Goal: Transaction & Acquisition: Purchase product/service

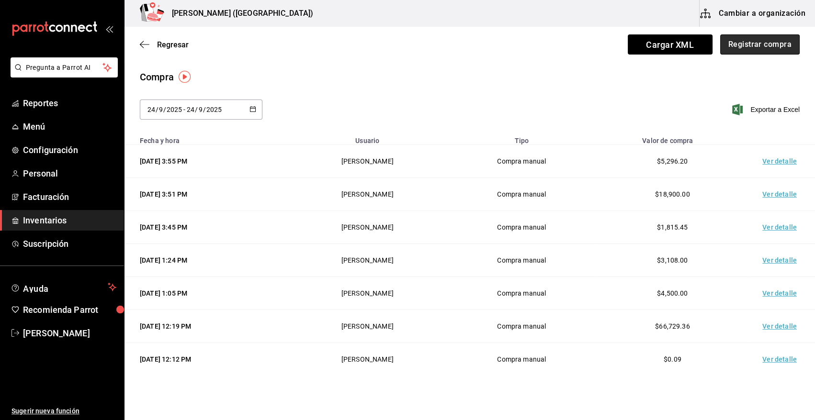
click at [765, 46] on button "Registrar compra" at bounding box center [759, 44] width 79 height 20
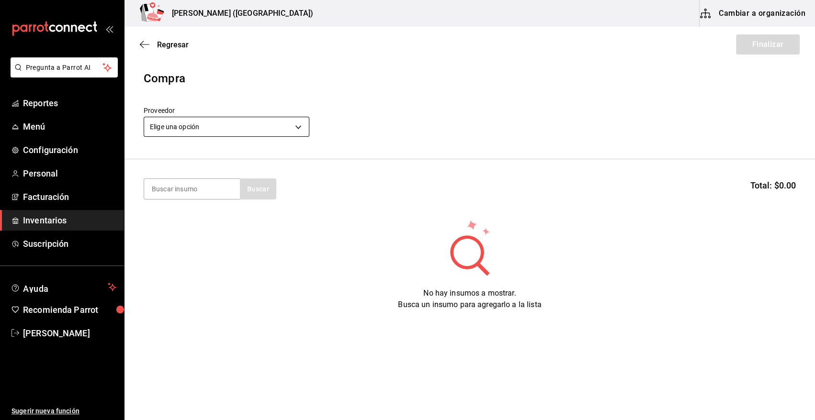
click at [194, 123] on body "Pregunta a Parrot AI Reportes Menú Configuración Personal Facturación Inventari…" at bounding box center [407, 183] width 815 height 366
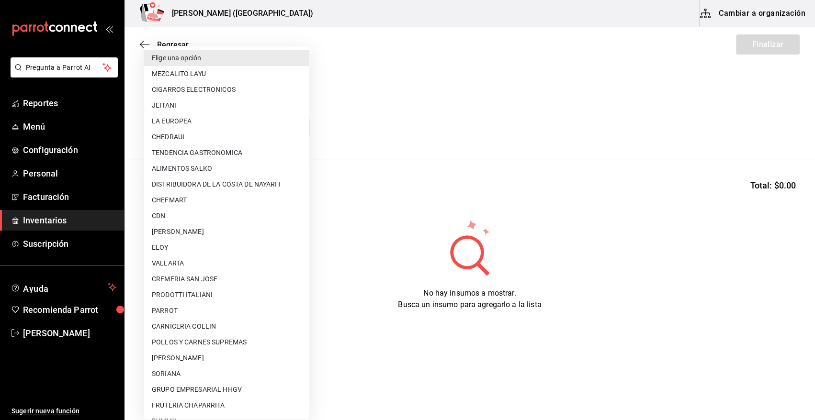
scroll to position [457, 0]
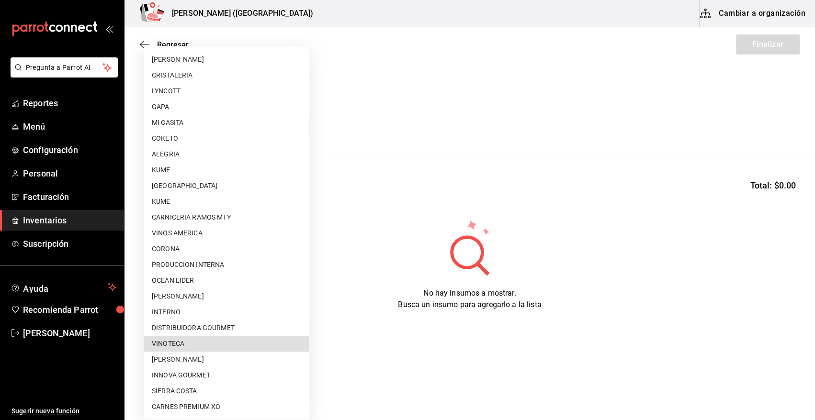
click at [223, 345] on li "VINOTECA" at bounding box center [226, 344] width 165 height 16
type input "bbec6e95-03ab-4cbc-bdec-5aafdfde0467"
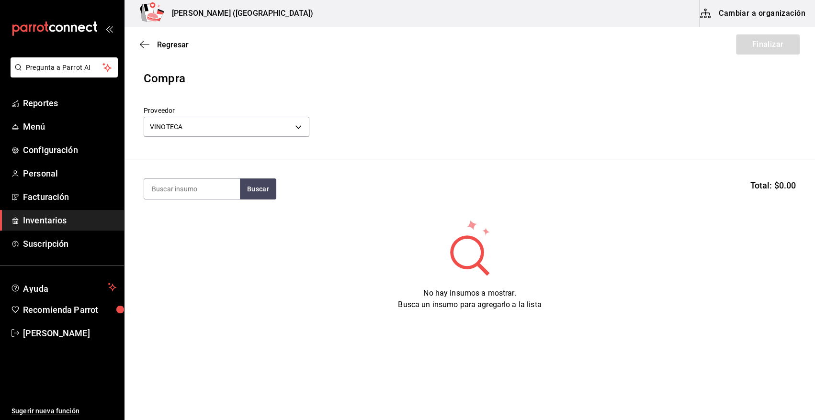
click at [193, 183] on input at bounding box center [192, 189] width 96 height 20
type input "navarro"
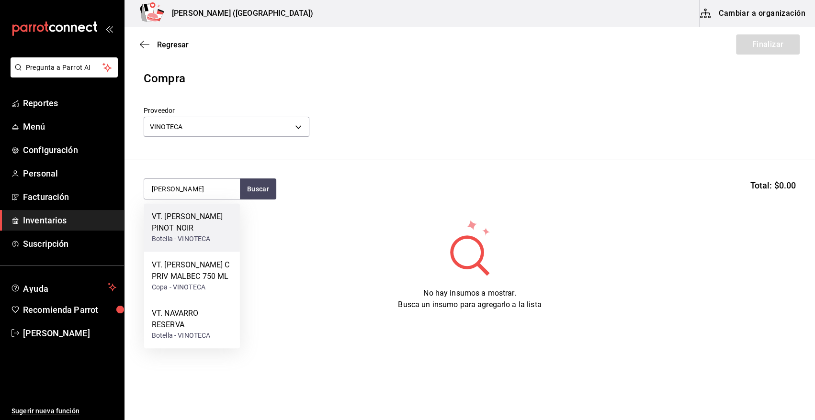
click at [215, 235] on div "Botella - VINOTECA" at bounding box center [192, 239] width 80 height 10
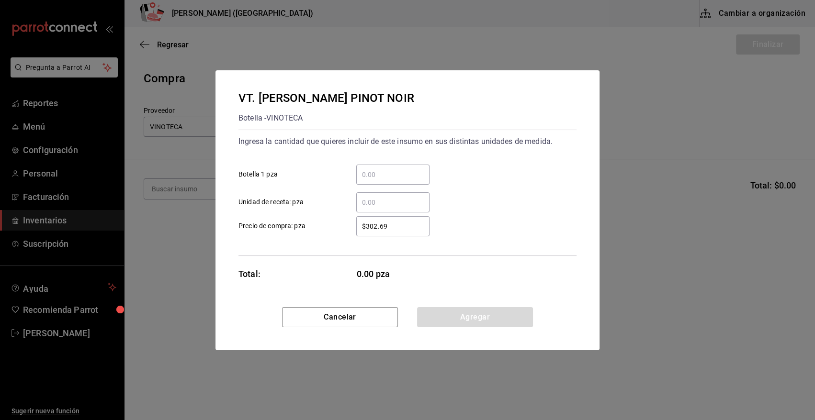
click at [387, 169] on input "​ Botella 1 pza" at bounding box center [392, 174] width 73 height 11
type input "2"
type input "$365.72"
click at [462, 316] on button "Agregar" at bounding box center [475, 317] width 116 height 20
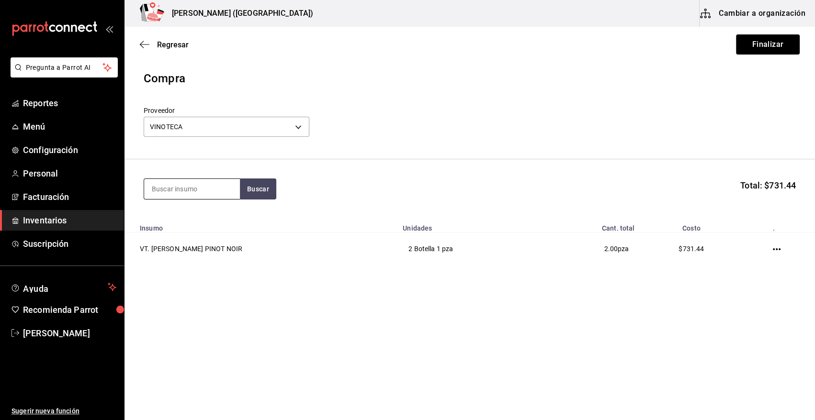
click at [215, 192] on input at bounding box center [192, 189] width 96 height 20
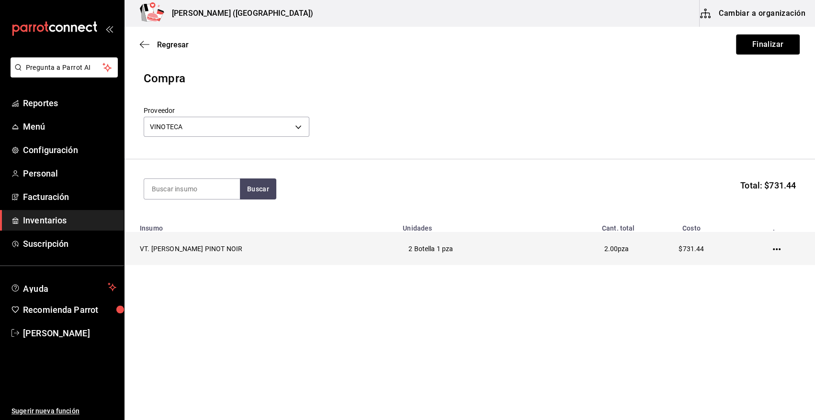
click at [780, 249] on icon "button" at bounding box center [777, 249] width 8 height 2
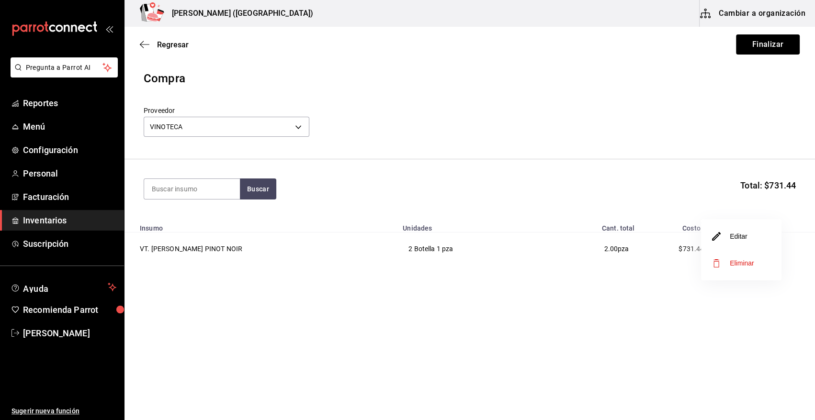
click at [744, 263] on span "Eliminar" at bounding box center [742, 263] width 24 height 8
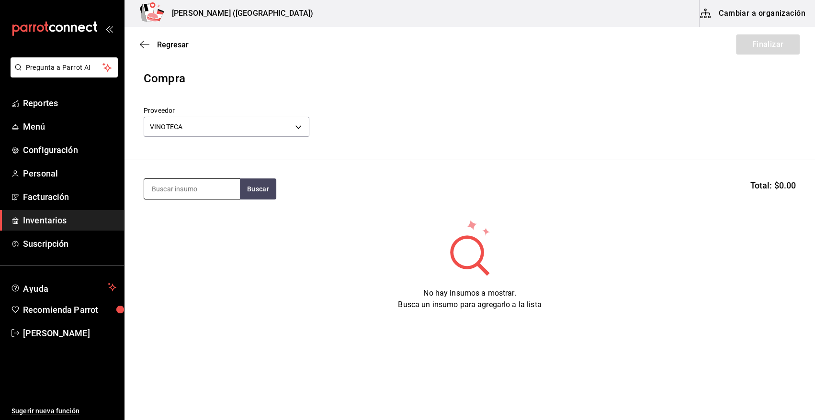
click at [198, 184] on input at bounding box center [192, 189] width 96 height 20
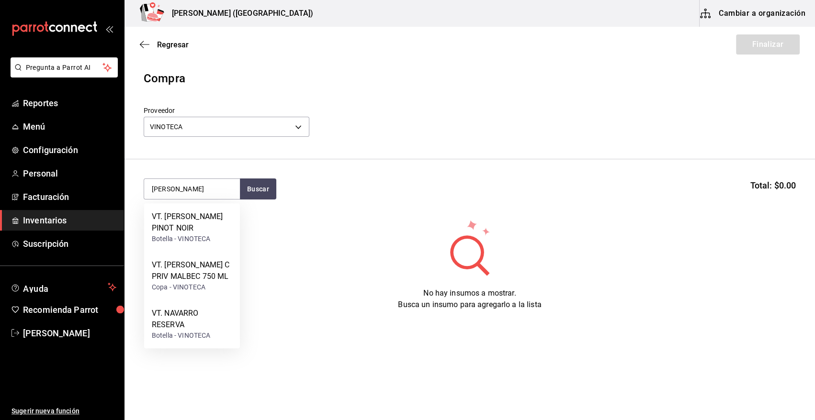
type input "navarro"
click at [199, 282] on div "VT. NAVARRO CORREAS C PRIV MALBEC 750 ML" at bounding box center [192, 270] width 80 height 23
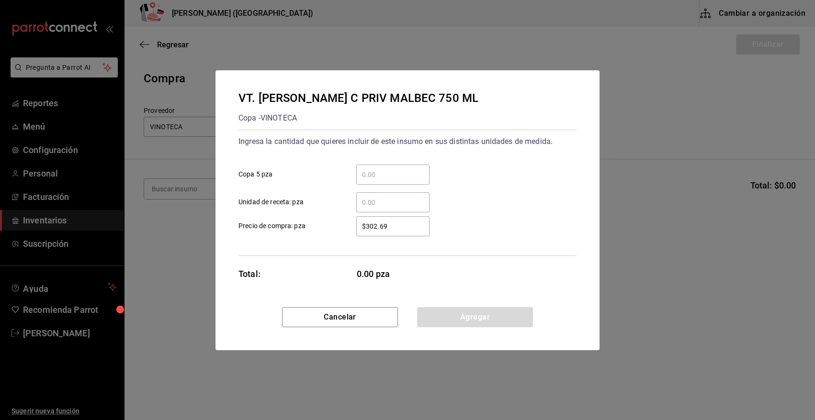
click at [387, 166] on div "​" at bounding box center [392, 175] width 73 height 20
click at [387, 169] on input "​ Copa 5 pza" at bounding box center [392, 174] width 73 height 11
type input "2"
type input "$368.72"
click at [490, 310] on button "Agregar" at bounding box center [475, 317] width 116 height 20
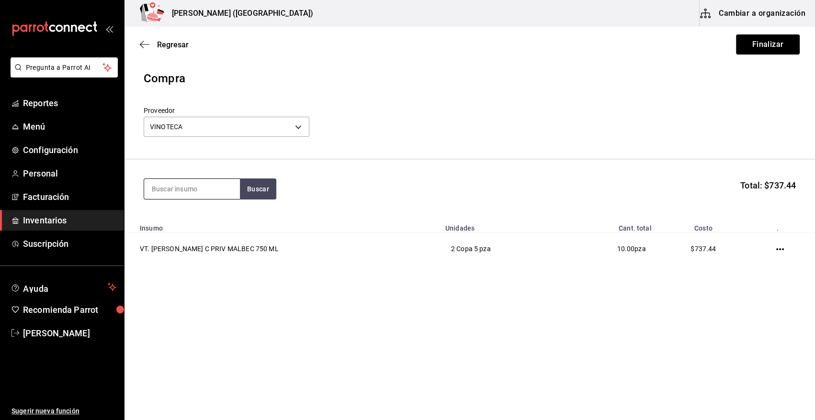
click at [205, 193] on input at bounding box center [192, 189] width 96 height 20
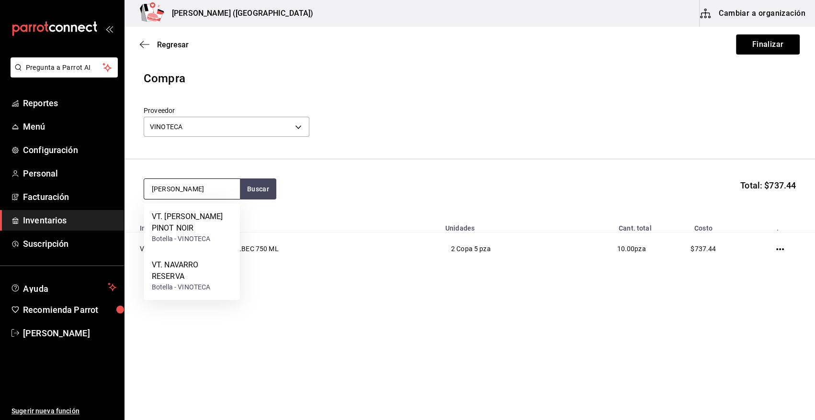
type input "navarro"
click at [197, 236] on div "Botella - VINOTECA" at bounding box center [192, 239] width 80 height 10
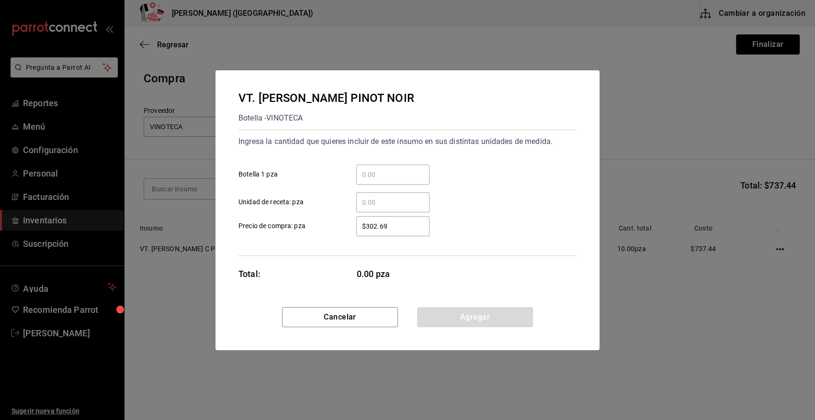
click at [409, 177] on input "​ Botella 1 pza" at bounding box center [392, 174] width 73 height 11
type input "2"
type input "$737.45"
click at [443, 320] on button "Agregar" at bounding box center [475, 317] width 116 height 20
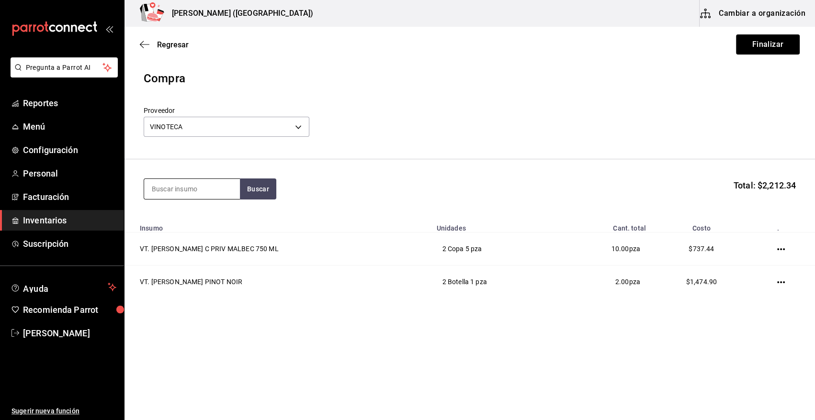
click at [220, 193] on input at bounding box center [192, 189] width 96 height 20
type input "agua p"
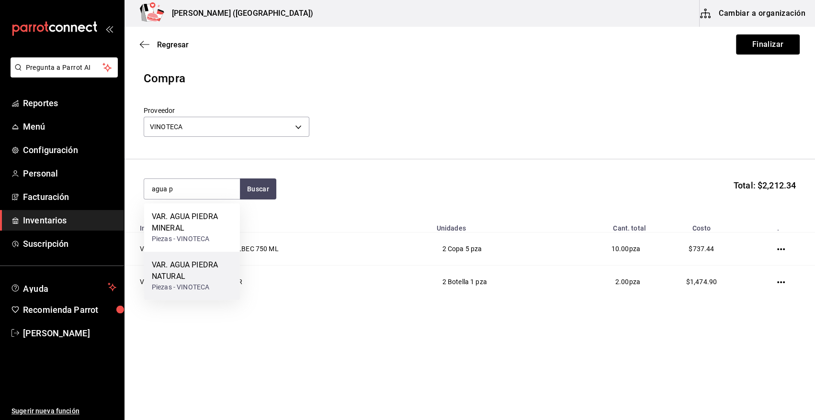
click at [195, 280] on div "VAR. AGUA PIEDRA NATURAL" at bounding box center [192, 270] width 80 height 23
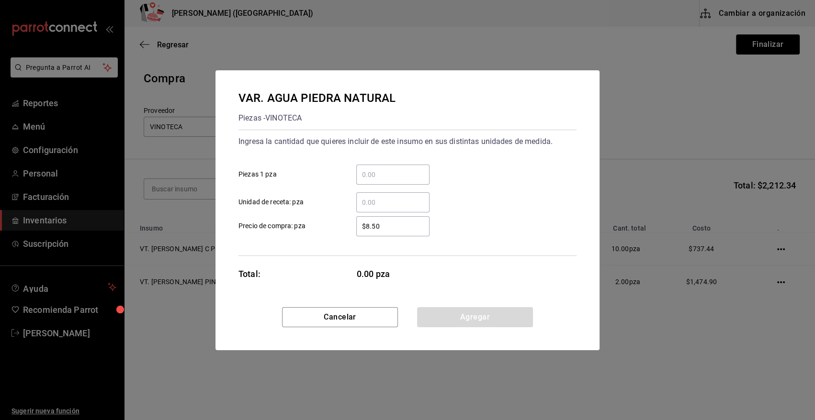
click at [385, 180] on div "​" at bounding box center [392, 175] width 73 height 20
click at [385, 180] on input "​ Piezas 1 pza" at bounding box center [392, 174] width 73 height 11
type input "360"
type input "$28.75"
click at [491, 311] on button "Agregar" at bounding box center [475, 317] width 116 height 20
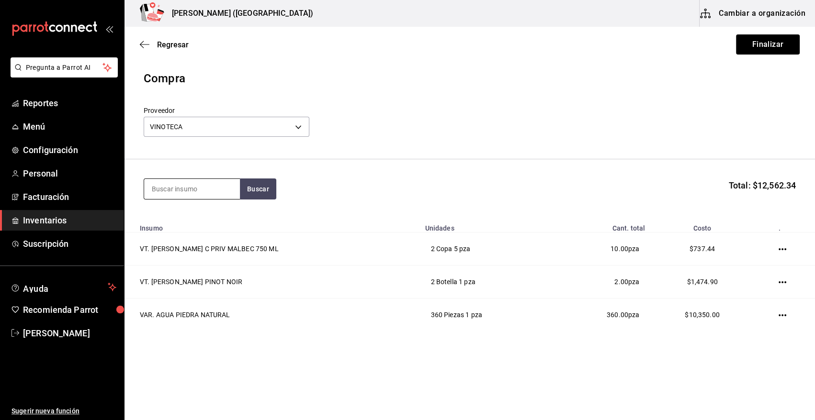
click at [225, 191] on input at bounding box center [192, 189] width 96 height 20
type input "agua p"
click at [180, 216] on div "VAR. AGUA PIEDRA MINERAL" at bounding box center [192, 222] width 80 height 23
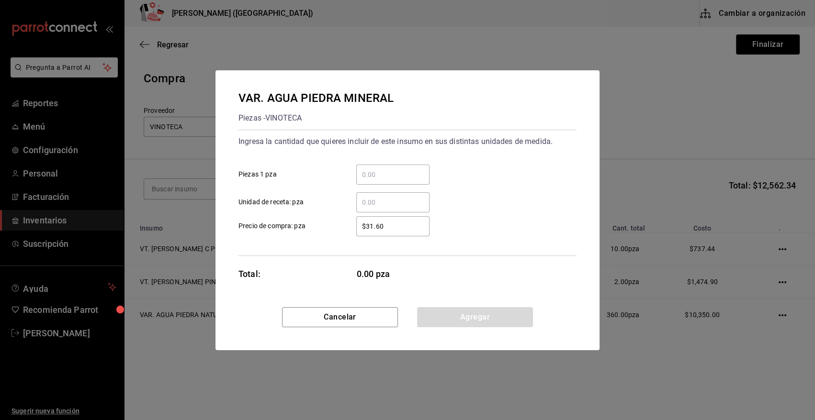
click at [381, 179] on input "​ Piezas 1 pza" at bounding box center [392, 174] width 73 height 11
type input "192"
type input "$40.72"
click at [449, 312] on button "Agregar" at bounding box center [475, 317] width 116 height 20
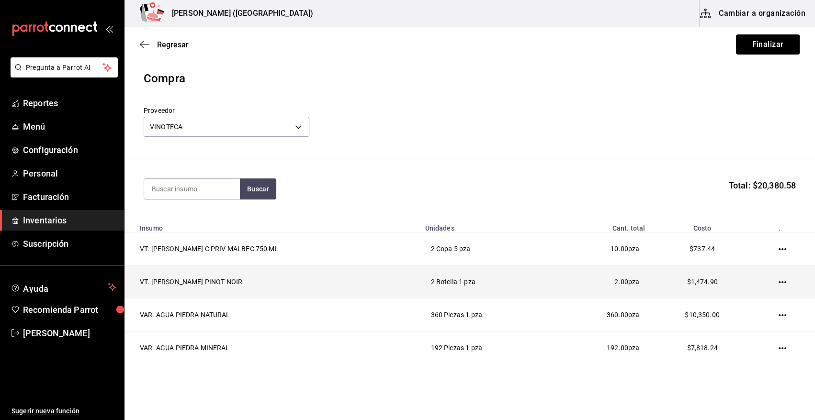
click at [778, 282] on icon "button" at bounding box center [782, 283] width 8 height 2
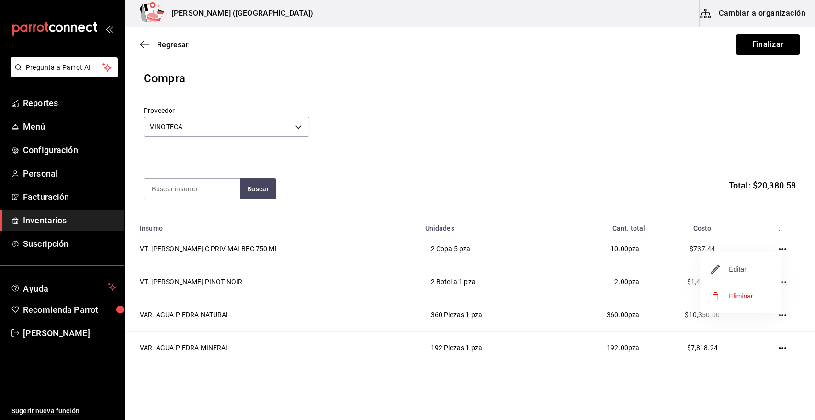
click at [745, 274] on span "Editar" at bounding box center [728, 269] width 35 height 11
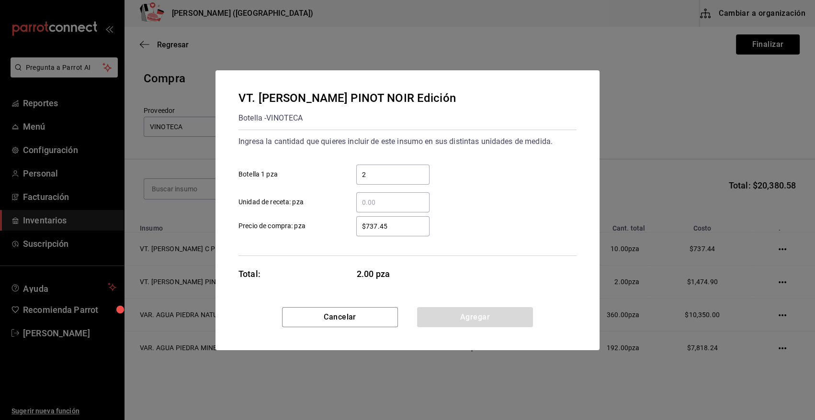
click at [341, 345] on div "Cancelar Agregar" at bounding box center [407, 328] width 384 height 43
click at [339, 325] on button "Cancelar" at bounding box center [340, 317] width 116 height 20
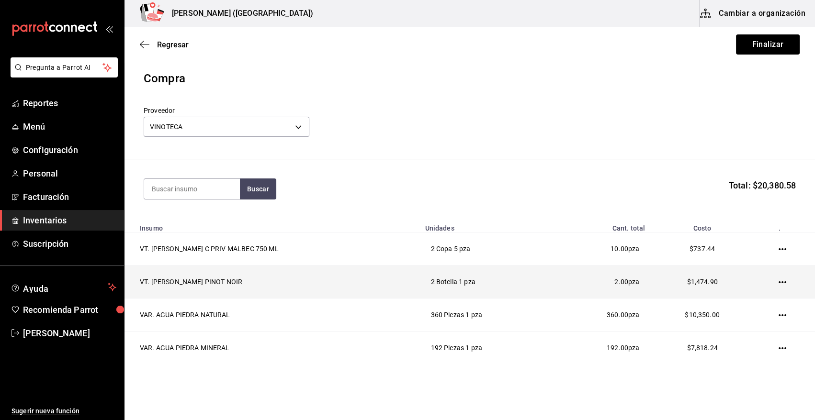
click at [778, 282] on icon "button" at bounding box center [782, 283] width 8 height 2
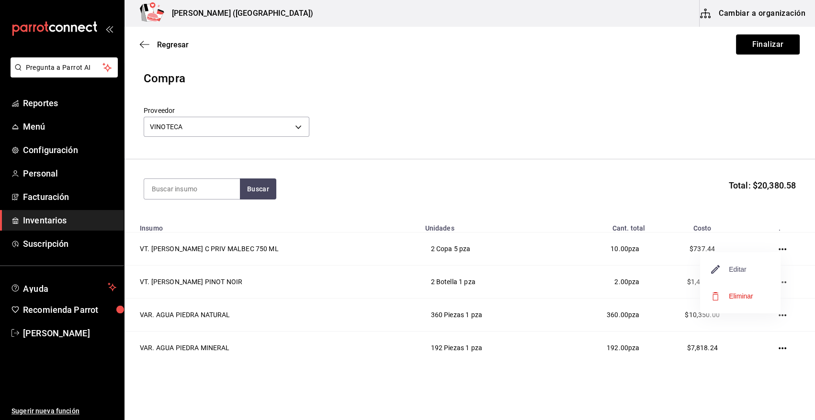
click at [736, 270] on span "Editar" at bounding box center [728, 269] width 35 height 11
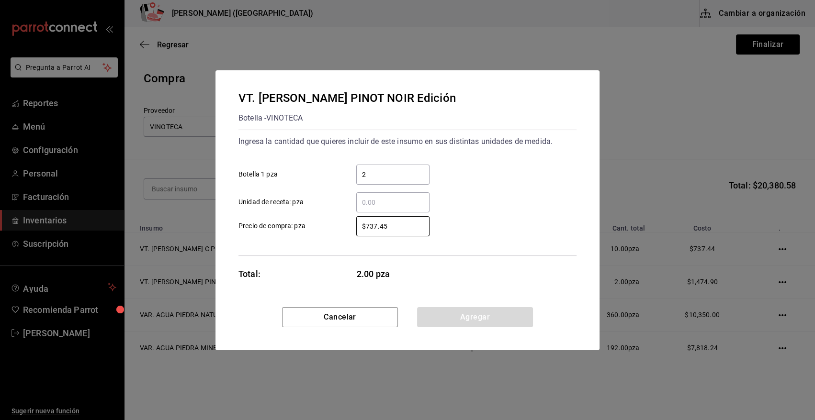
drag, startPoint x: 401, startPoint y: 227, endPoint x: 308, endPoint y: 233, distance: 93.1
click at [308, 233] on label "$737.45 ​ Precio de compra: pza" at bounding box center [333, 226] width 191 height 20
type input "$368.72"
click at [526, 321] on button "Agregar" at bounding box center [475, 317] width 116 height 20
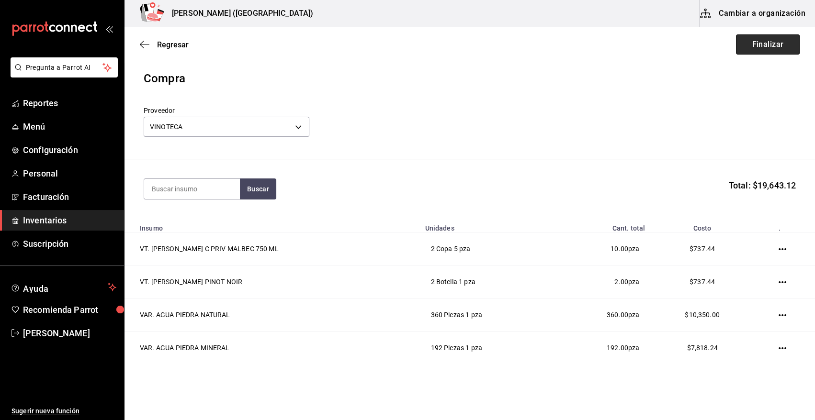
click at [747, 44] on button "Finalizar" at bounding box center [768, 44] width 64 height 20
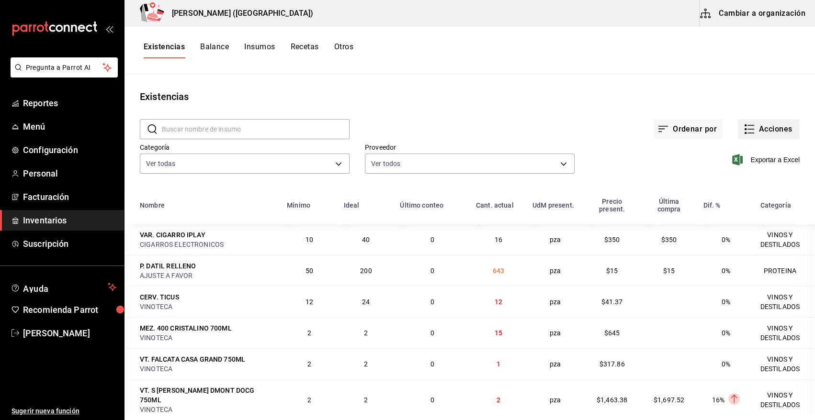
click at [758, 129] on button "Acciones" at bounding box center [769, 129] width 62 height 20
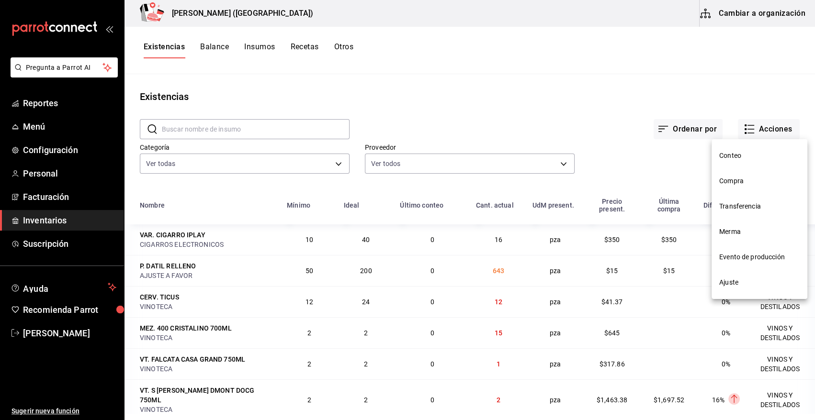
click at [742, 178] on span "Compra" at bounding box center [759, 181] width 80 height 10
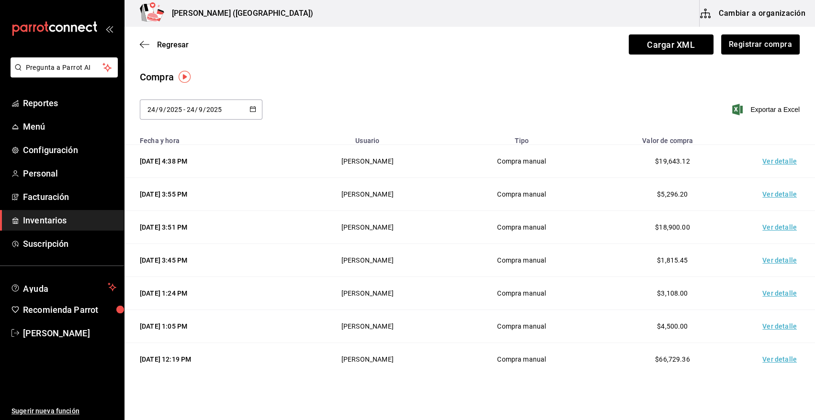
click at [768, 161] on td "Ver detalle" at bounding box center [781, 161] width 67 height 33
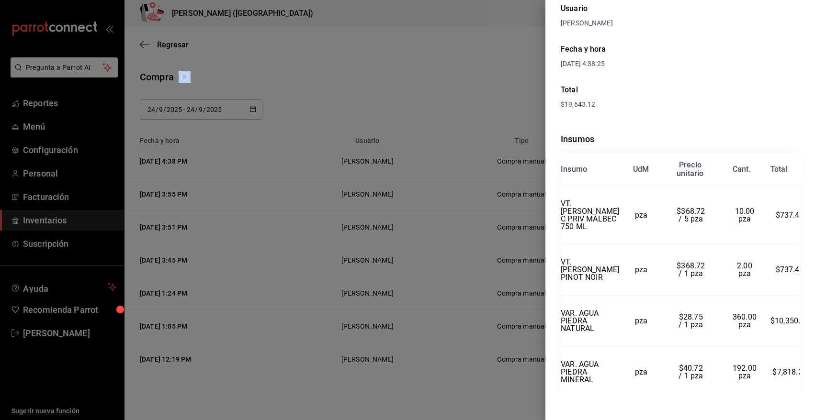
scroll to position [135, 0]
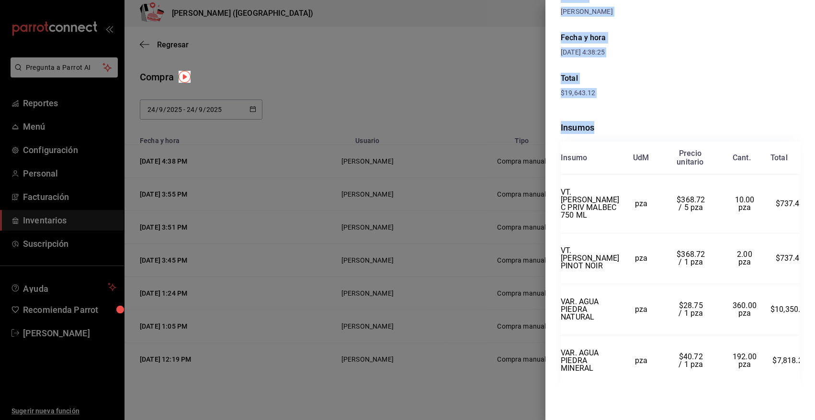
drag, startPoint x: 562, startPoint y: 23, endPoint x: 812, endPoint y: 372, distance: 429.6
click at [812, 372] on div "Compra Proveedor VINOTECA Usuario Angy Madalena Fecha y hora 24/09/2025 4:38:25…" at bounding box center [680, 210] width 270 height 420
copy div "Compra Proveedor VINOTECA Usuario Angy Madalena Fecha y hora 24/09/2025 4:38:25…"
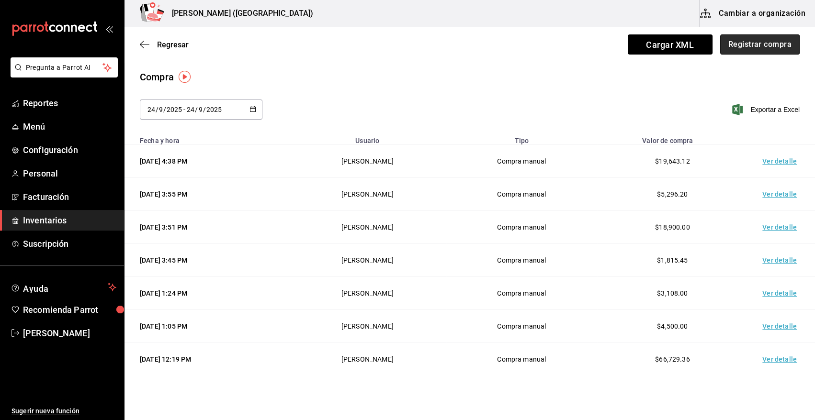
click at [751, 41] on button "Registrar compra" at bounding box center [759, 44] width 79 height 20
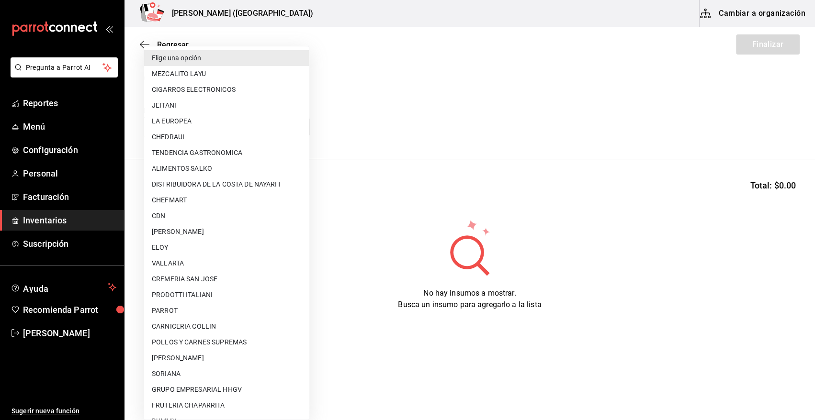
click at [216, 132] on body "Pregunta a Parrot AI Reportes Menú Configuración Personal Facturación Inventari…" at bounding box center [407, 183] width 815 height 366
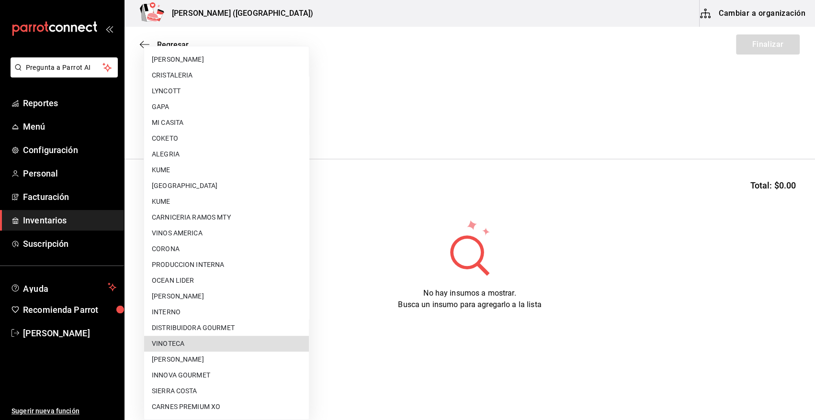
click at [204, 341] on li "VINOTECA" at bounding box center [226, 344] width 165 height 16
type input "bbec6e95-03ab-4cbc-bdec-5aafdfde0467"
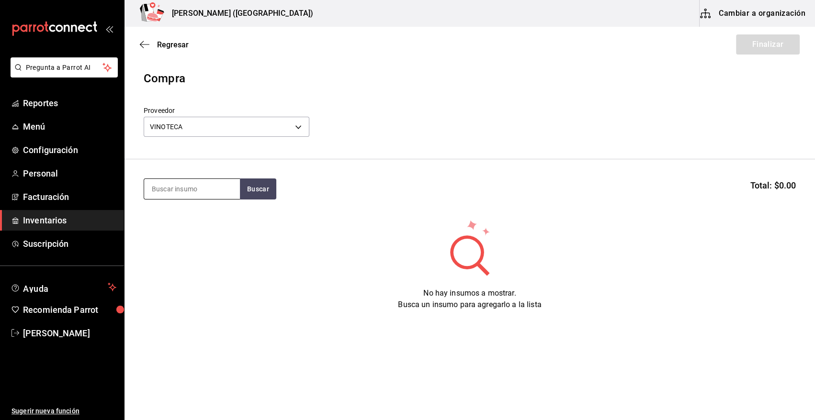
click at [196, 189] on input at bounding box center [192, 189] width 96 height 20
type input "31.8"
click at [258, 192] on button "Buscar" at bounding box center [258, 189] width 36 height 21
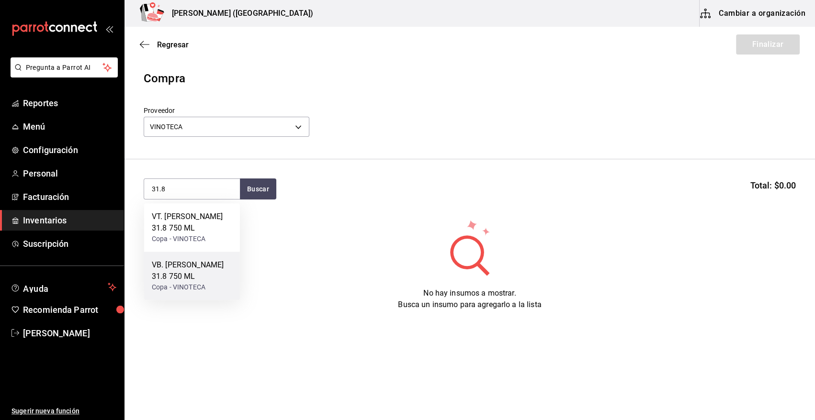
click at [190, 289] on div "Copa - VINOTECA" at bounding box center [192, 287] width 80 height 10
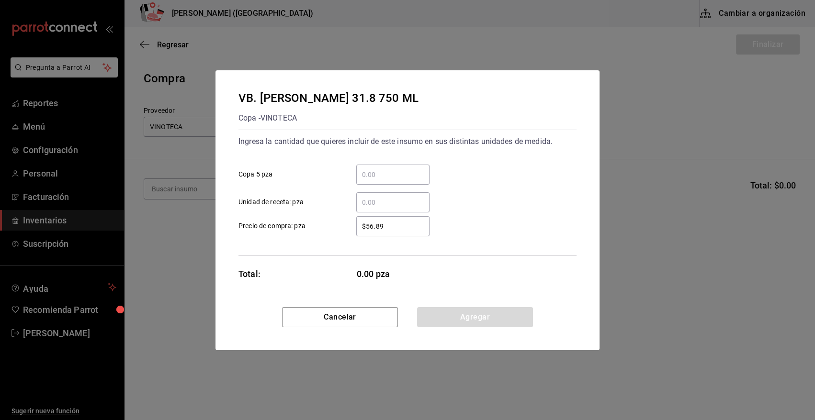
click at [376, 172] on input "​ Copa 5 pza" at bounding box center [392, 174] width 73 height 11
type input "1"
type input "$274"
click at [455, 316] on button "Agregar" at bounding box center [475, 317] width 116 height 20
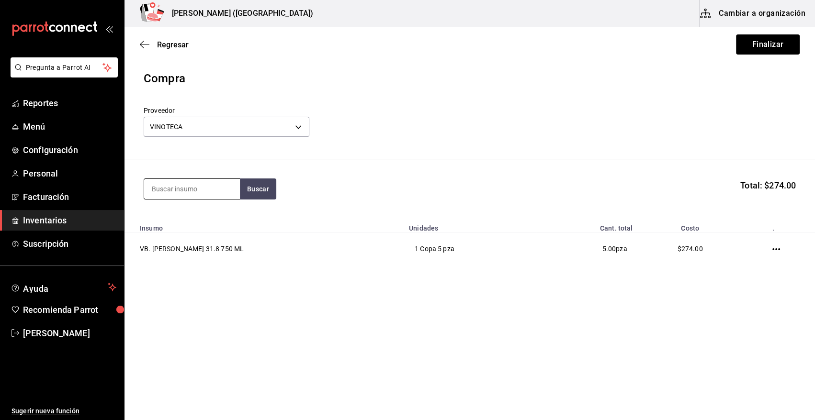
click at [201, 198] on input at bounding box center [192, 189] width 96 height 20
type input "amado"
click at [252, 192] on button "Buscar" at bounding box center [258, 189] width 36 height 21
click at [221, 225] on div "Botella - VINOTECA" at bounding box center [187, 228] width 71 height 10
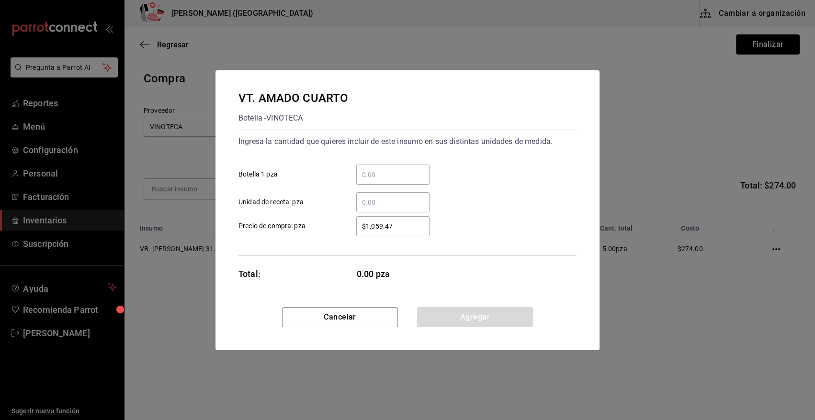
click at [382, 178] on input "​ Botella 1 pza" at bounding box center [392, 174] width 73 height 11
type input "1"
type input "$1,217.58"
drag, startPoint x: 450, startPoint y: 319, endPoint x: 286, endPoint y: 261, distance: 173.8
click at [450, 319] on button "Agregar" at bounding box center [475, 317] width 116 height 20
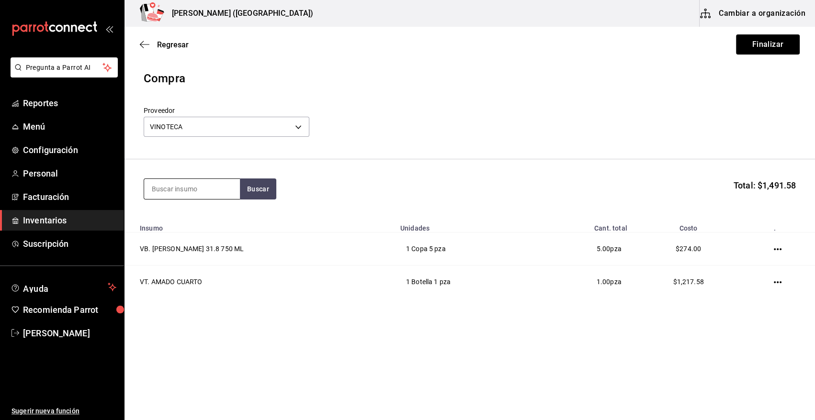
click at [228, 188] on input at bounding box center [192, 189] width 96 height 20
type input "GRANAD"
click at [191, 216] on div "VAR. JARABE GRANADINA 1 LT" at bounding box center [192, 222] width 80 height 23
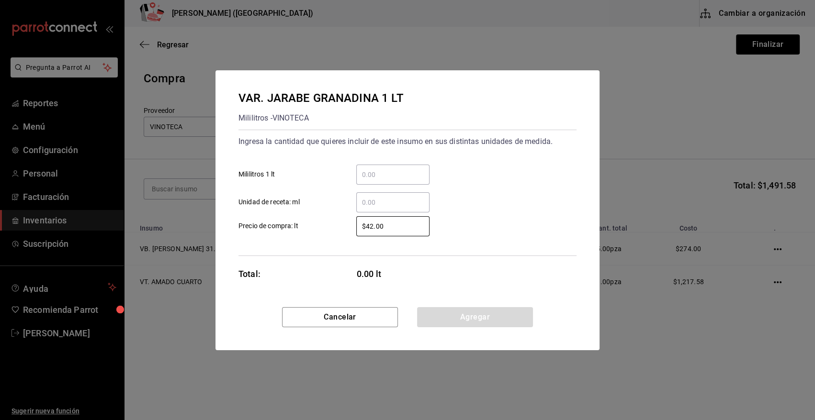
drag, startPoint x: 397, startPoint y: 227, endPoint x: 316, endPoint y: 243, distance: 81.9
click at [316, 243] on div "Ingresa la cantidad que quieres incluir de este insumo en sus distintas unidade…" at bounding box center [407, 193] width 338 height 126
type input "$385"
click at [386, 165] on div "​" at bounding box center [392, 175] width 73 height 20
click at [386, 169] on input "​ Mililitros 1 lt" at bounding box center [392, 174] width 73 height 11
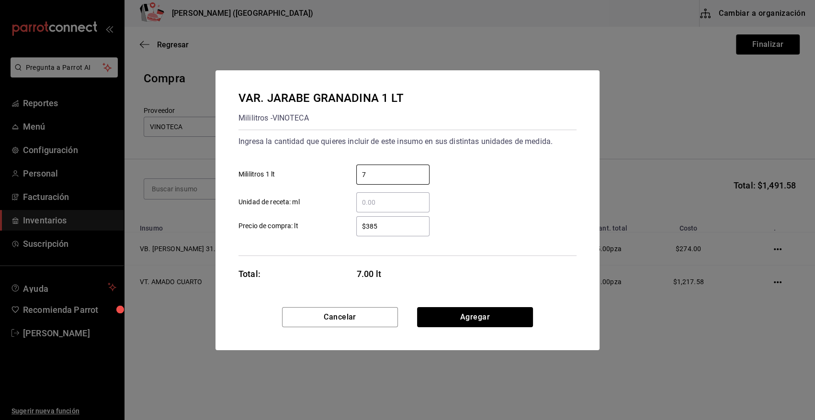
type input "7"
click at [479, 171] on div "7 ​ Mililitros 1 lt" at bounding box center [404, 171] width 346 height 28
click at [452, 312] on button "Agregar" at bounding box center [475, 317] width 116 height 20
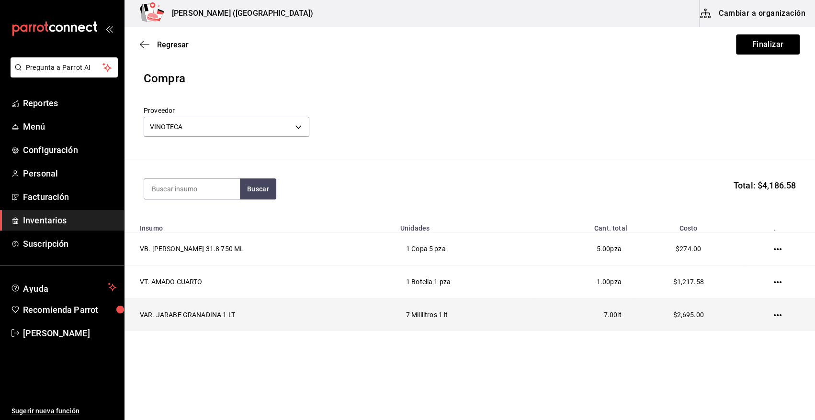
click at [777, 314] on icon "button" at bounding box center [778, 316] width 8 height 8
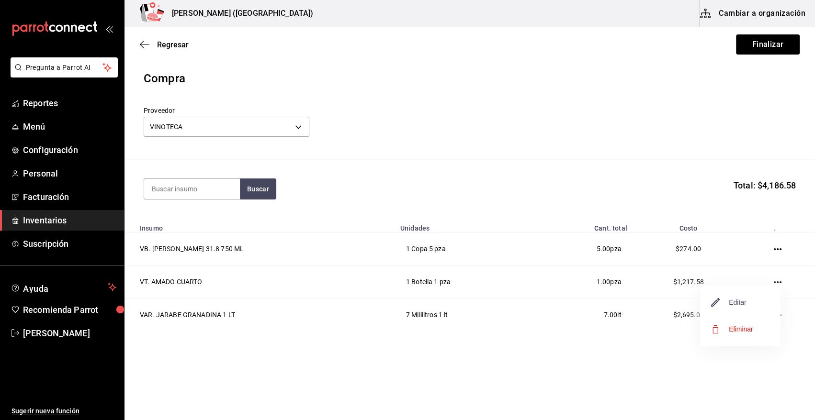
click at [742, 299] on span "Editar" at bounding box center [728, 302] width 35 height 11
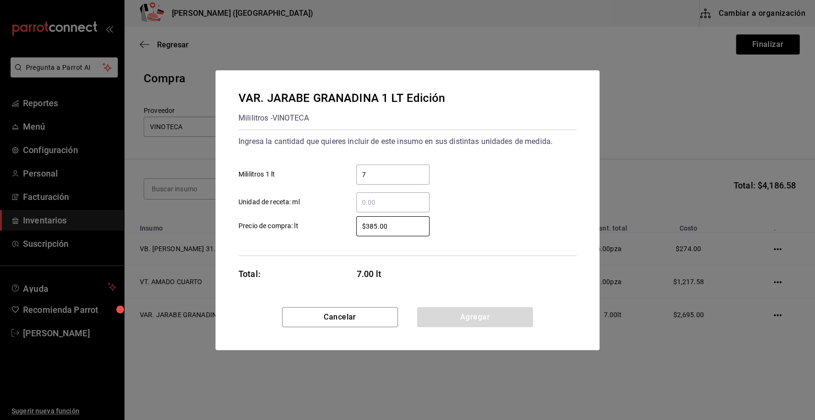
drag, startPoint x: 394, startPoint y: 227, endPoint x: 323, endPoint y: 242, distance: 71.9
click at [323, 242] on div "Ingresa la cantidad que quieres incluir de este insumo en sus distintas unidade…" at bounding box center [407, 193] width 338 height 126
type input "$55"
click at [447, 318] on button "Agregar" at bounding box center [475, 317] width 116 height 20
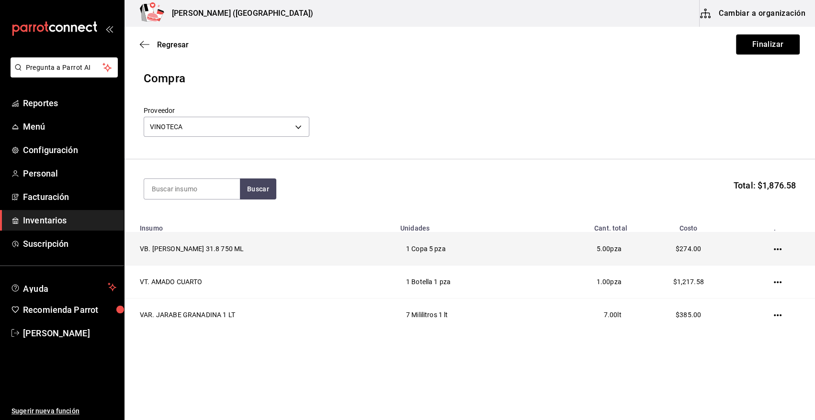
click at [774, 249] on icon "button" at bounding box center [778, 249] width 8 height 2
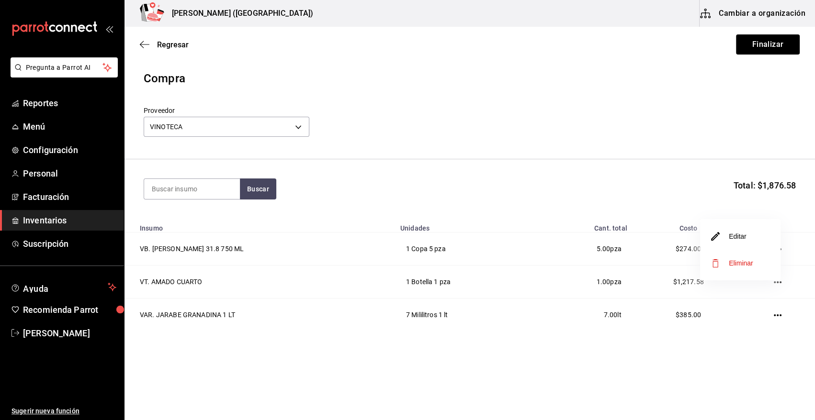
click at [748, 237] on li "Editar" at bounding box center [740, 236] width 80 height 27
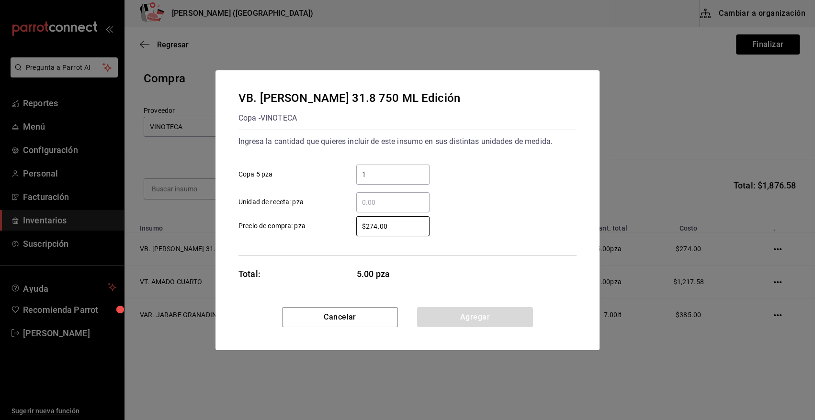
drag, startPoint x: 394, startPoint y: 226, endPoint x: 265, endPoint y: 234, distance: 129.0
click at [265, 234] on label "$274.00 ​ Precio de compra: pza" at bounding box center [333, 226] width 191 height 20
type input "$280"
click at [443, 324] on button "Agregar" at bounding box center [475, 317] width 116 height 20
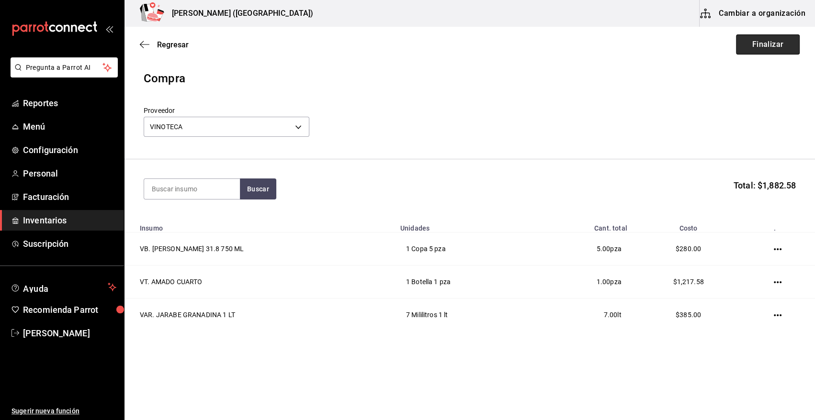
click at [757, 43] on button "Finalizar" at bounding box center [768, 44] width 64 height 20
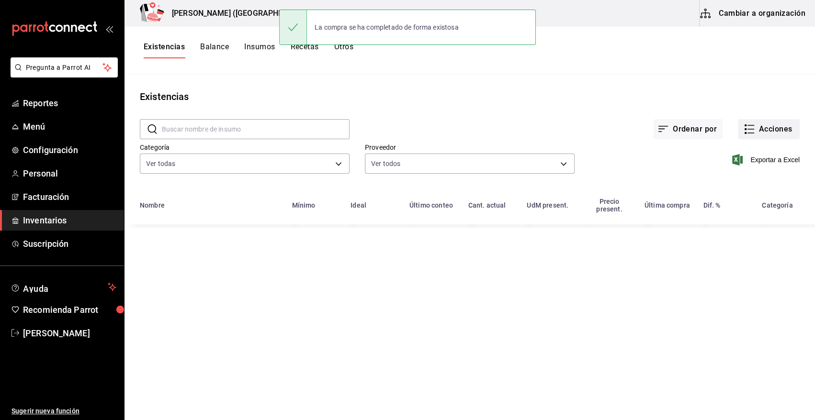
click at [788, 127] on button "Acciones" at bounding box center [769, 129] width 62 height 20
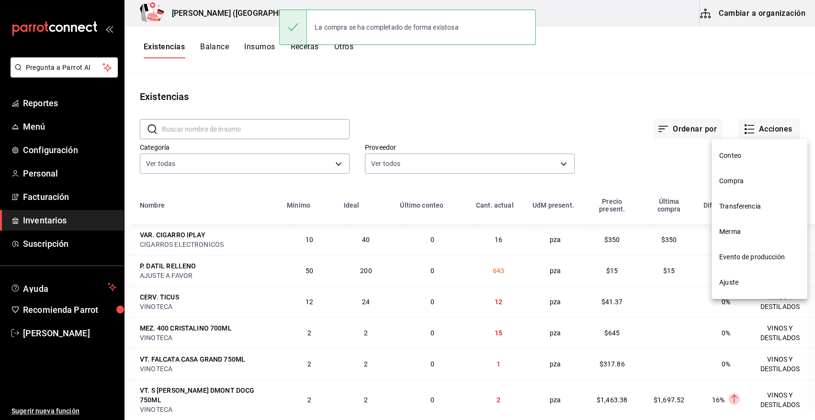
click at [739, 182] on span "Compra" at bounding box center [759, 181] width 80 height 10
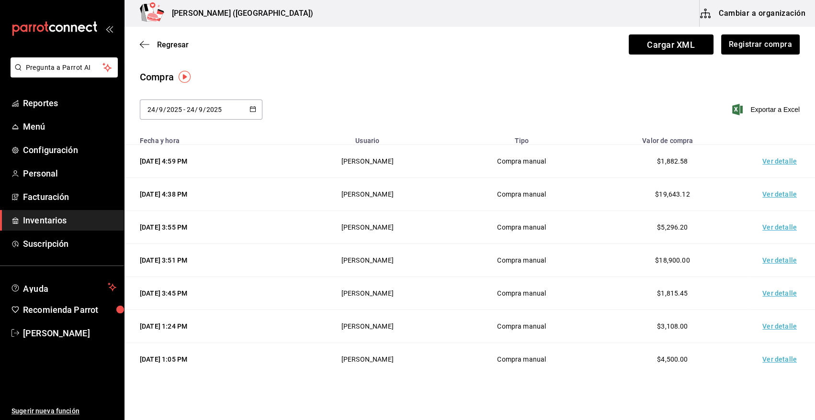
click at [766, 160] on td "Ver detalle" at bounding box center [781, 161] width 67 height 33
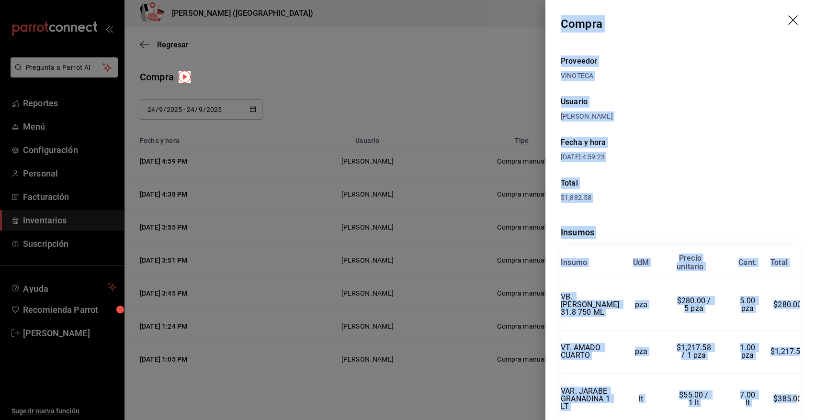
scroll to position [46, 0]
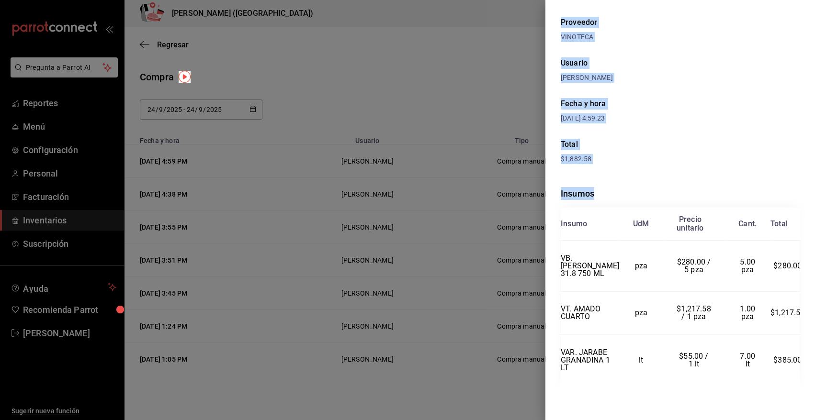
drag, startPoint x: 560, startPoint y: 23, endPoint x: 795, endPoint y: 357, distance: 407.5
click at [795, 357] on div "Compra Proveedor VINOTECA Usuario Angy Madalena Fecha y hora 24/09/2025 4:59:23…" at bounding box center [680, 210] width 270 height 420
copy div "Compra Proveedor VINOTECA Usuario Angy Madalena Fecha y hora 24/09/2025 4:59:23…"
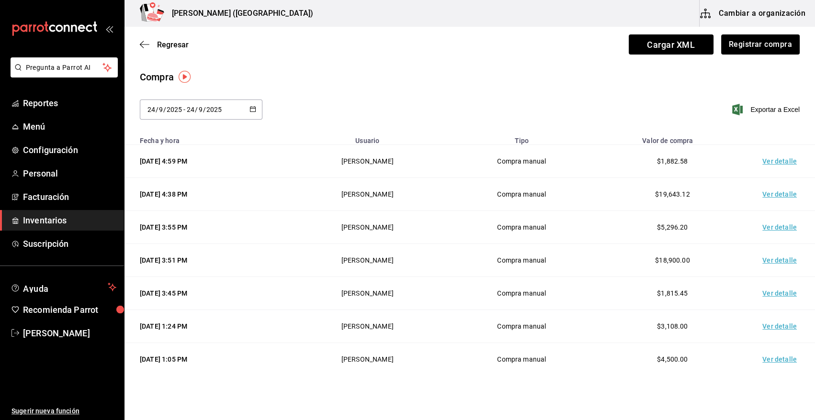
click at [339, 61] on div "Regresar Cargar XML Registrar compra" at bounding box center [469, 44] width 690 height 35
click at [171, 366] on html "Pregunta a Parrot AI Reportes Menú Configuración Personal Facturación Inventari…" at bounding box center [407, 183] width 815 height 366
click at [540, 366] on html "Pregunta a Parrot AI Reportes Menú Configuración Personal Facturación Inventari…" at bounding box center [407, 183] width 815 height 366
click at [754, 48] on button "Registrar compra" at bounding box center [759, 44] width 79 height 20
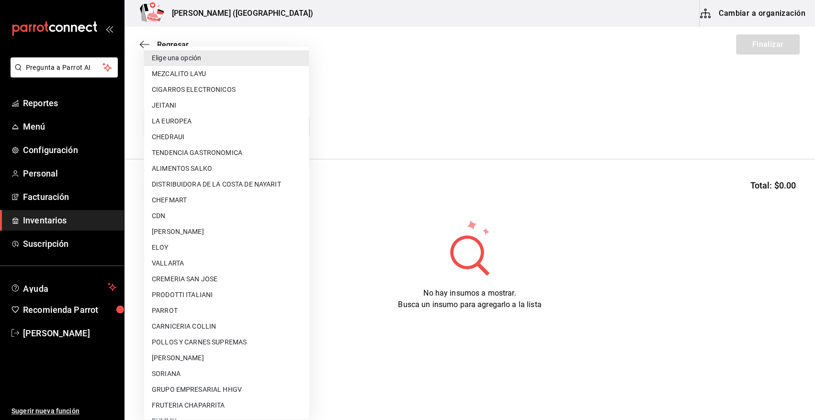
click at [190, 126] on body "Pregunta a Parrot AI Reportes Menú Configuración Personal Facturación Inventari…" at bounding box center [407, 183] width 815 height 366
click at [180, 218] on li "CDN" at bounding box center [226, 216] width 165 height 16
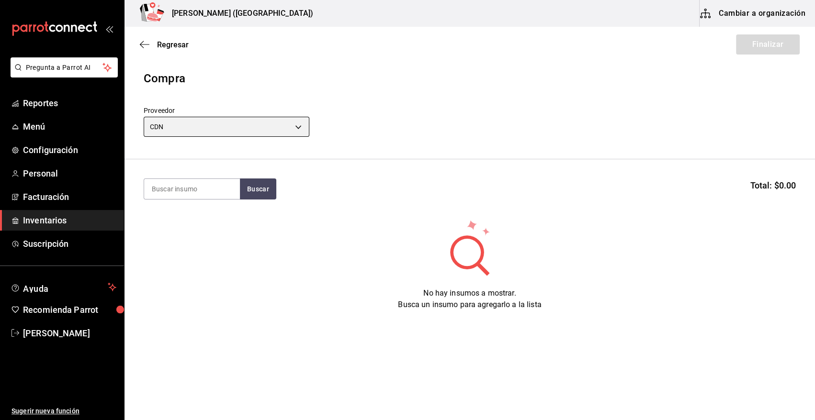
type input "df3c6ee4-16c0-4841-ac8b-0f8cc0150506"
click at [181, 184] on input at bounding box center [192, 189] width 96 height 20
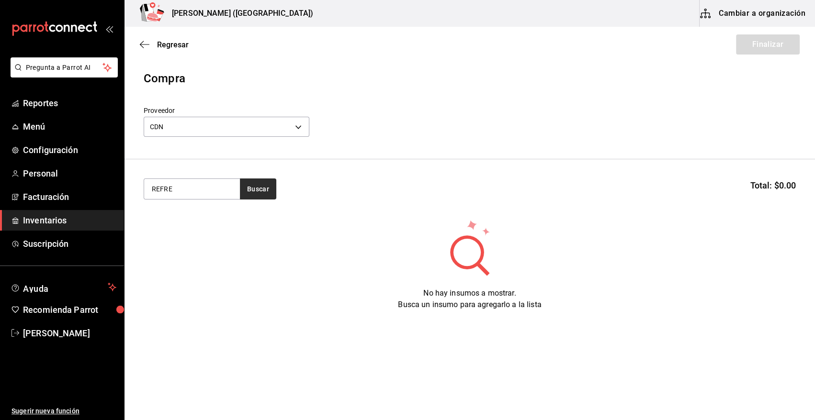
type input "REFRE"
click at [249, 187] on button "Buscar" at bounding box center [258, 189] width 36 height 21
click at [249, 193] on button "Buscar" at bounding box center [258, 189] width 36 height 21
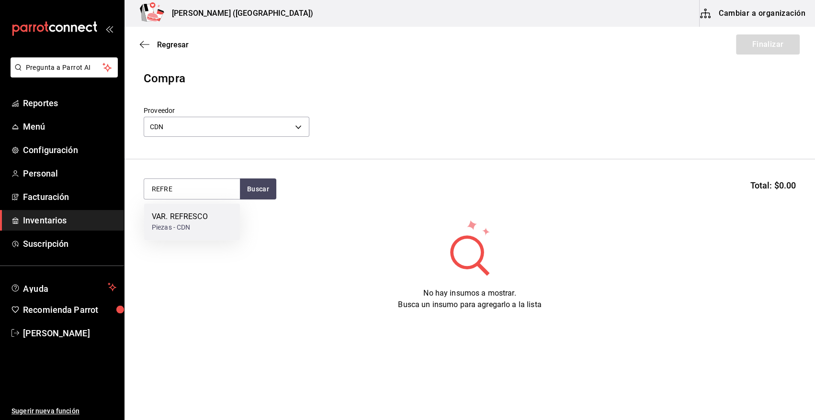
click at [199, 221] on div "VAR. REFRESCO" at bounding box center [180, 216] width 56 height 11
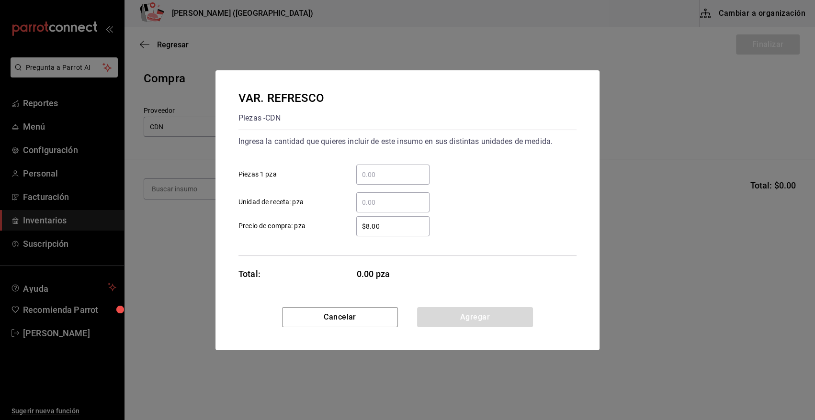
click at [372, 176] on input "​ Piezas 1 pza" at bounding box center [392, 174] width 73 height 11
type input "192"
type input "$13.31"
click at [467, 323] on button "Agregar" at bounding box center [475, 317] width 116 height 20
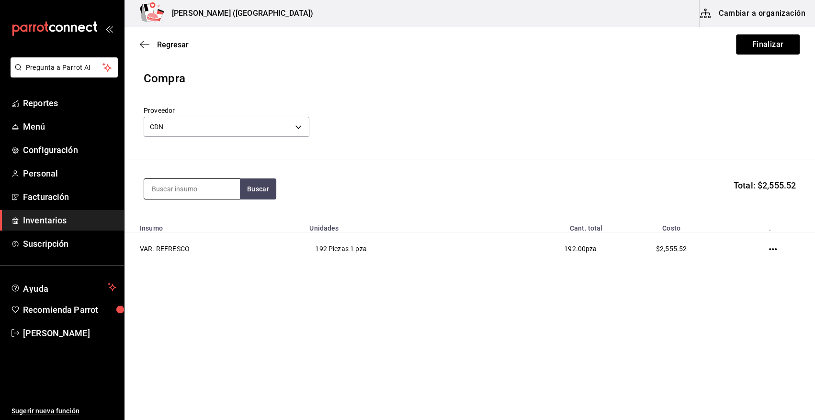
click at [188, 191] on input at bounding box center [192, 189] width 96 height 20
type input "QUINA"
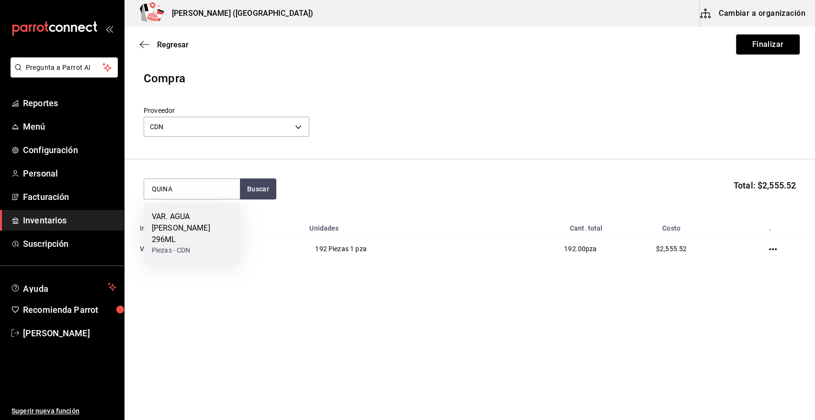
click at [197, 210] on div "VAR. AGUA QUINA PEÑAFIEL 296ML Piezas - CDN" at bounding box center [192, 233] width 96 height 60
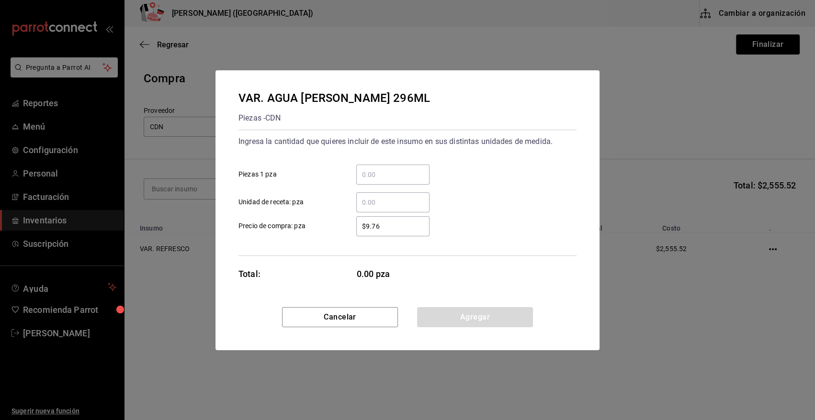
click at [372, 174] on input "​ Piezas 1 pza" at bounding box center [392, 174] width 73 height 11
type input "24"
type input "$11.7"
click at [504, 316] on button "Agregar" at bounding box center [475, 317] width 116 height 20
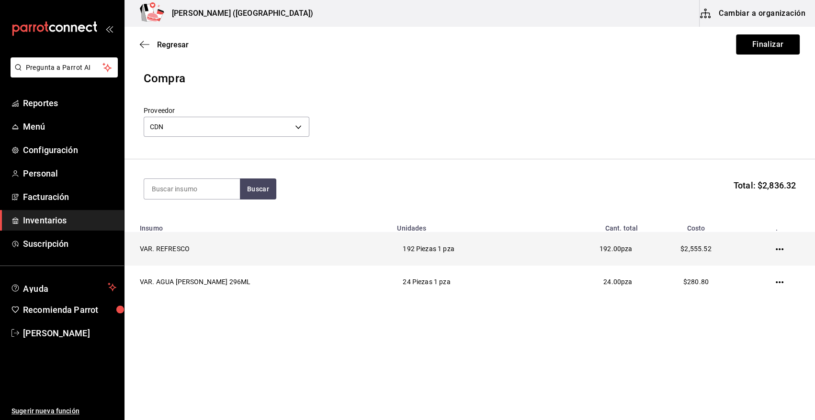
click at [777, 251] on icon "button" at bounding box center [780, 250] width 8 height 8
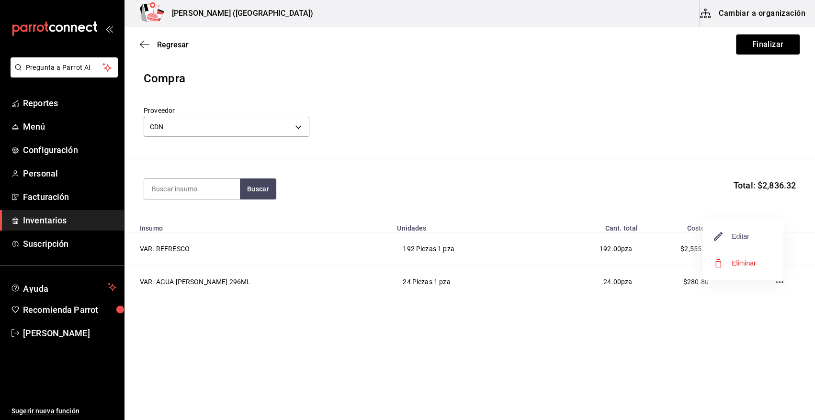
click at [736, 240] on span "Editar" at bounding box center [731, 236] width 35 height 11
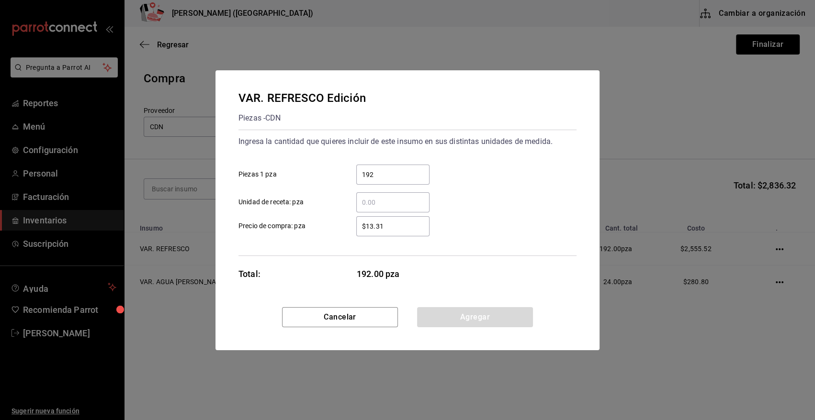
click at [400, 231] on input "$13.31" at bounding box center [392, 226] width 73 height 11
type input "$13.32"
click at [483, 338] on div "Cancelar Agregar" at bounding box center [407, 328] width 384 height 43
click at [484, 334] on div "Cancelar Agregar" at bounding box center [407, 328] width 384 height 43
click at [485, 316] on button "Agregar" at bounding box center [475, 317] width 116 height 20
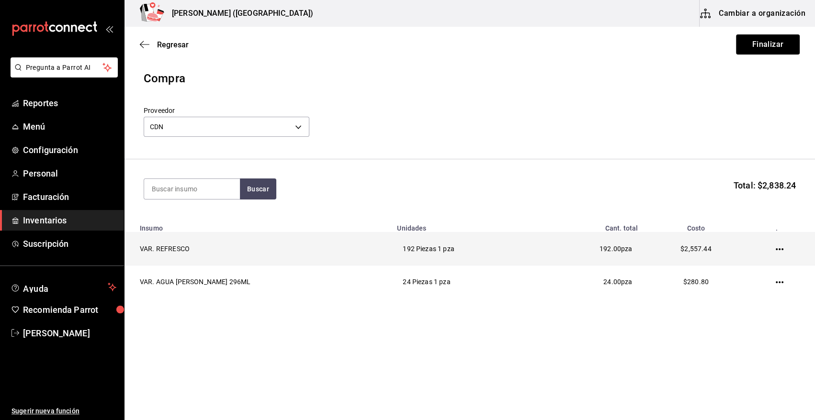
click at [777, 248] on icon "button" at bounding box center [780, 250] width 8 height 8
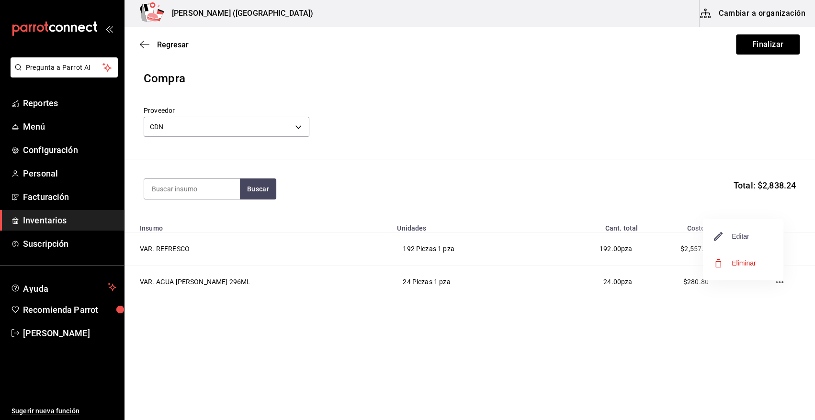
click at [744, 236] on span "Editar" at bounding box center [731, 236] width 35 height 11
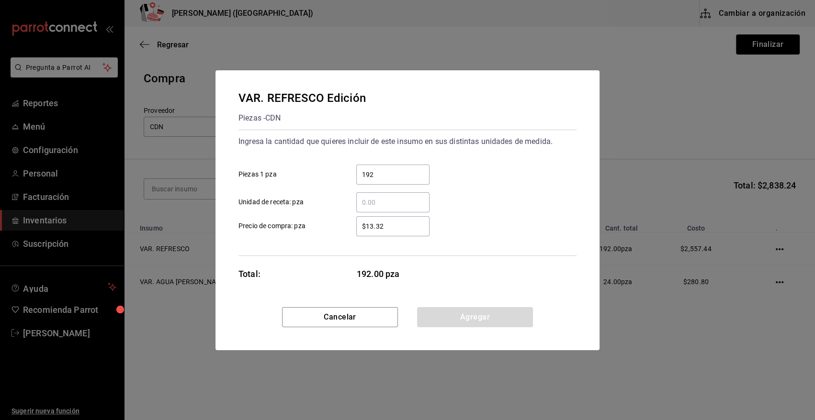
click at [407, 232] on div "$13.32 ​" at bounding box center [392, 226] width 73 height 20
click at [407, 232] on input "$13.32" at bounding box center [392, 226] width 73 height 11
type input "$13.31"
drag, startPoint x: 444, startPoint y: 322, endPoint x: 775, endPoint y: 275, distance: 334.1
click at [450, 320] on button "Agregar" at bounding box center [475, 317] width 116 height 20
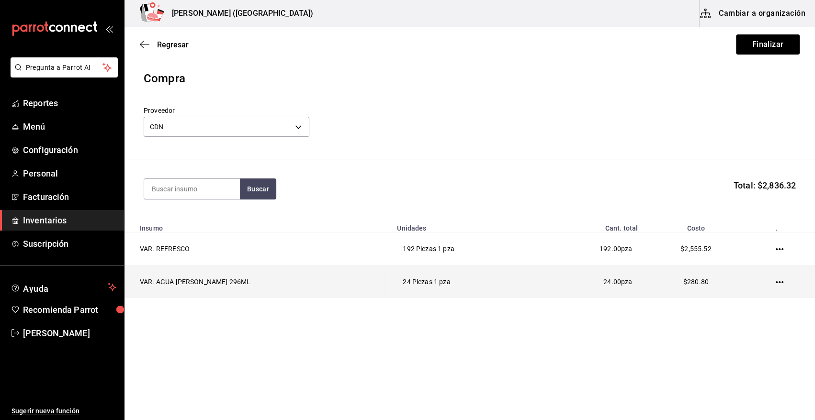
click at [778, 284] on icon "button" at bounding box center [780, 283] width 8 height 8
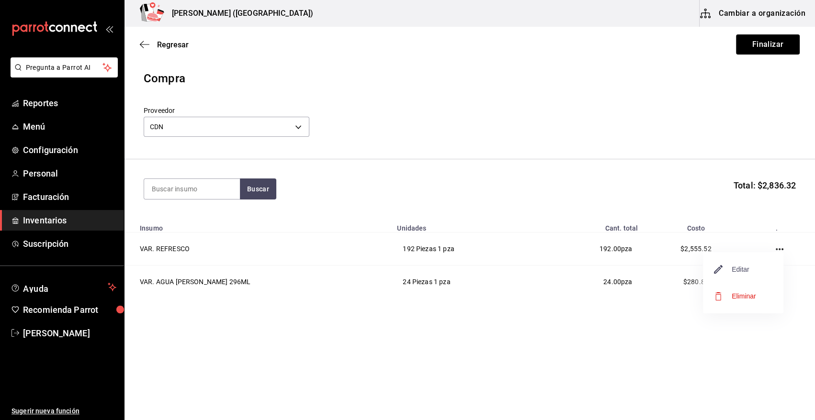
click at [742, 273] on span "Editar" at bounding box center [731, 269] width 35 height 11
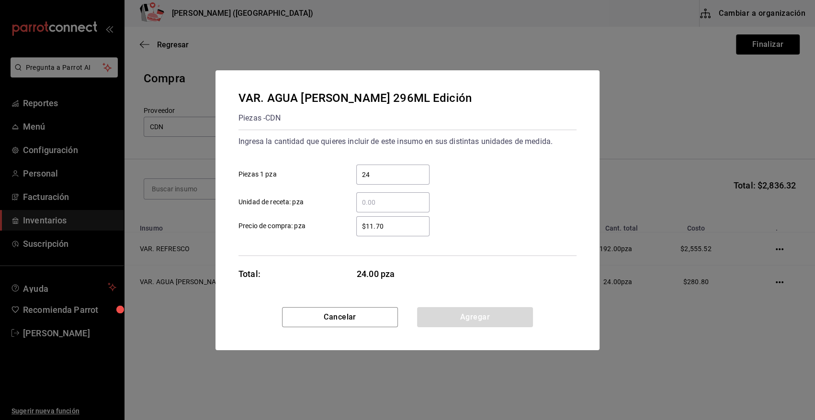
click at [398, 227] on input "$11.70" at bounding box center [392, 226] width 73 height 11
type input "$11.71"
click at [472, 320] on button "Agregar" at bounding box center [475, 317] width 116 height 20
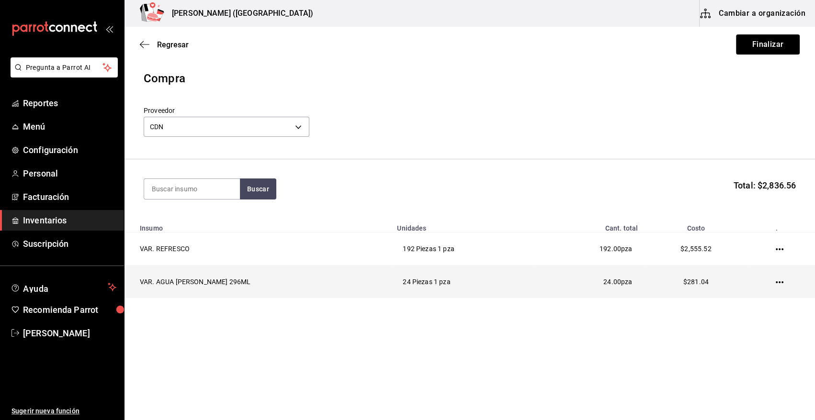
click at [775, 282] on td at bounding box center [781, 282] width 67 height 33
click at [778, 282] on icon "button" at bounding box center [780, 283] width 8 height 8
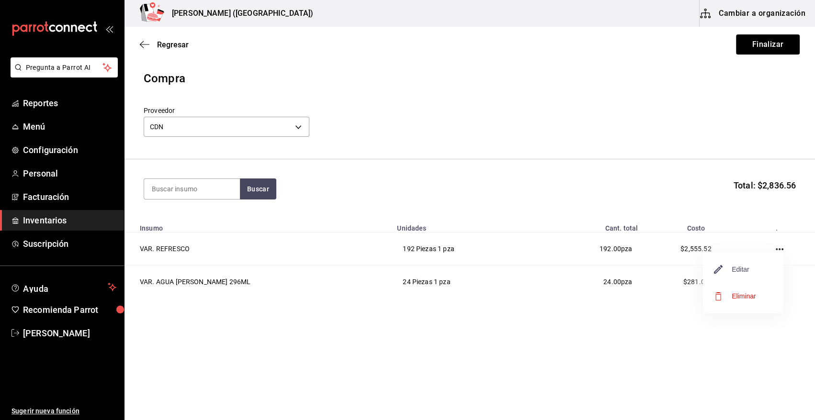
click at [740, 270] on span "Editar" at bounding box center [731, 269] width 35 height 11
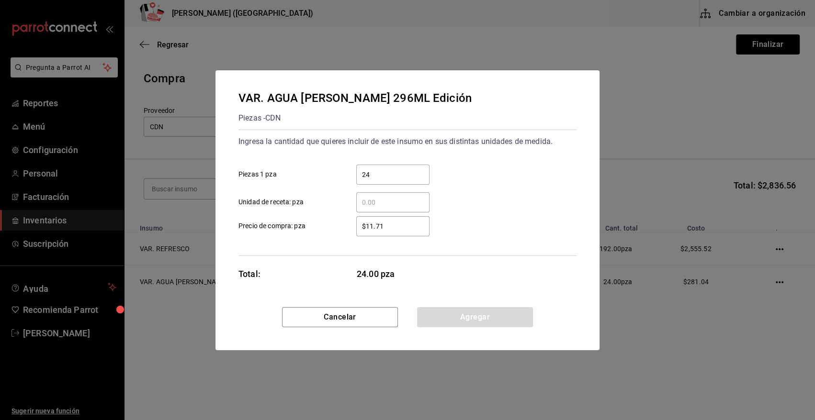
click at [394, 225] on input "$11.71" at bounding box center [392, 226] width 73 height 11
type input "$11.72"
click at [445, 314] on button "Agregar" at bounding box center [475, 317] width 116 height 20
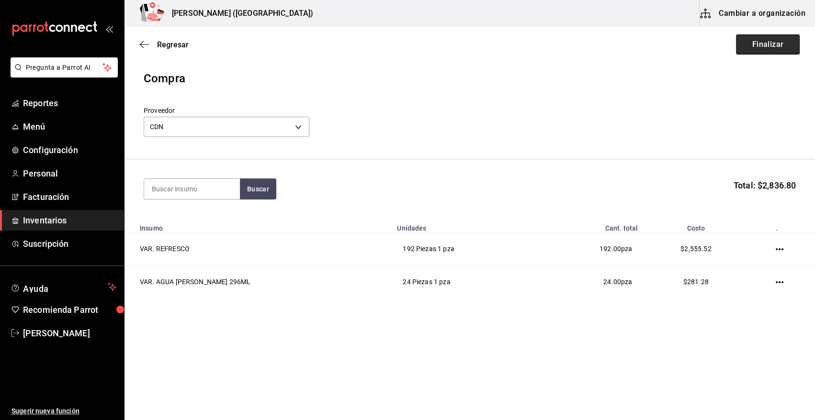
click at [768, 45] on button "Finalizar" at bounding box center [768, 44] width 64 height 20
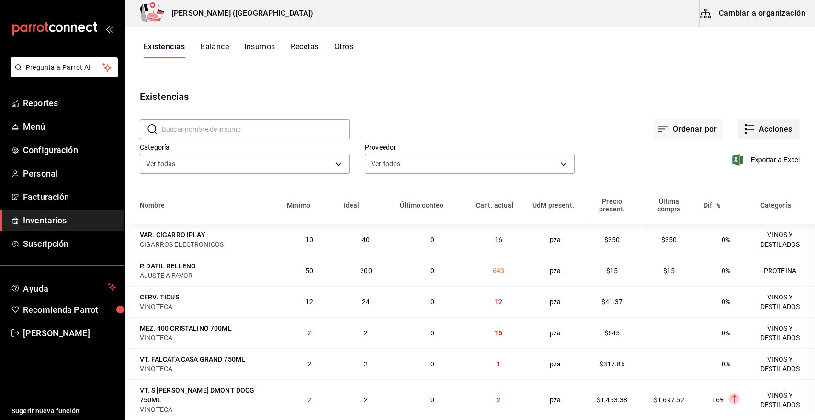
click at [747, 129] on icon "button" at bounding box center [748, 129] width 11 height 11
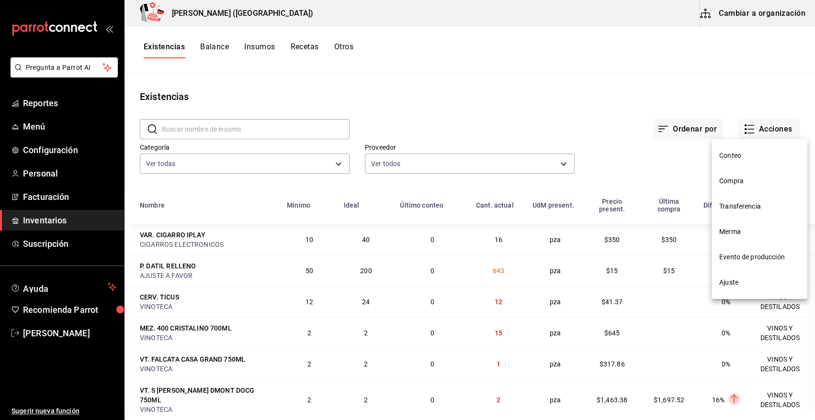
click at [734, 186] on li "Compra" at bounding box center [759, 181] width 96 height 25
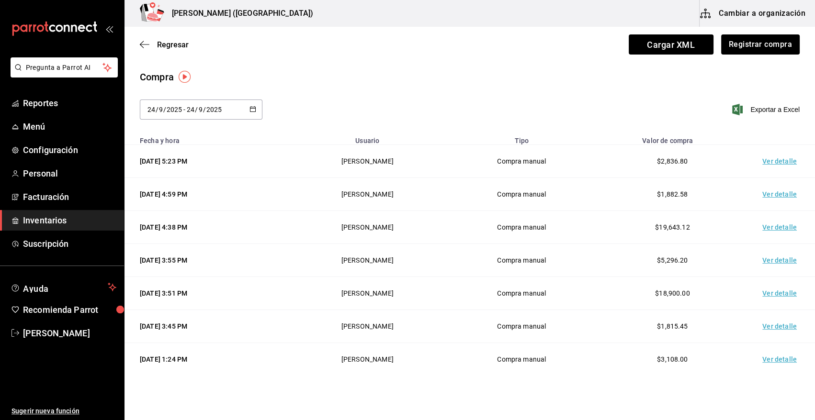
click at [780, 160] on td "Ver detalle" at bounding box center [781, 161] width 67 height 33
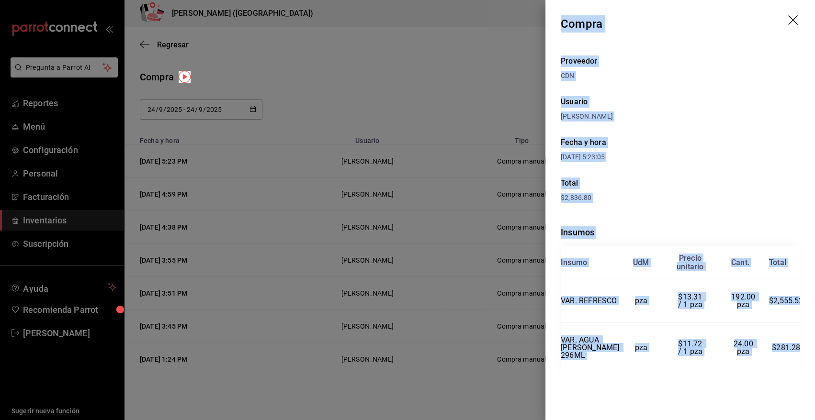
drag, startPoint x: 563, startPoint y: 23, endPoint x: 797, endPoint y: 376, distance: 423.3
click at [797, 376] on div "Compra Proveedor CDN Usuario Angy Madalena Fecha y hora 24/09/2025 5:23:05 Tota…" at bounding box center [680, 210] width 270 height 420
copy div "Compra Proveedor CDN Usuario Angy Madalena Fecha y hora 24/09/2025 5:23:05 Tota…"
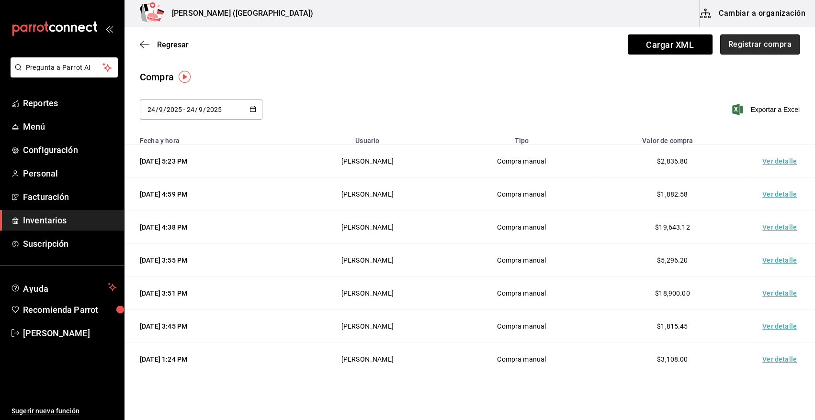
click at [743, 41] on button "Registrar compra" at bounding box center [759, 44] width 79 height 20
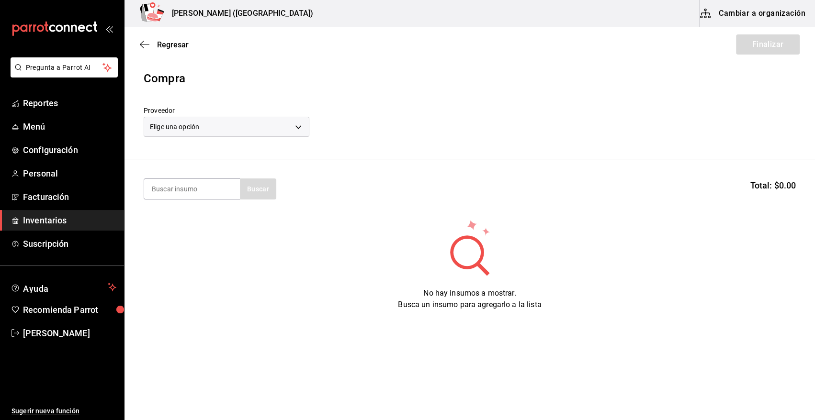
click at [210, 124] on body "Pregunta a Parrot AI Reportes Menú Configuración Personal Facturación Inventari…" at bounding box center [407, 183] width 815 height 366
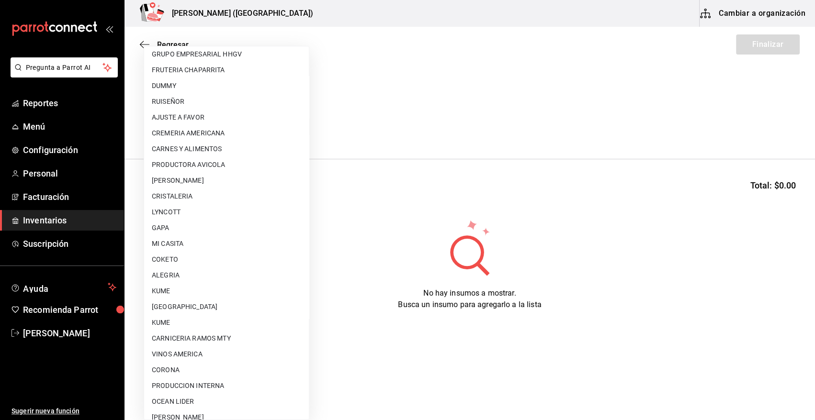
scroll to position [582, 0]
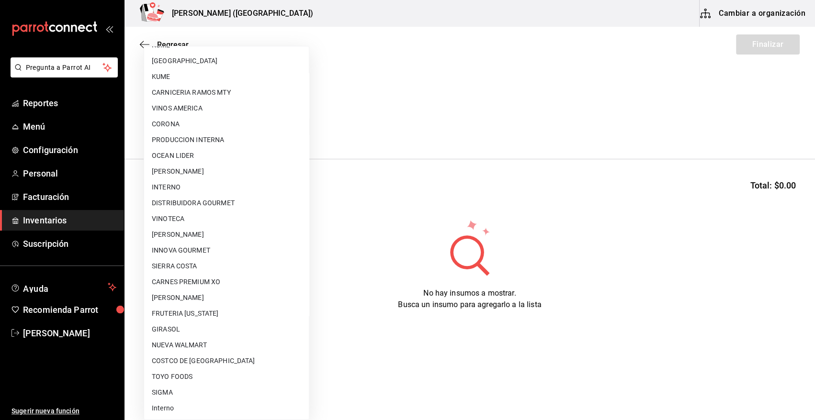
click at [191, 214] on li "VINOTECA" at bounding box center [226, 219] width 165 height 16
type input "bbec6e95-03ab-4cbc-bdec-5aafdfde0467"
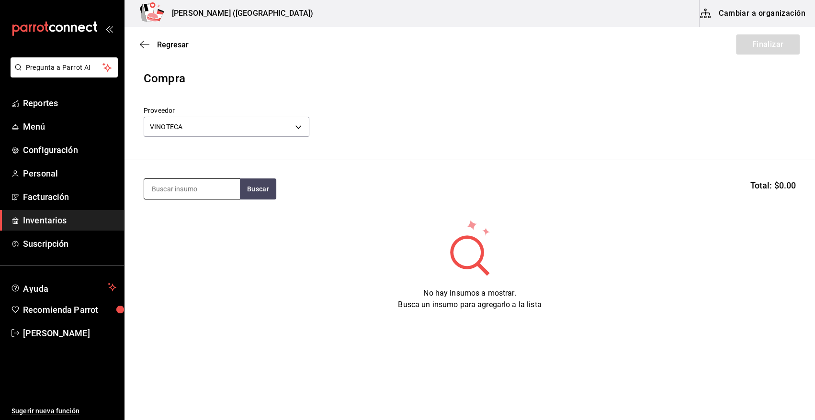
click at [177, 186] on input at bounding box center [192, 189] width 96 height 20
type input "BAI"
click at [194, 218] on div "LIC. BAILEYS 700ML" at bounding box center [187, 216] width 71 height 11
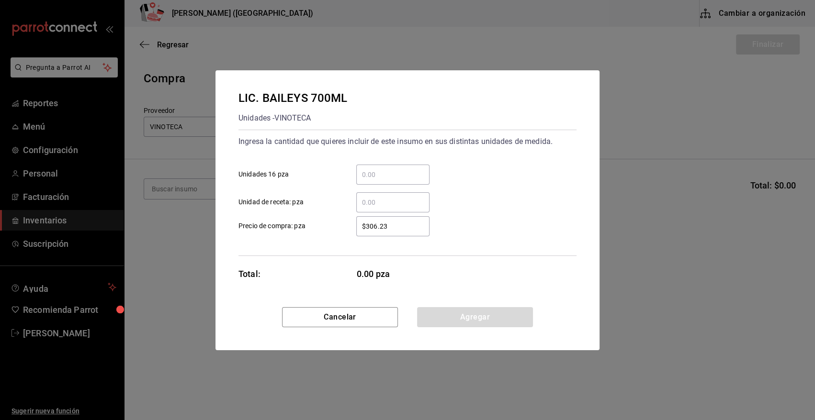
click at [385, 173] on input "​ Unidades 16 pza" at bounding box center [392, 174] width 73 height 11
type input "2"
type input "$327"
click at [440, 318] on button "Agregar" at bounding box center [475, 317] width 116 height 20
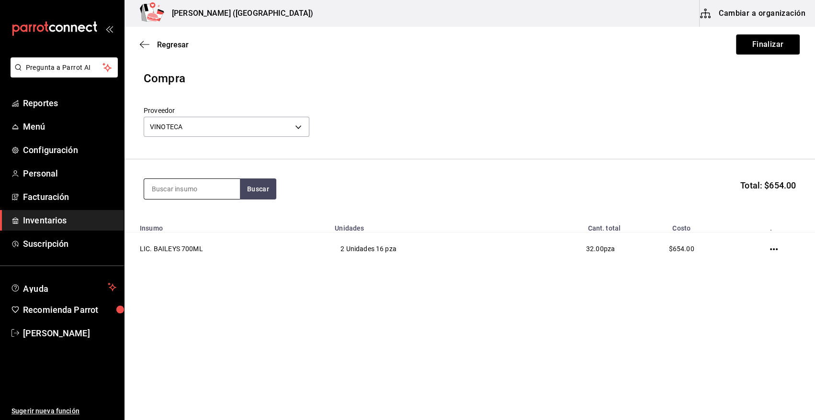
click at [217, 191] on input at bounding box center [192, 189] width 96 height 20
type input "CAMPA"
click at [208, 225] on div "Unidades - VINOTECA" at bounding box center [190, 228] width 76 height 10
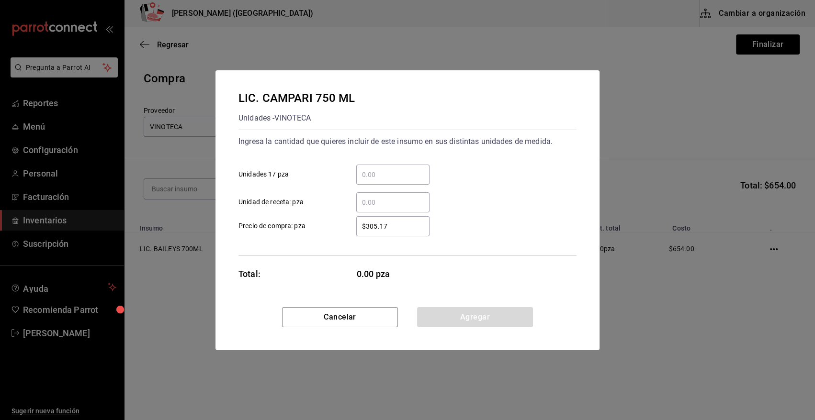
click at [365, 178] on input "​ Unidades 17 pza" at bounding box center [392, 174] width 73 height 11
type input "1"
type input "$372"
click at [462, 315] on button "Agregar" at bounding box center [475, 317] width 116 height 20
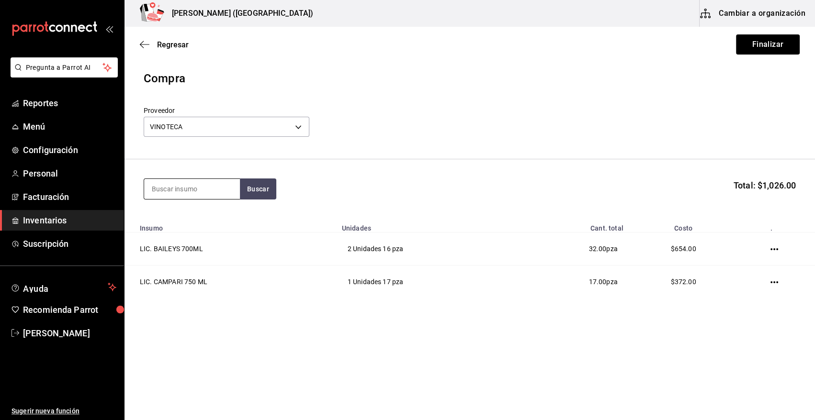
click at [160, 191] on input at bounding box center [192, 189] width 96 height 20
type input "CONTR"
click at [178, 226] on div "Unidades - VINOTECA" at bounding box center [190, 228] width 77 height 10
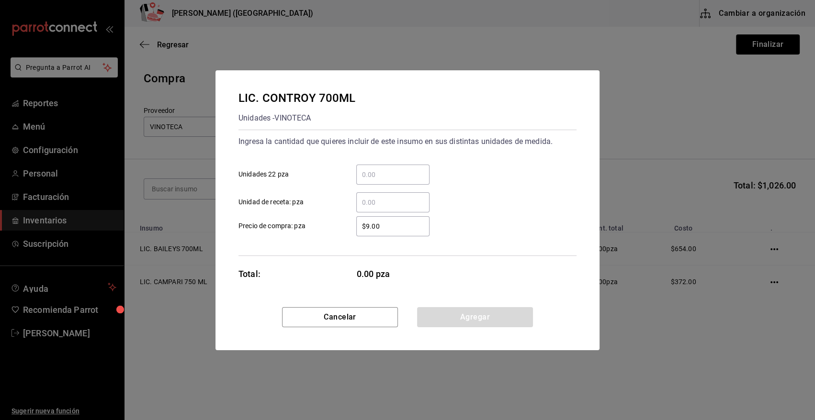
click at [414, 175] on input "​ Unidades 22 pza" at bounding box center [392, 174] width 73 height 11
type input "1"
type input "$194.86"
click at [450, 320] on button "Agregar" at bounding box center [475, 317] width 116 height 20
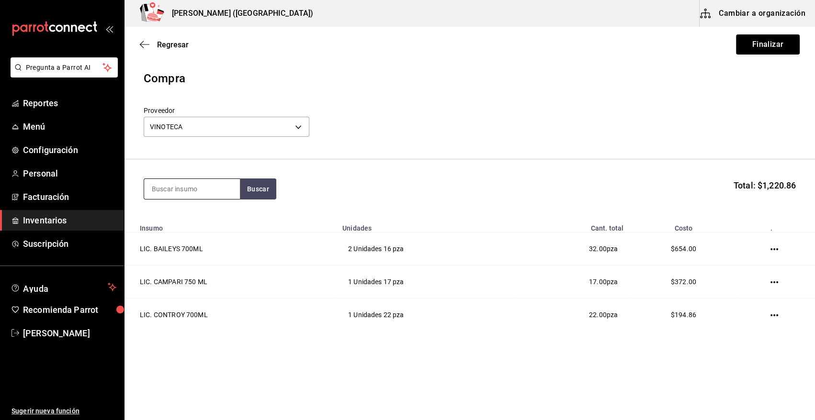
click at [215, 183] on input at bounding box center [192, 189] width 96 height 20
type input "GRAND"
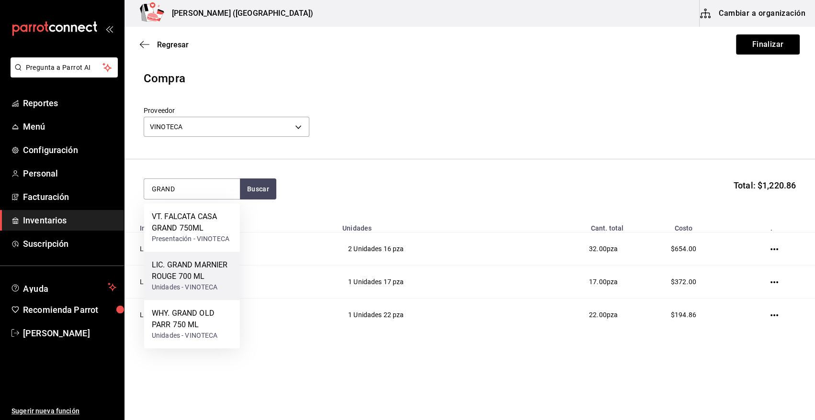
click at [212, 289] on div "Unidades - VINOTECA" at bounding box center [192, 287] width 80 height 10
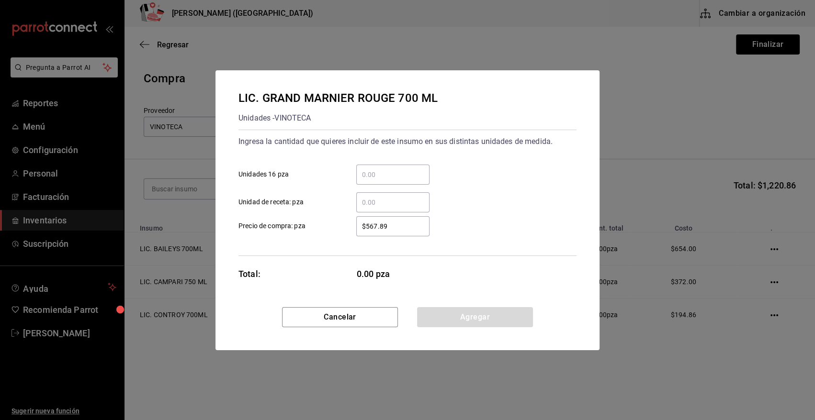
click at [383, 171] on input "​ Unidades 16 pza" at bounding box center [392, 174] width 73 height 11
type input "1"
type input "$626"
click at [464, 315] on button "Agregar" at bounding box center [475, 317] width 116 height 20
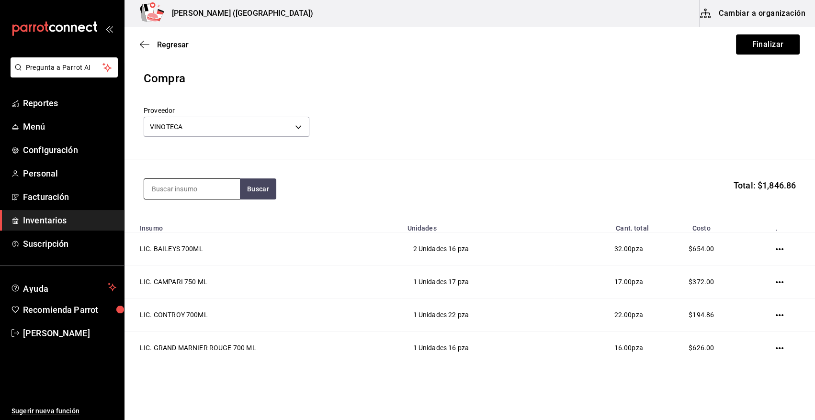
click at [188, 187] on input at bounding box center [192, 189] width 96 height 20
type input "HPN"
click at [191, 233] on div "LIC. HPNOTIQ 750 ML Unidades - VINOTECA" at bounding box center [192, 221] width 96 height 37
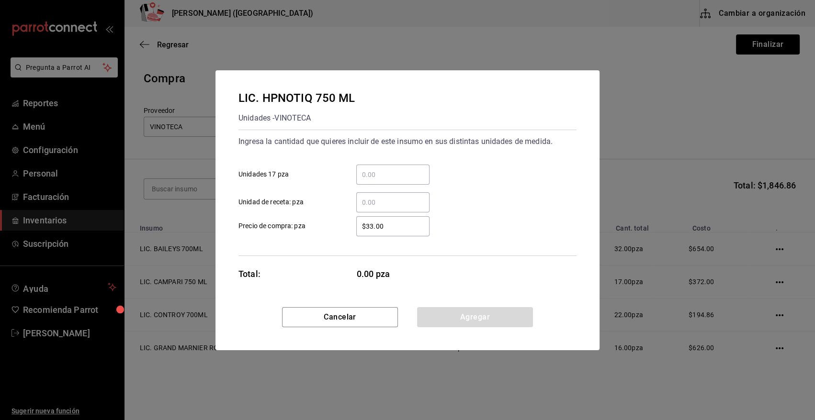
click at [396, 174] on input "​ Unidades 17 pza" at bounding box center [392, 174] width 73 height 11
type input "2"
type input "$540"
drag, startPoint x: 475, startPoint y: 320, endPoint x: 308, endPoint y: 221, distance: 194.9
click at [475, 320] on button "Agregar" at bounding box center [475, 317] width 116 height 20
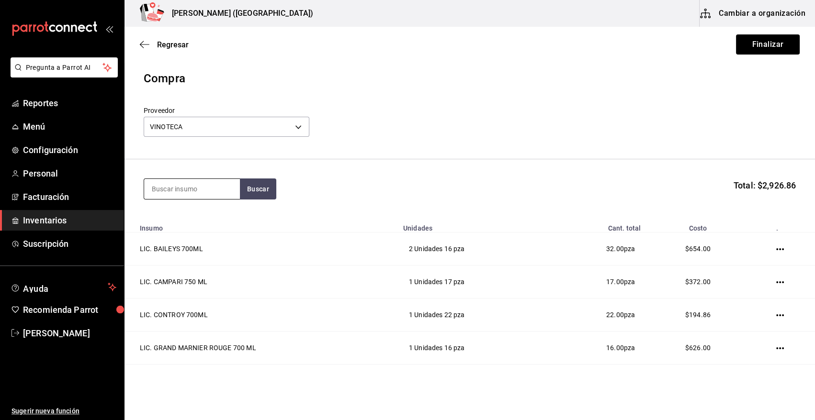
click at [194, 192] on input at bounding box center [192, 189] width 96 height 20
type input "LICOR"
click at [198, 229] on div "Unidades - VINOTECA" at bounding box center [190, 228] width 76 height 10
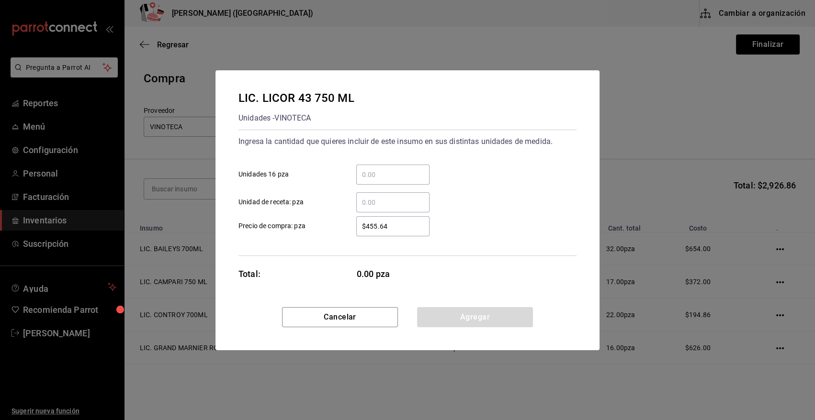
click at [379, 174] on input "​ Unidades 16 pza" at bounding box center [392, 174] width 73 height 11
type input "4"
type input "$5"
type input "$415"
click at [473, 316] on button "Agregar" at bounding box center [475, 317] width 116 height 20
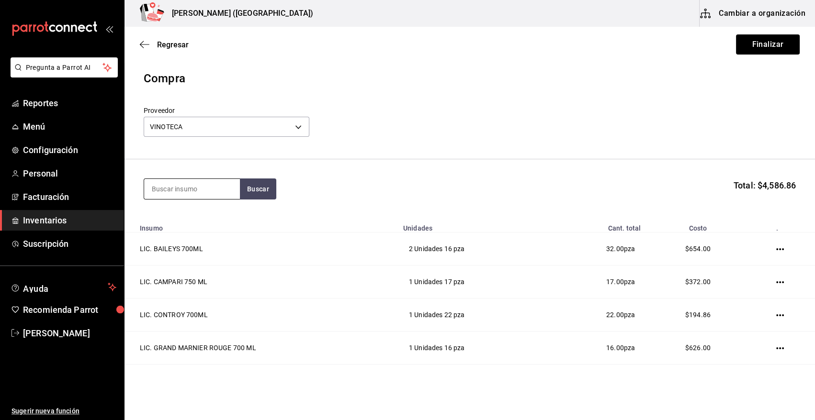
click at [205, 189] on input at bounding box center [192, 189] width 96 height 20
type input "SAKE"
click at [193, 218] on div "LIC. SAKE 750 ML" at bounding box center [185, 216] width 66 height 11
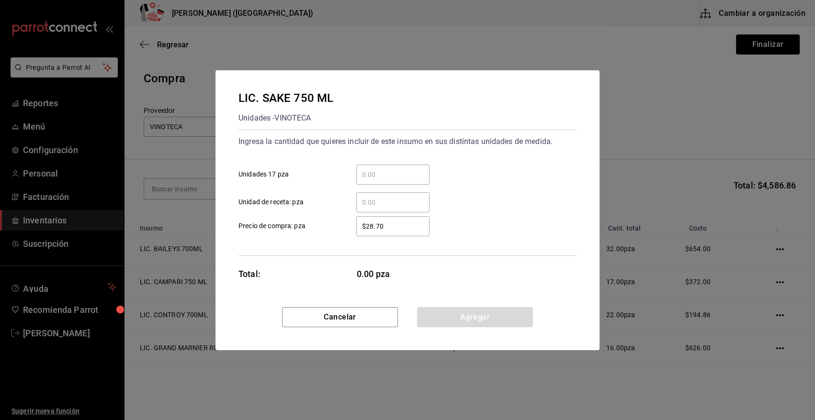
click at [372, 178] on input "​ Unidades 17 pza" at bounding box center [392, 174] width 73 height 11
type input "1"
type input "$591.40"
click at [451, 313] on button "Agregar" at bounding box center [475, 317] width 116 height 20
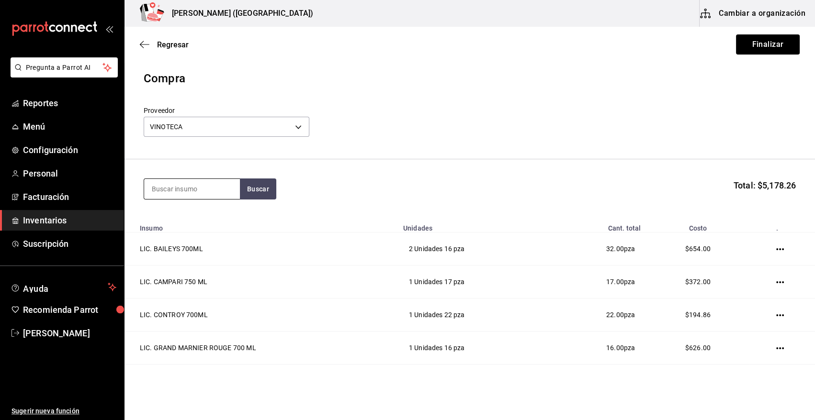
click at [196, 192] on input at bounding box center [192, 189] width 96 height 20
type input "400"
click at [262, 189] on button "Buscar" at bounding box center [258, 189] width 36 height 21
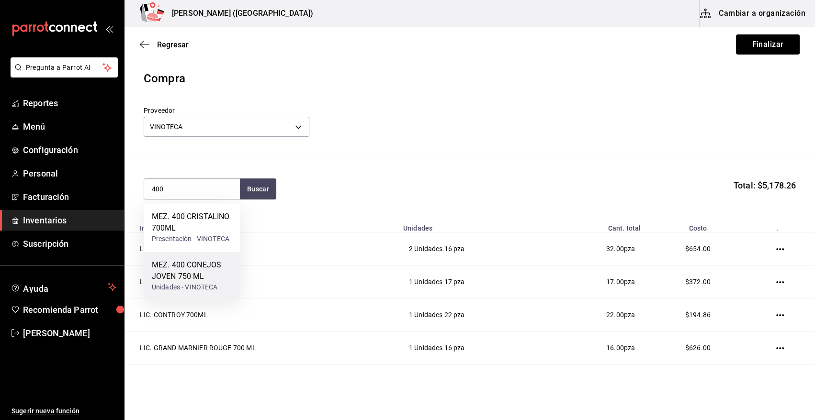
click at [207, 282] on div "MEZ. 400 CONEJOS JOVEN 750 ML" at bounding box center [192, 270] width 80 height 23
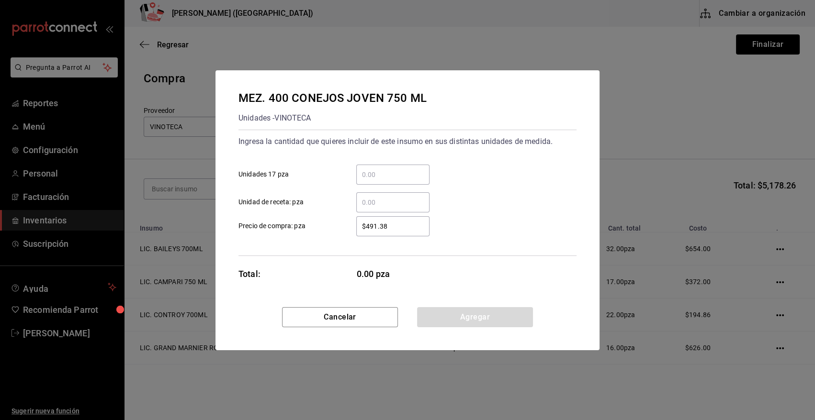
click at [395, 173] on input "​ Unidades 17 pza" at bounding box center [392, 174] width 73 height 11
type input "2"
type input "$413.33"
click at [459, 316] on button "Agregar" at bounding box center [475, 317] width 116 height 20
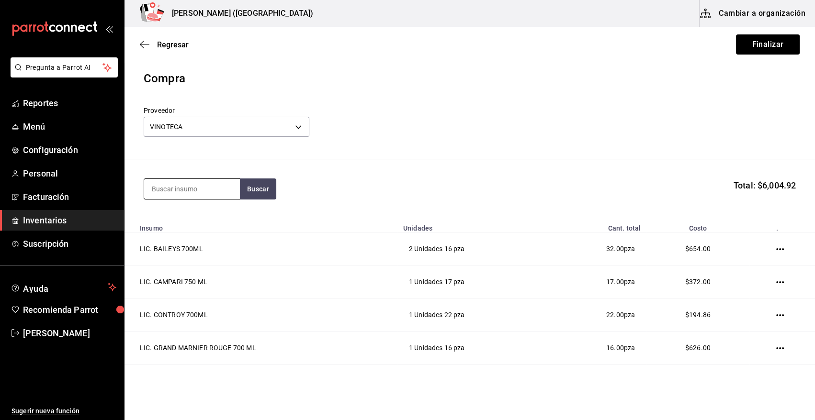
click at [210, 187] on input at bounding box center [192, 189] width 96 height 20
type input "TOBALA"
click at [194, 240] on div "Unidades - VINOTECA" at bounding box center [192, 239] width 80 height 10
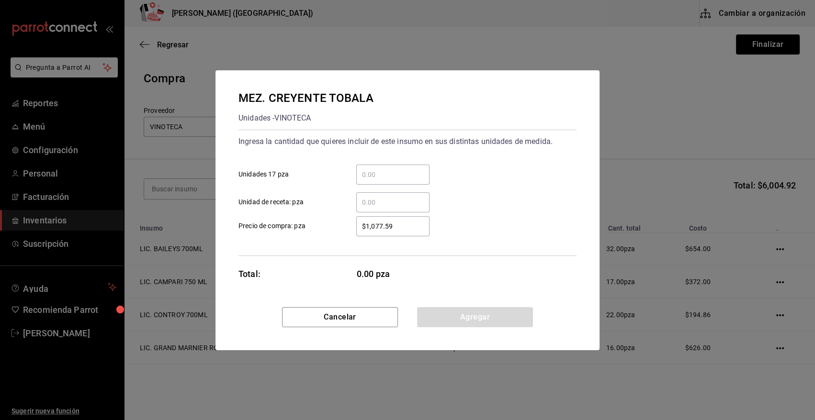
click at [384, 176] on input "​ Unidades 17 pza" at bounding box center [392, 174] width 73 height 11
type input "1"
type input "$10,025.02"
click at [433, 315] on button "Agregar" at bounding box center [475, 317] width 116 height 20
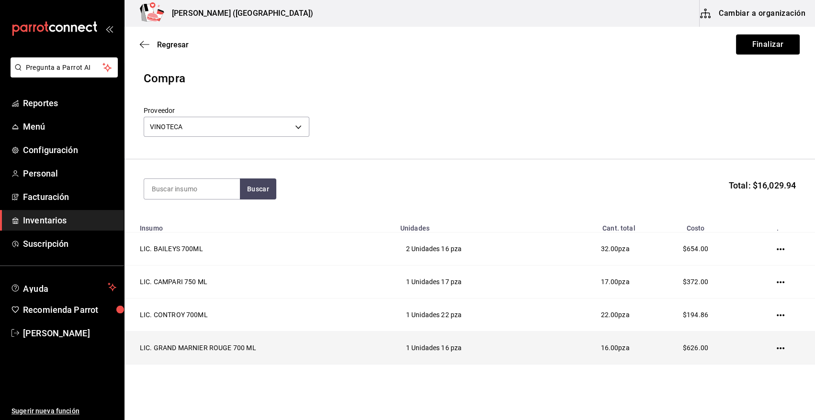
click at [777, 349] on icon "button" at bounding box center [781, 349] width 8 height 8
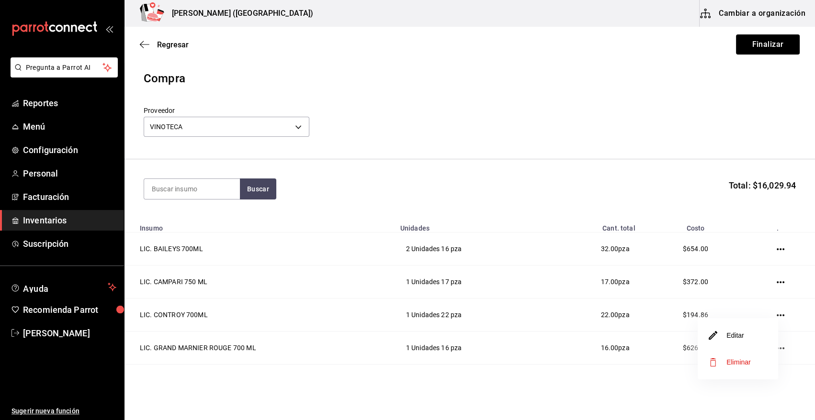
click at [646, 311] on div at bounding box center [407, 210] width 815 height 420
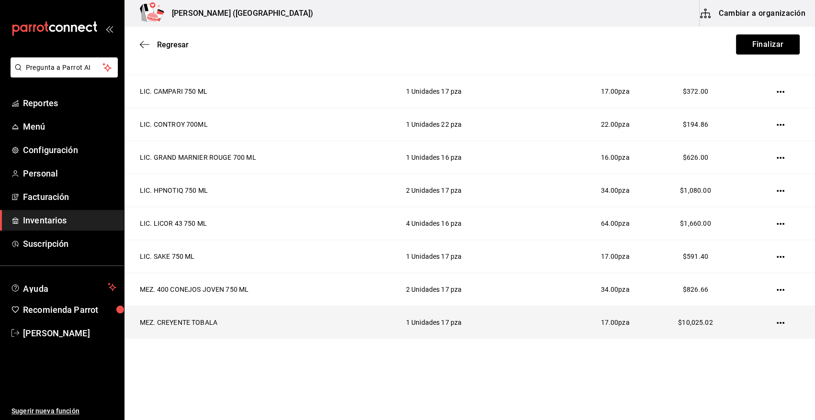
scroll to position [193, 0]
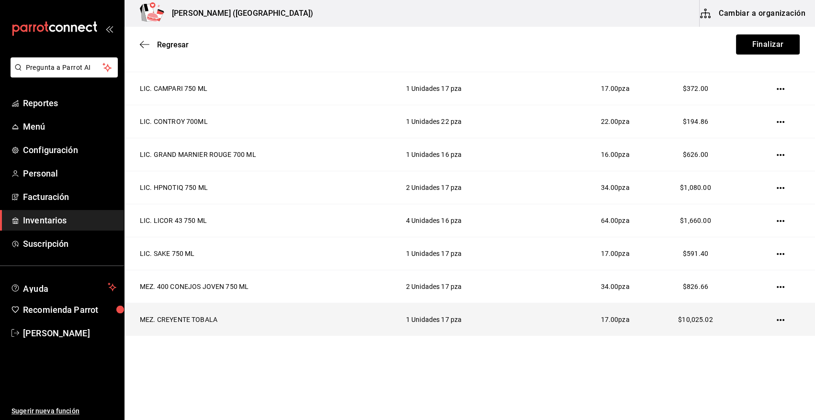
click at [777, 320] on icon "button" at bounding box center [781, 320] width 8 height 2
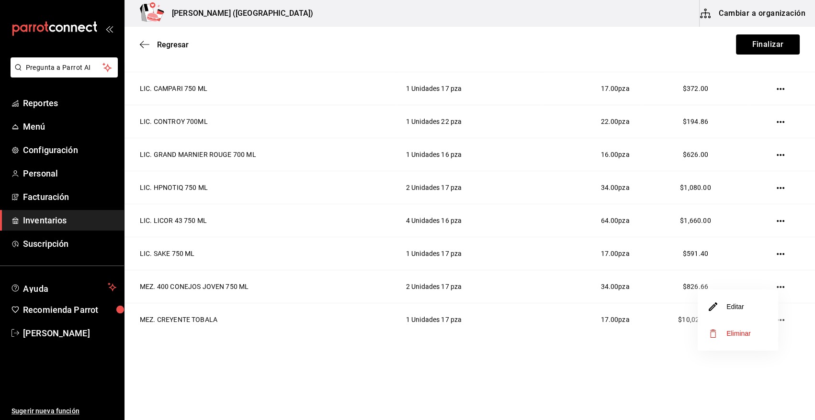
click at [745, 306] on li "Editar" at bounding box center [738, 306] width 80 height 27
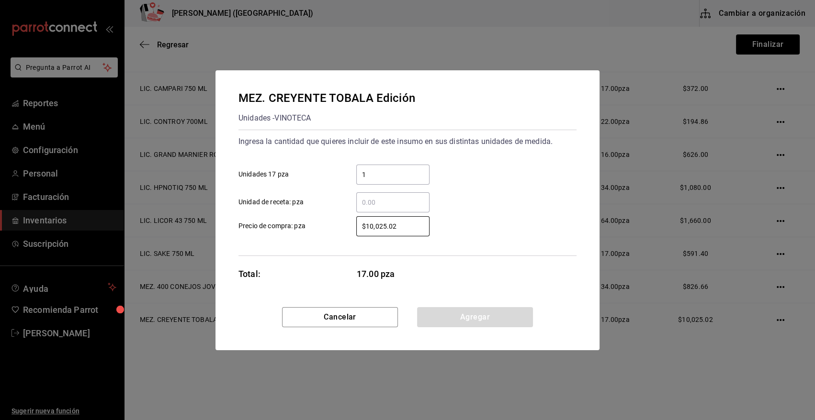
drag, startPoint x: 415, startPoint y: 229, endPoint x: 283, endPoint y: 229, distance: 131.7
click at [283, 229] on label "$10,025.02 ​ Precio de compra: pza" at bounding box center [333, 226] width 191 height 20
type input "$1,025.02"
click at [433, 319] on button "Agregar" at bounding box center [475, 317] width 116 height 20
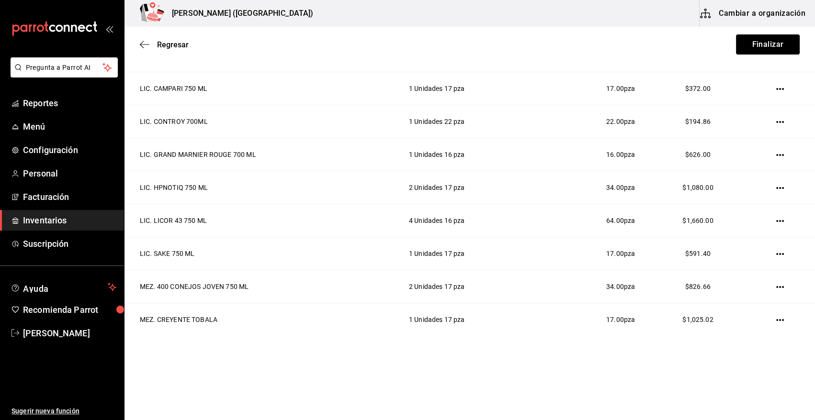
scroll to position [0, 0]
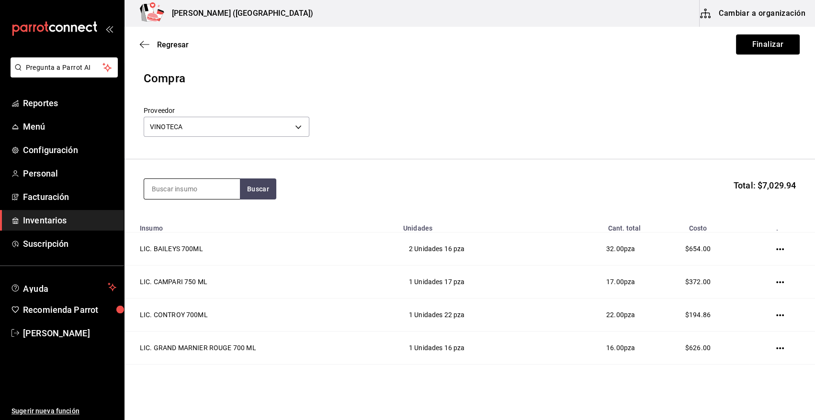
click at [198, 192] on input at bounding box center [192, 189] width 96 height 20
type input "UNIO"
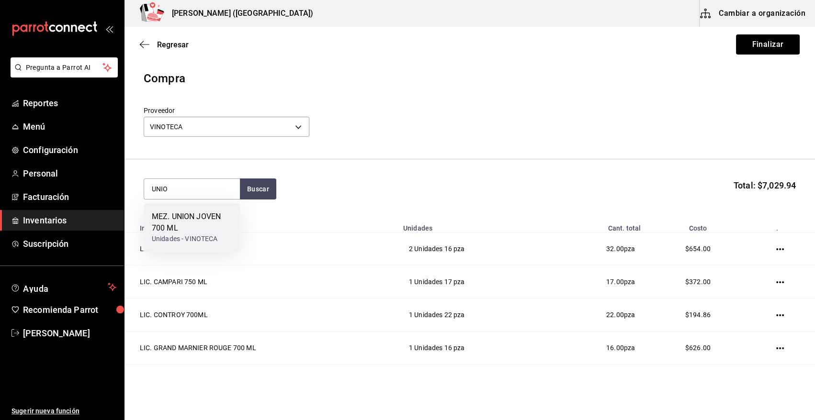
click at [209, 227] on div "MEZ. UNION JOVEN 700 ML" at bounding box center [192, 222] width 80 height 23
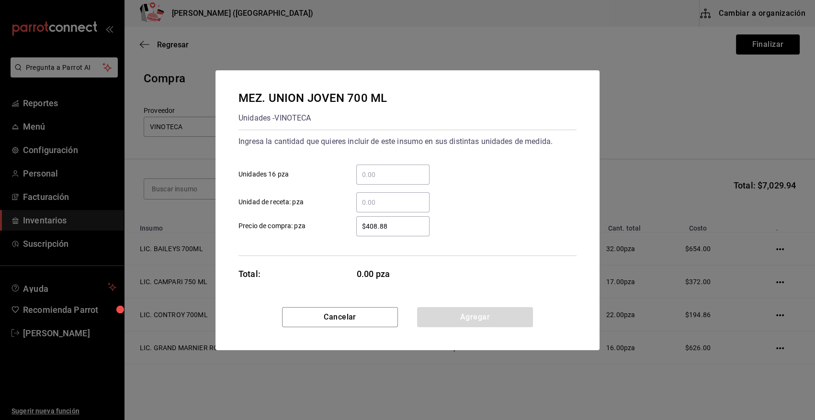
click at [364, 170] on input "​ Unidades 16 pza" at bounding box center [392, 174] width 73 height 11
type input "9"
click at [378, 169] on input "9" at bounding box center [392, 174] width 73 height 11
type input "$415"
click at [460, 319] on button "Agregar" at bounding box center [475, 317] width 116 height 20
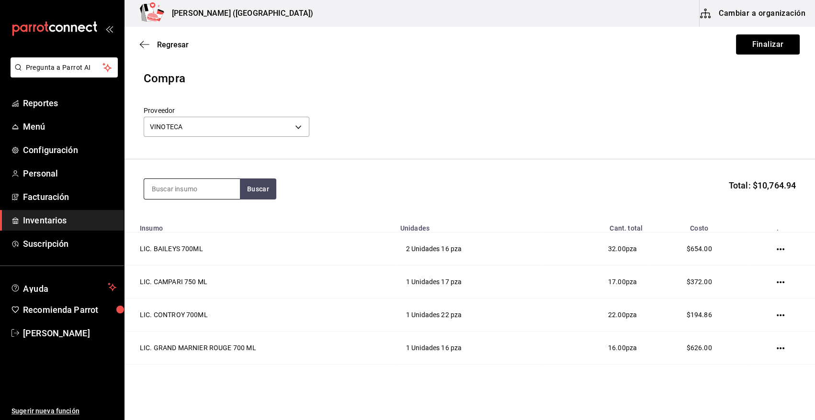
click at [207, 185] on input at bounding box center [192, 189] width 96 height 20
type input "BACARDI"
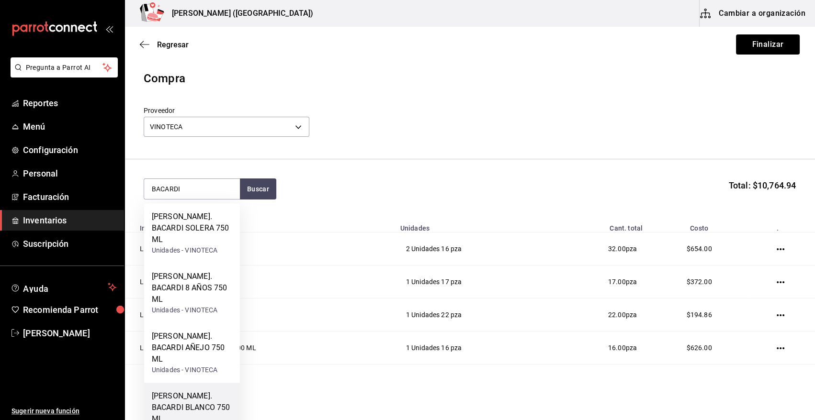
click at [200, 391] on div "RON. BACARDI BLANCO 750 ML" at bounding box center [192, 408] width 80 height 34
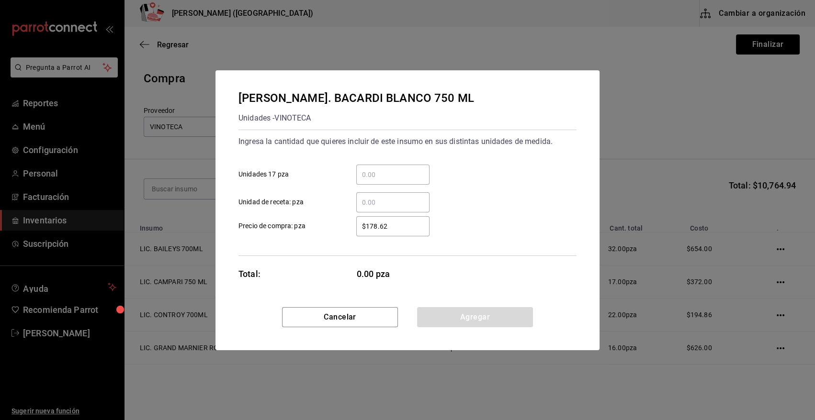
click at [368, 173] on input "​ Unidades 17 pza" at bounding box center [392, 174] width 73 height 11
type input "1"
type input "$147"
click at [468, 325] on button "Agregar" at bounding box center [475, 317] width 116 height 20
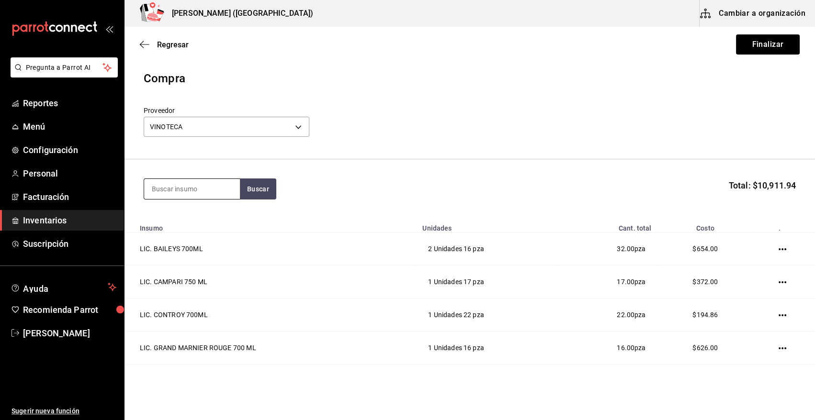
click at [194, 191] on input at bounding box center [192, 189] width 96 height 20
type input "ZACAPA"
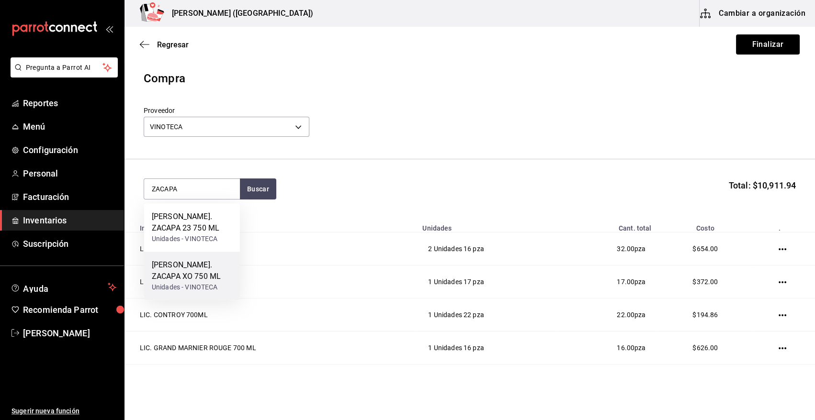
click at [207, 278] on div "RON. ZACAPA XO 750 ML" at bounding box center [192, 270] width 80 height 23
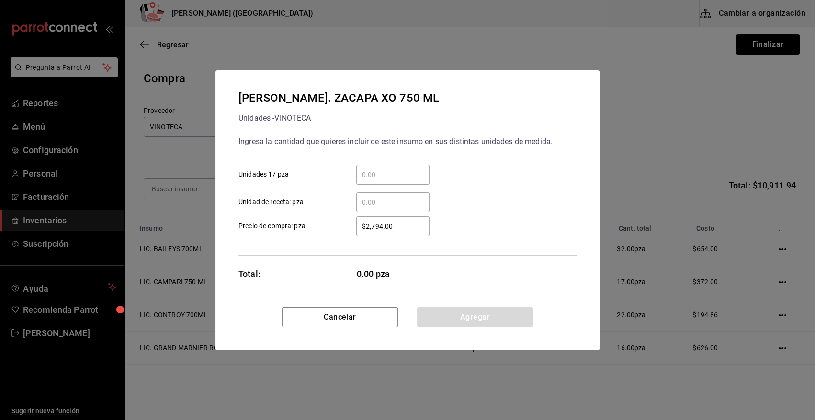
click at [389, 173] on input "​ Unidades 17 pza" at bounding box center [392, 174] width 73 height 11
type input "1"
type input "$3,178.50"
click at [493, 311] on button "Agregar" at bounding box center [475, 317] width 116 height 20
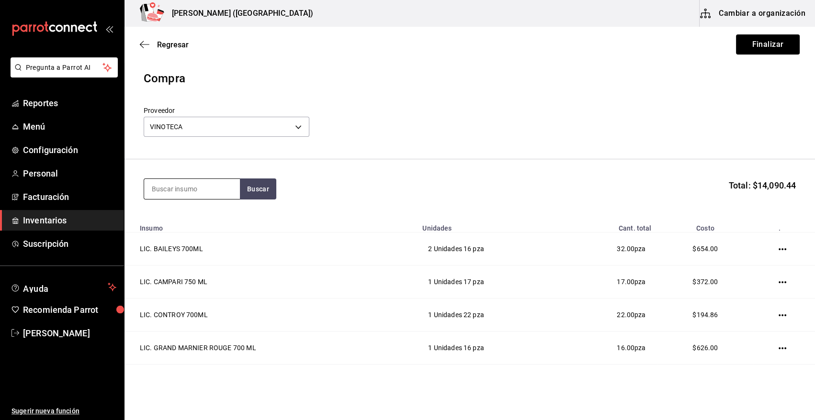
click at [198, 191] on input at bounding box center [192, 189] width 96 height 20
type input "BOMBAY S"
click at [176, 232] on div "GIN. BOMBAY SAPPPHIRE 750 ML" at bounding box center [192, 222] width 80 height 23
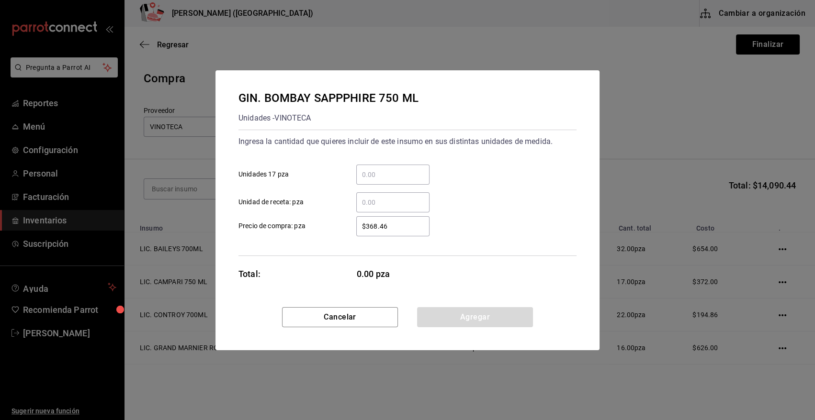
click at [379, 175] on input "​ Unidades 17 pza" at bounding box center [392, 174] width 73 height 11
type input "1"
type input "$374"
click at [464, 319] on button "Agregar" at bounding box center [475, 317] width 116 height 20
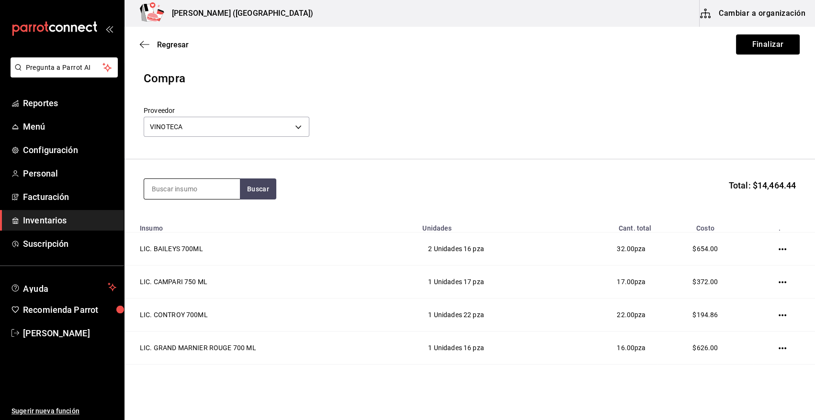
click at [188, 193] on input at bounding box center [192, 189] width 96 height 20
click at [190, 191] on input at bounding box center [192, 189] width 96 height 20
type input "HEND"
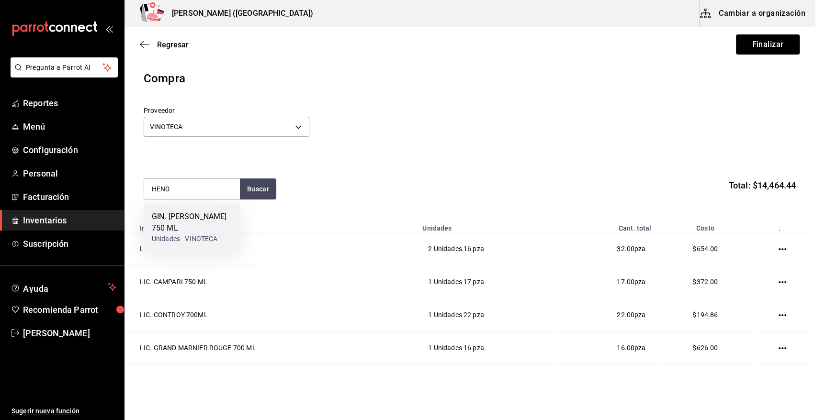
click at [187, 221] on div "GIN. HENDRICKS 750 ML" at bounding box center [192, 222] width 80 height 23
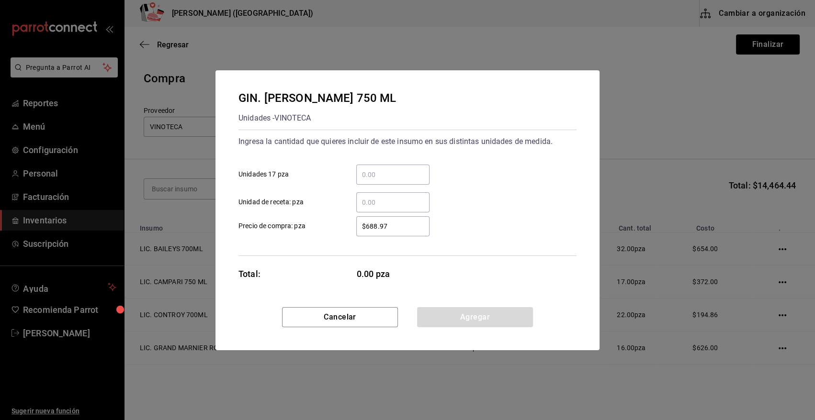
click at [386, 172] on input "​ Unidades 17 pza" at bounding box center [392, 174] width 73 height 11
type input "3"
type input "$740"
click at [481, 316] on button "Agregar" at bounding box center [475, 317] width 116 height 20
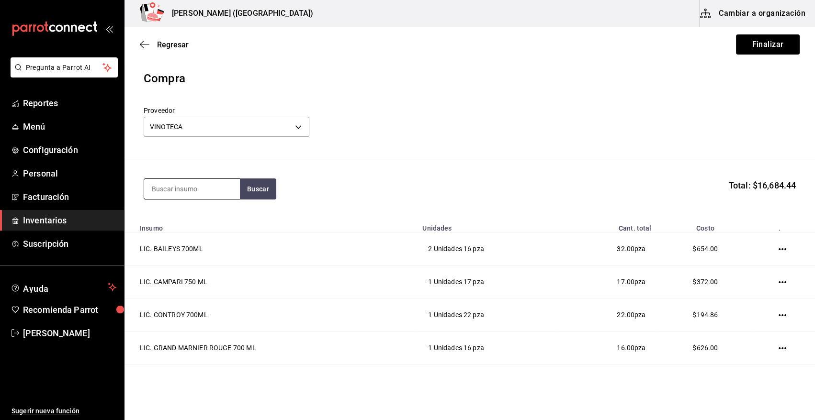
click at [177, 180] on input at bounding box center [192, 189] width 96 height 20
type input "TANQ"
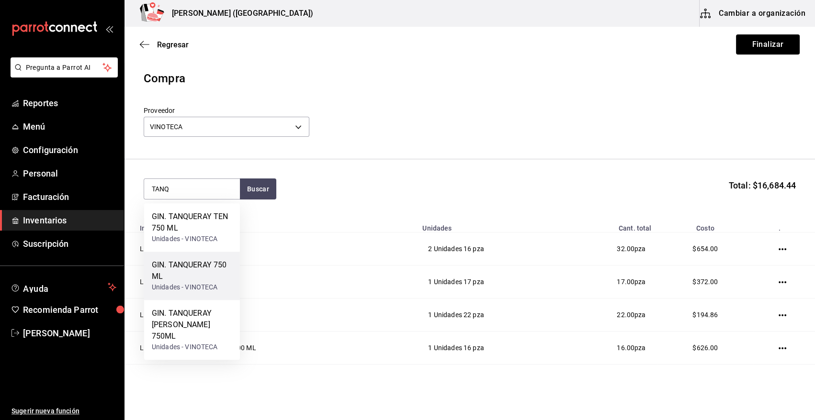
click at [183, 286] on div "Unidades - VINOTECA" at bounding box center [192, 287] width 80 height 10
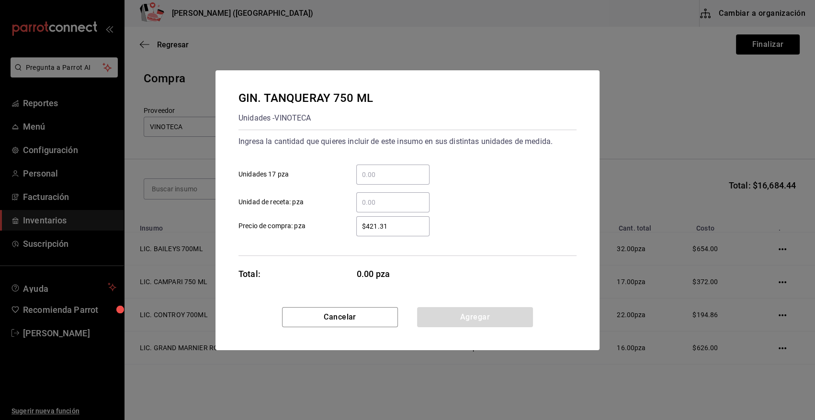
click at [362, 167] on div "​" at bounding box center [392, 175] width 73 height 20
click at [362, 169] on input "​ Unidades 17 pza" at bounding box center [392, 174] width 73 height 11
type input "2"
type input "$445"
click at [433, 318] on button "Agregar" at bounding box center [475, 317] width 116 height 20
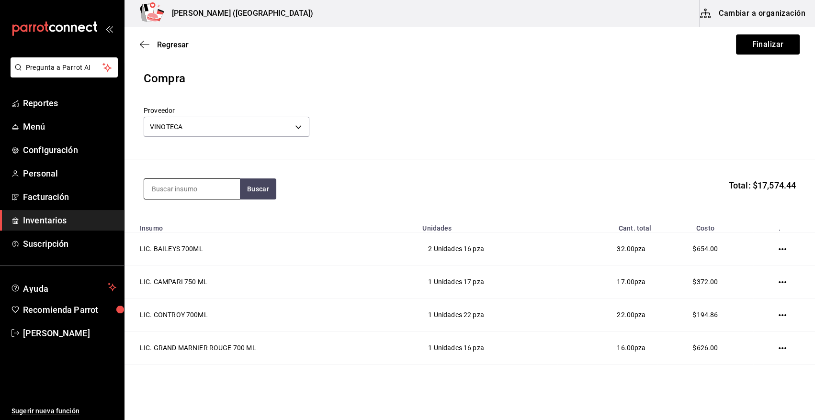
click at [192, 191] on input at bounding box center [192, 189] width 96 height 20
click at [165, 189] on input "CADA D" at bounding box center [192, 189] width 96 height 20
drag, startPoint x: 187, startPoint y: 191, endPoint x: 108, endPoint y: 190, distance: 78.5
click at [108, 190] on div "Pregunta a Parrot AI Reportes Menú Configuración Personal Facturación Inventari…" at bounding box center [407, 183] width 815 height 366
drag, startPoint x: 176, startPoint y: 189, endPoint x: 78, endPoint y: 200, distance: 99.2
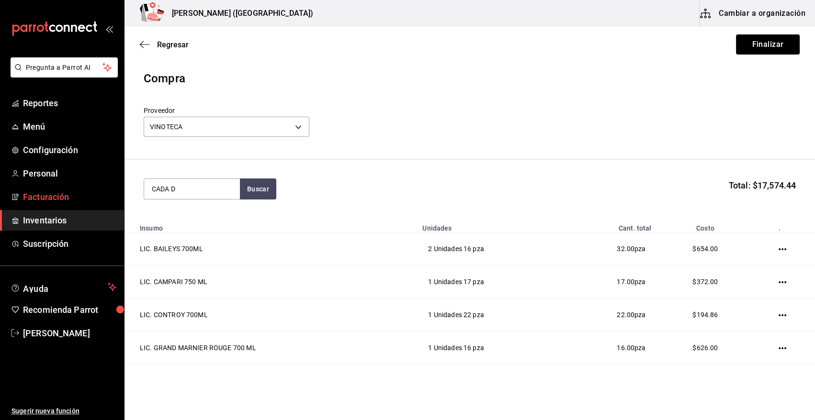
click at [78, 200] on div "Pregunta a Parrot AI Reportes Menú Configuración Personal Facturación Inventari…" at bounding box center [407, 183] width 815 height 366
type input "CASA D"
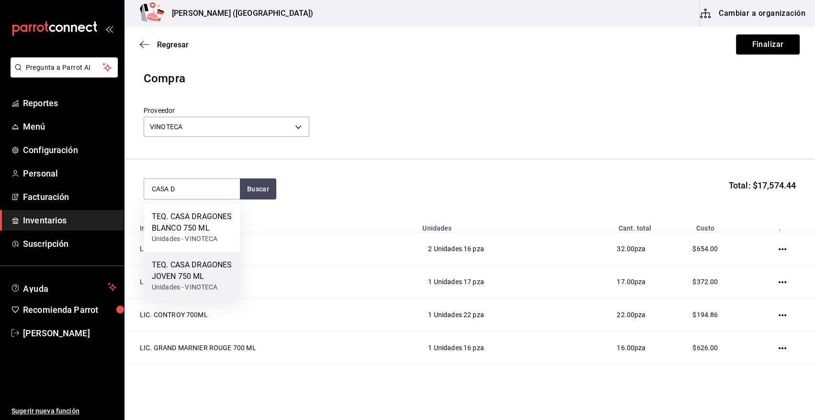
click at [205, 278] on div "TEQ. CASA DRAGONES JOVEN 750 ML" at bounding box center [192, 270] width 80 height 23
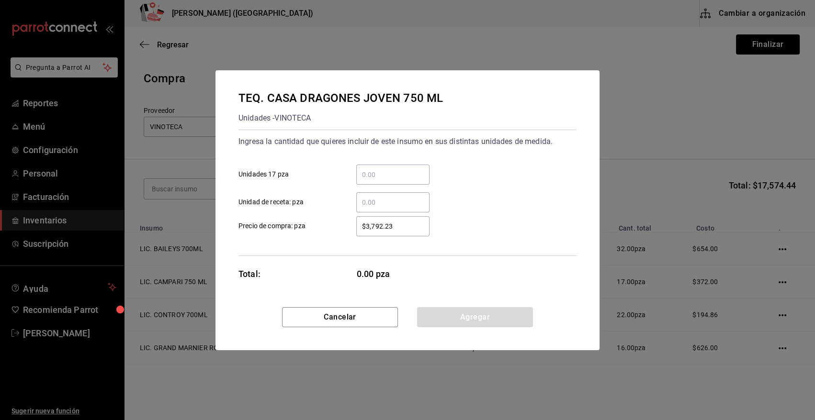
click at [376, 172] on input "​ Unidades 17 pza" at bounding box center [392, 174] width 73 height 11
type input "1"
type input "$4"
type input "$4,075"
click at [464, 311] on button "Agregar" at bounding box center [475, 317] width 116 height 20
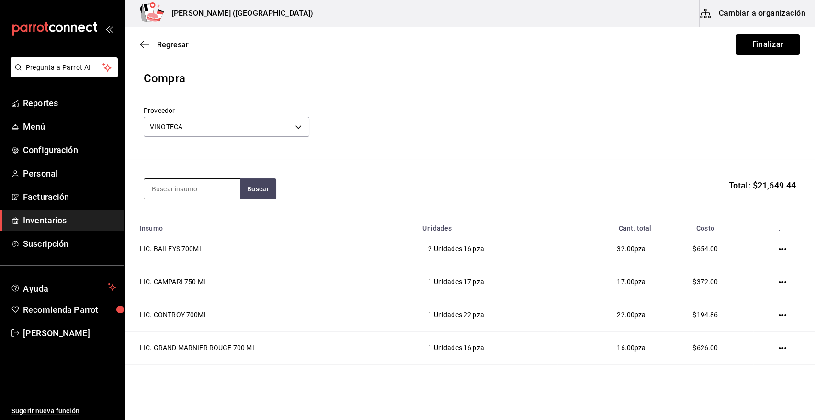
click at [207, 192] on input at bounding box center [192, 189] width 96 height 20
type input "DOBEL"
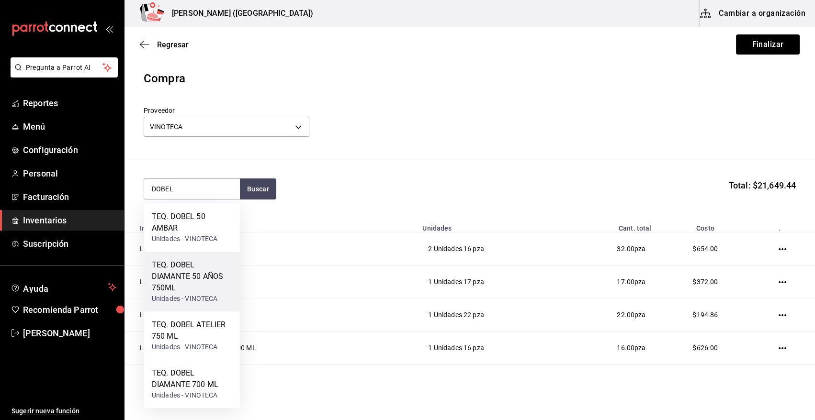
click at [204, 281] on div "TEQ. DOBEL DIAMANTE 50 AÑOS 750ML" at bounding box center [192, 276] width 80 height 34
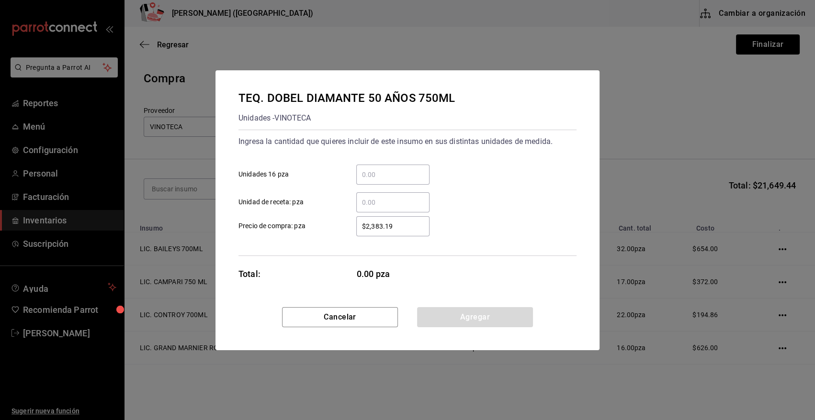
click at [388, 177] on input "​ Unidades 16 pza" at bounding box center [392, 174] width 73 height 11
type input "1"
type input "$4,806.34"
click at [484, 318] on button "Agregar" at bounding box center [475, 317] width 116 height 20
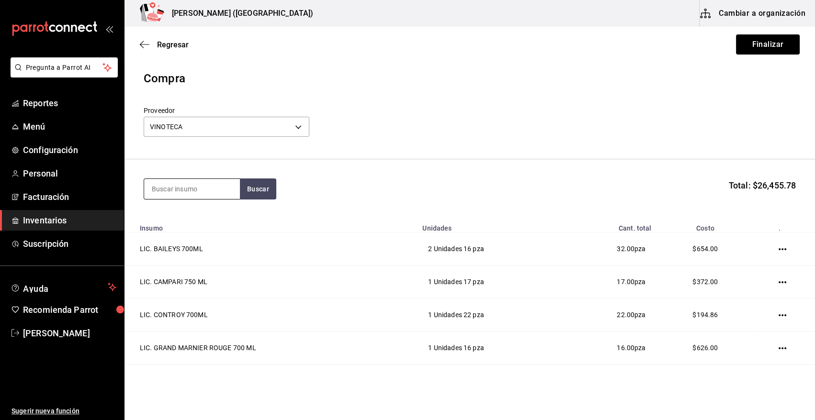
click at [192, 187] on input at bounding box center [192, 189] width 96 height 20
type input "DOBEL D"
click at [207, 237] on div "Unidades - VINOTECA" at bounding box center [192, 239] width 80 height 10
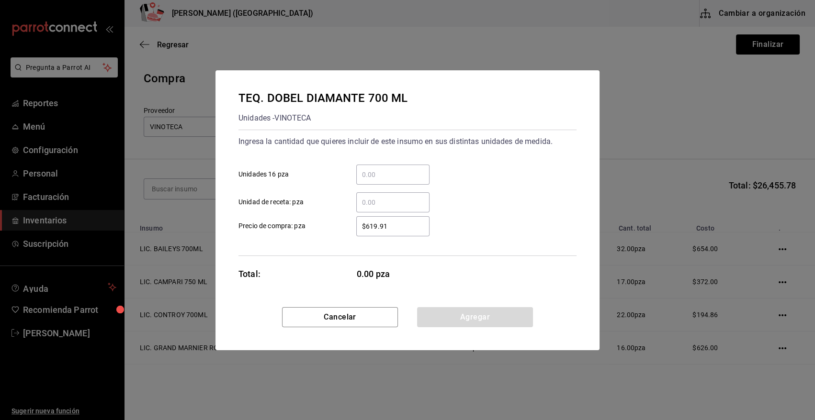
click at [372, 177] on input "​ Unidades 16 pza" at bounding box center [392, 174] width 73 height 11
type input "4"
type input "$585"
click at [469, 321] on button "Agregar" at bounding box center [475, 317] width 116 height 20
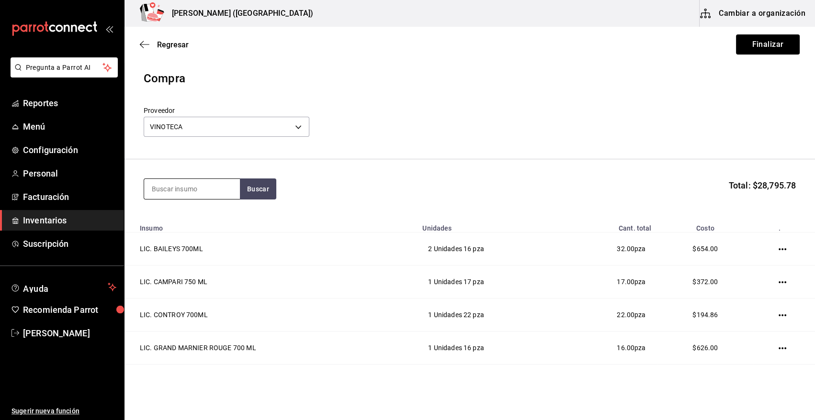
click at [177, 190] on input at bounding box center [192, 189] width 96 height 20
type input "JULIO"
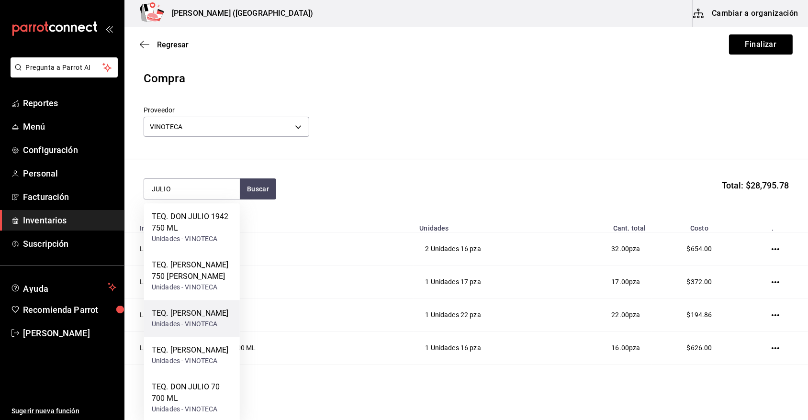
scroll to position [29, 0]
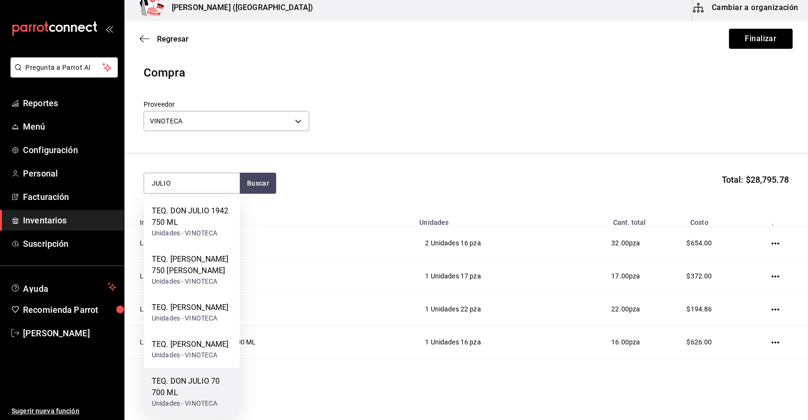
click at [211, 391] on div "TEQ. DON JULIO 70 700 ML" at bounding box center [192, 387] width 80 height 23
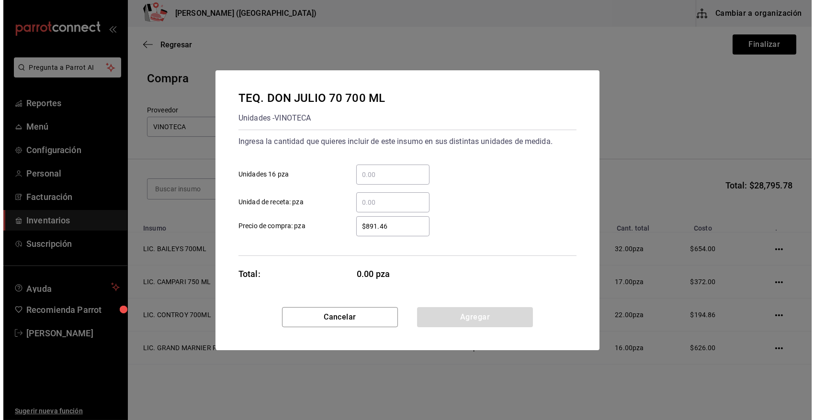
scroll to position [0, 0]
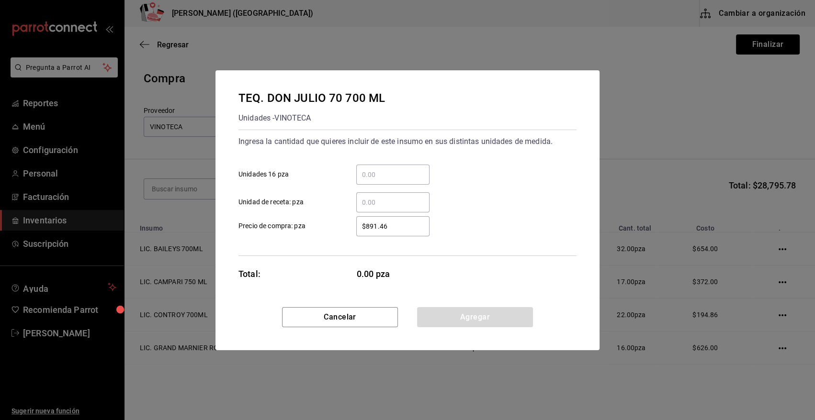
click at [396, 180] on div "​" at bounding box center [392, 175] width 73 height 20
click at [396, 180] on input "​ Unidades 16 pza" at bounding box center [392, 174] width 73 height 11
type input "72"
type input "$773"
click at [376, 175] on input "72" at bounding box center [392, 174] width 73 height 11
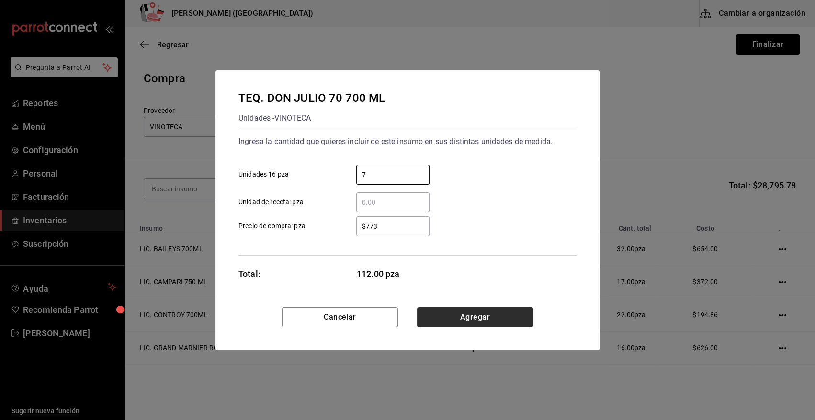
type input "7"
click at [469, 316] on button "Agregar" at bounding box center [475, 317] width 116 height 20
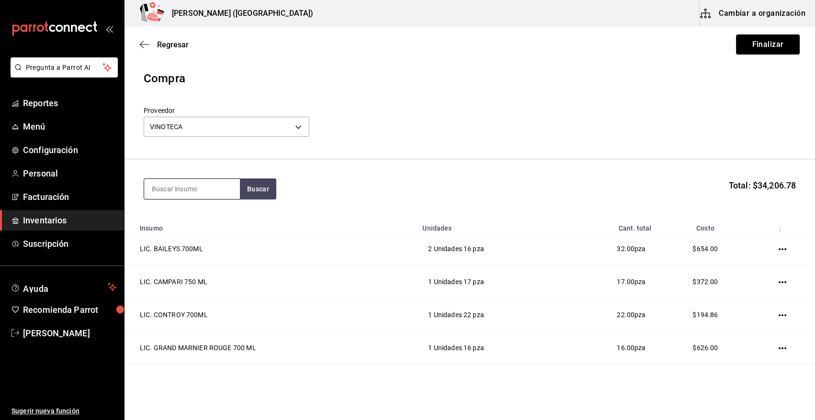
click at [186, 188] on input at bounding box center [192, 189] width 96 height 20
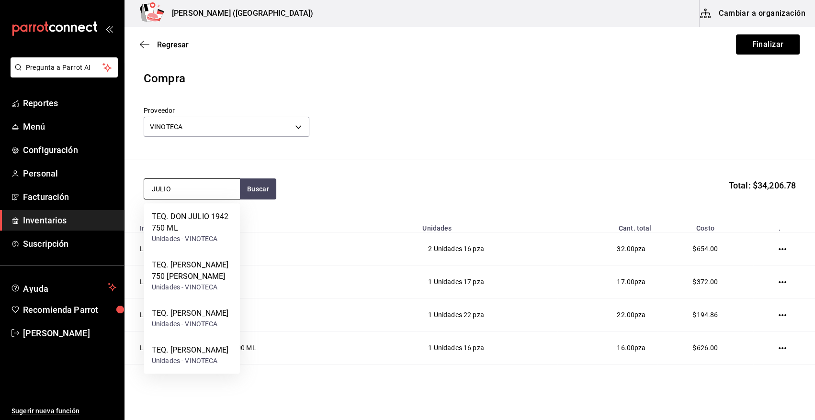
type input "JULIO"
click at [191, 271] on div "TEQ. DON JULIO BLANCO 750 MLVIN" at bounding box center [192, 270] width 80 height 23
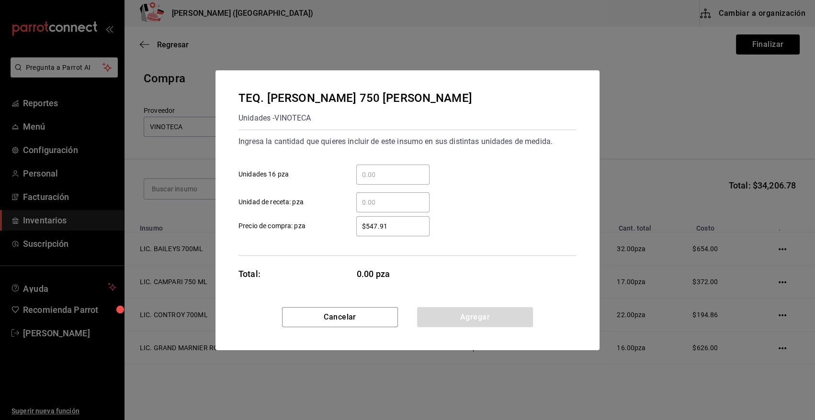
click at [382, 172] on input "​ Unidades 16 pza" at bounding box center [392, 174] width 73 height 11
type input "3"
type input "$468"
click at [454, 316] on button "Agregar" at bounding box center [475, 317] width 116 height 20
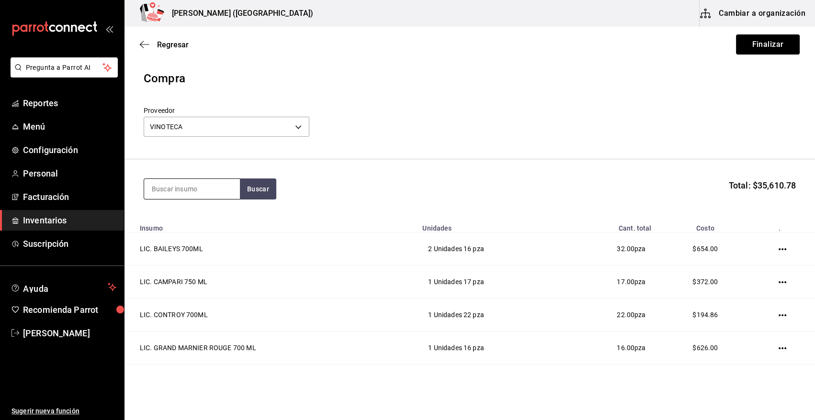
click at [182, 191] on input at bounding box center [192, 189] width 96 height 20
click at [176, 195] on input at bounding box center [192, 189] width 96 height 20
type input "HERRADURA"
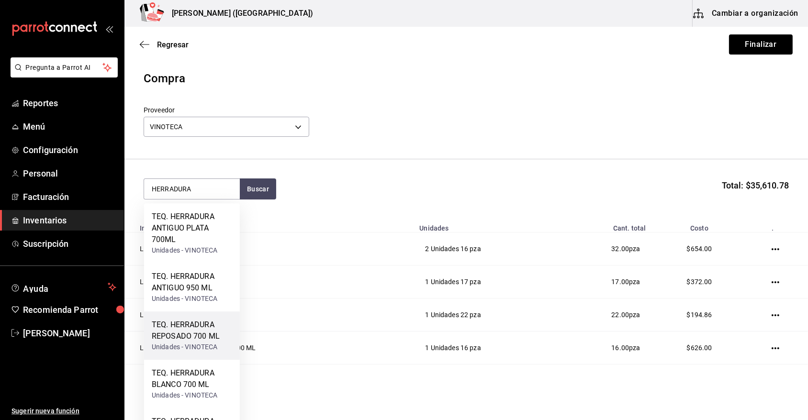
scroll to position [88, 0]
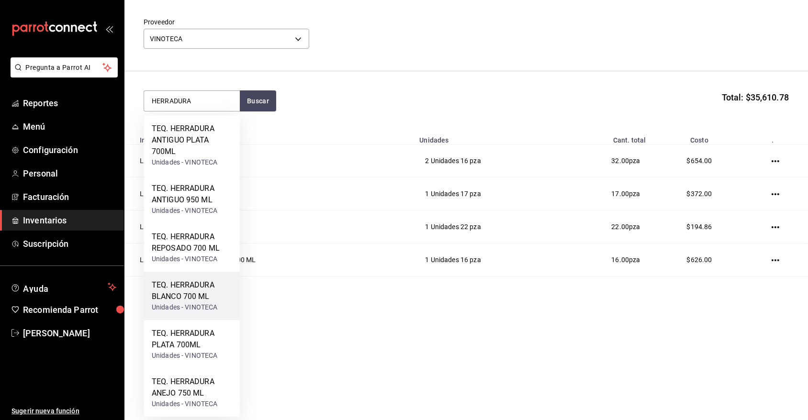
click at [199, 300] on div "TEQ. HERRADURA BLANCO 700 ML" at bounding box center [192, 291] width 80 height 23
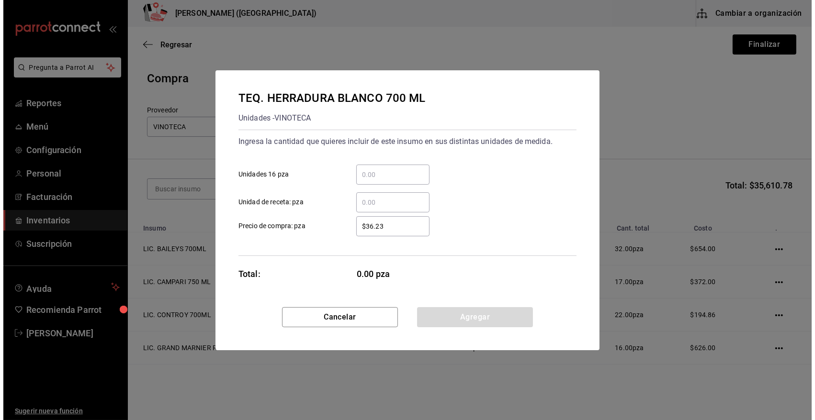
scroll to position [0, 0]
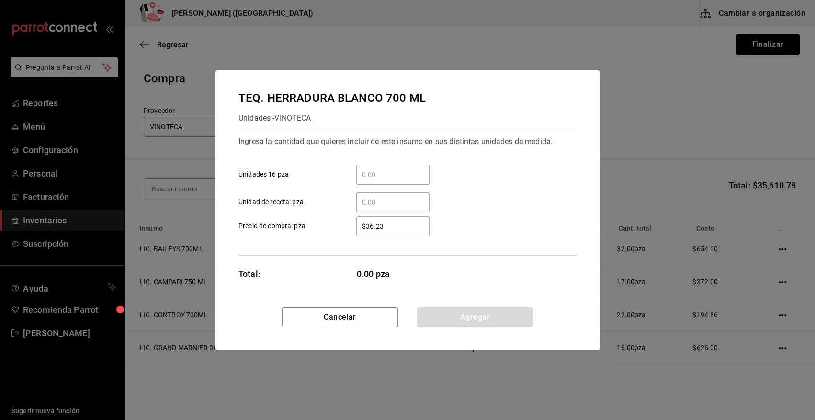
click at [383, 174] on input "​ Unidades 16 pza" at bounding box center [392, 174] width 73 height 11
type input "1"
type input "$525"
click at [459, 314] on button "Agregar" at bounding box center [475, 317] width 116 height 20
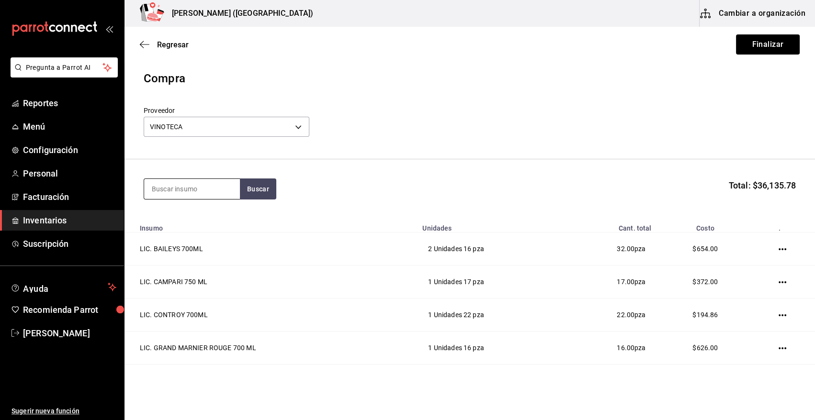
click at [179, 188] on input at bounding box center [192, 189] width 96 height 20
type input "C"
type input "TRADIC"
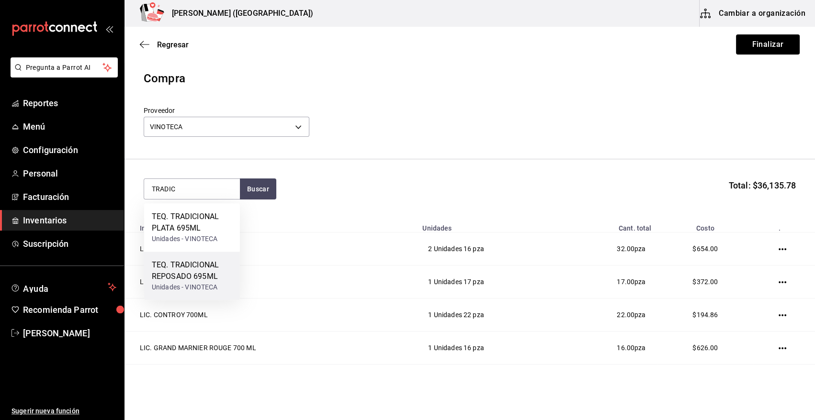
click at [195, 275] on div "TEQ. TRADICIONAL REPOSADO 695ML" at bounding box center [192, 270] width 80 height 23
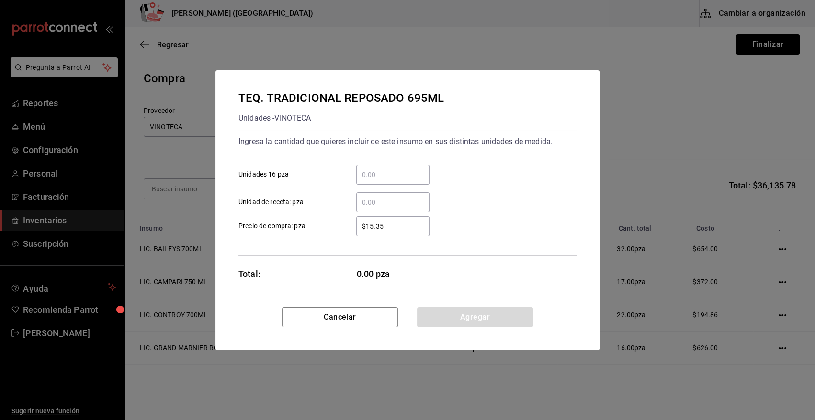
click at [380, 173] on input "​ Unidades 16 pza" at bounding box center [392, 174] width 73 height 11
type input "1"
type input "$269.83"
click at [473, 314] on button "Agregar" at bounding box center [475, 317] width 116 height 20
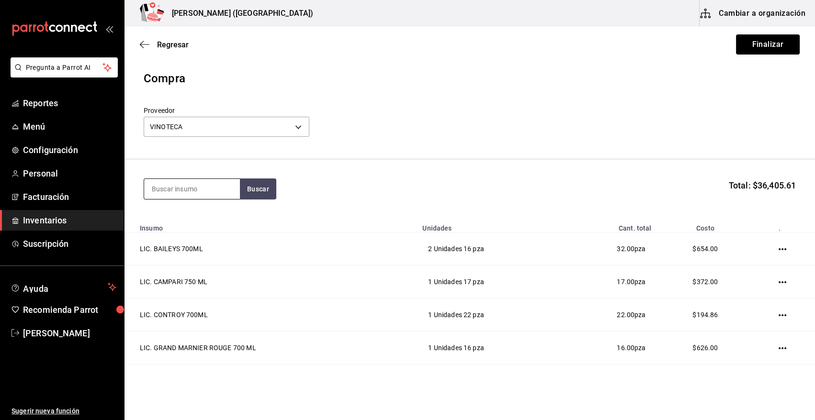
click at [192, 193] on input at bounding box center [192, 189] width 96 height 20
type input "BLACK"
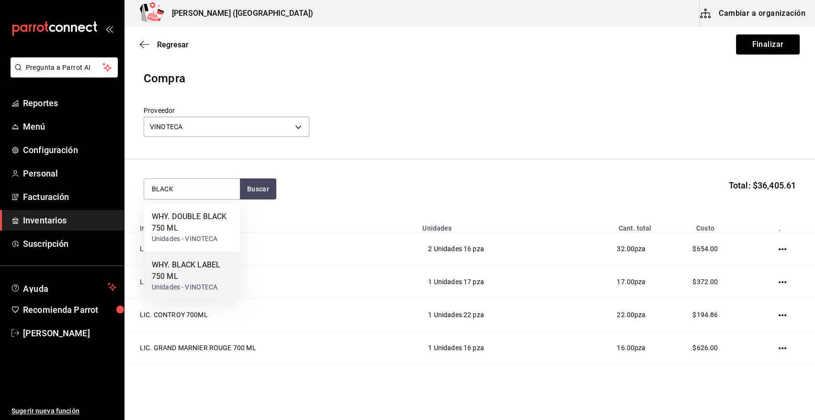
click at [192, 273] on div "WHY. BLACK LABEL 750 ML" at bounding box center [192, 270] width 80 height 23
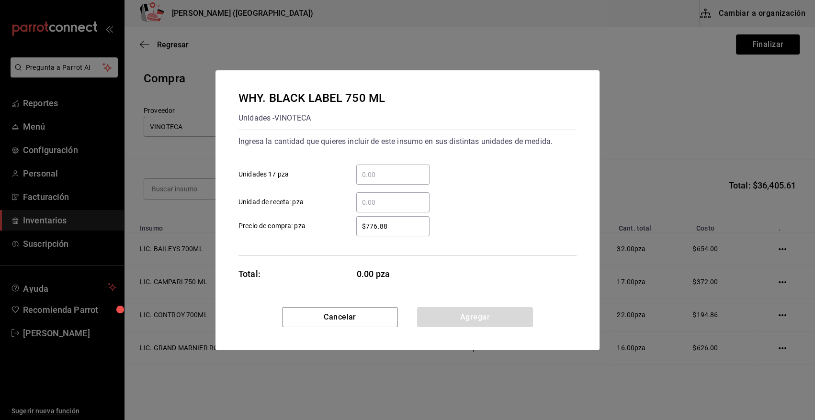
click at [372, 173] on input "​ Unidades 17 pza" at bounding box center [392, 174] width 73 height 11
type input "1"
type input "$835"
click at [439, 324] on button "Agregar" at bounding box center [475, 317] width 116 height 20
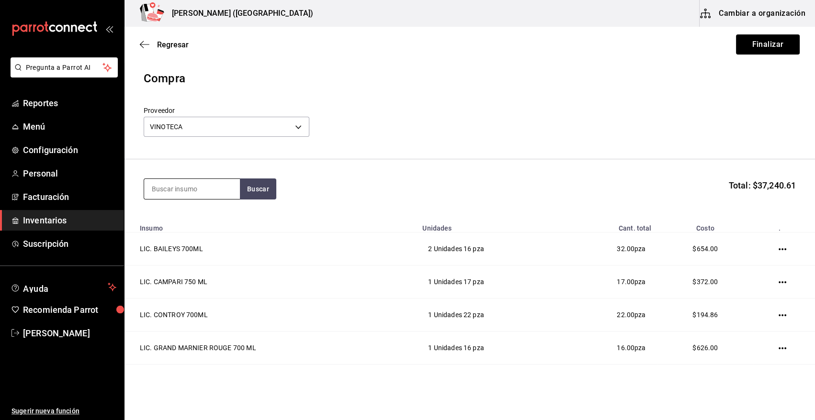
click at [191, 183] on input at bounding box center [192, 189] width 96 height 20
type input "BULLE"
click at [186, 230] on div "WHY. BULLEIT BOURBON 750 ML" at bounding box center [192, 222] width 80 height 23
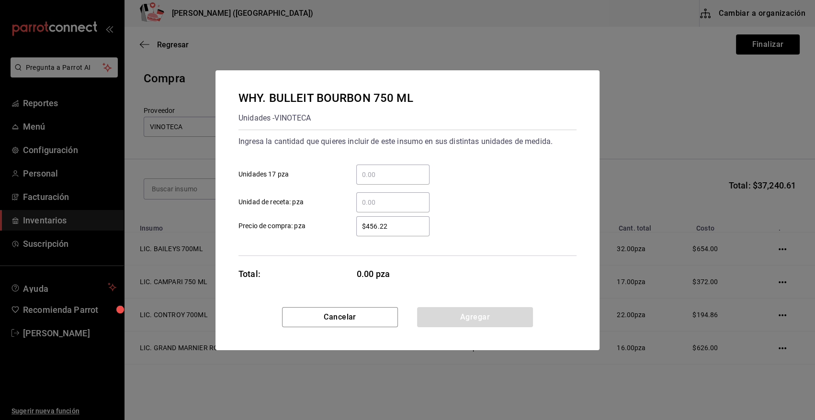
click at [372, 176] on input "​ Unidades 17 pza" at bounding box center [392, 174] width 73 height 11
type input "2"
type input "$604.51"
drag, startPoint x: 450, startPoint y: 321, endPoint x: 292, endPoint y: 269, distance: 166.2
click at [450, 321] on button "Agregar" at bounding box center [475, 317] width 116 height 20
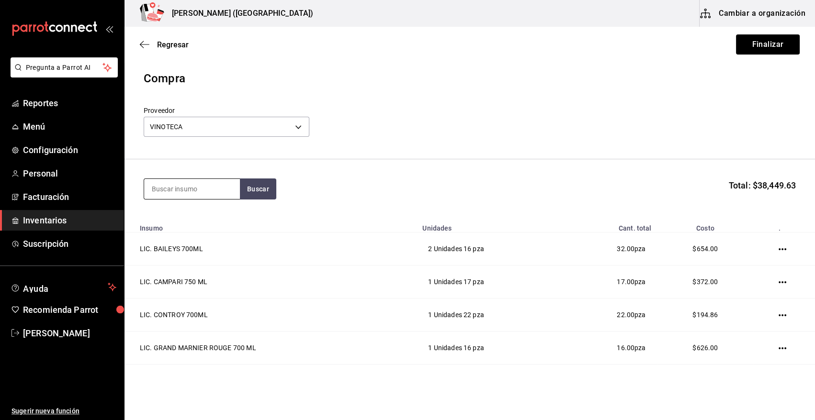
click at [163, 191] on input at bounding box center [192, 189] width 96 height 20
type input "JAME"
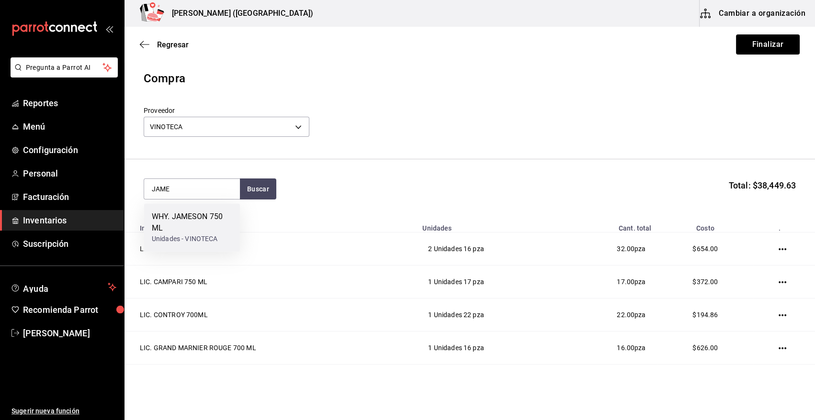
click at [189, 219] on div "WHY. JAMESON 750 ML" at bounding box center [192, 222] width 80 height 23
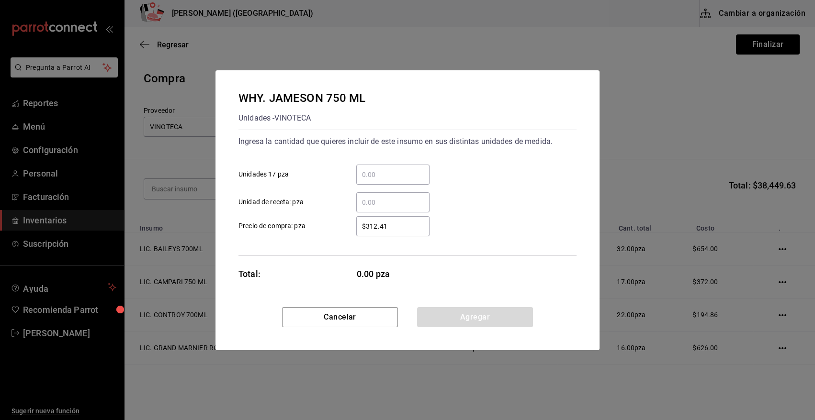
click at [374, 173] on input "​ Unidades 17 pza" at bounding box center [392, 174] width 73 height 11
type input "1"
type input "$355"
click at [483, 322] on button "Agregar" at bounding box center [475, 317] width 116 height 20
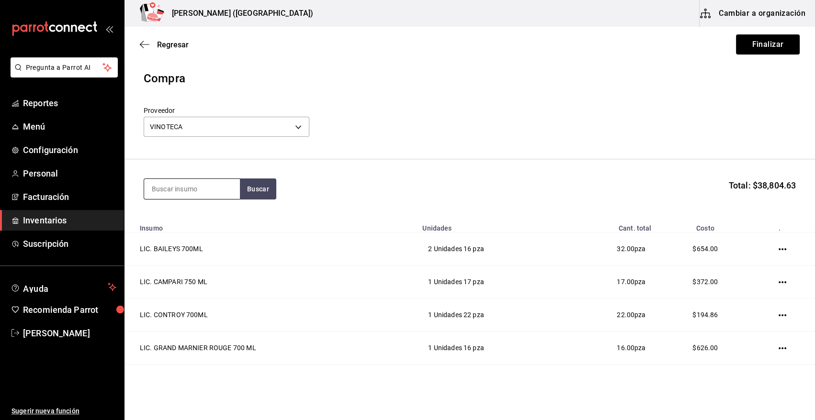
click at [168, 192] on input at bounding box center [192, 189] width 96 height 20
type input "WILD"
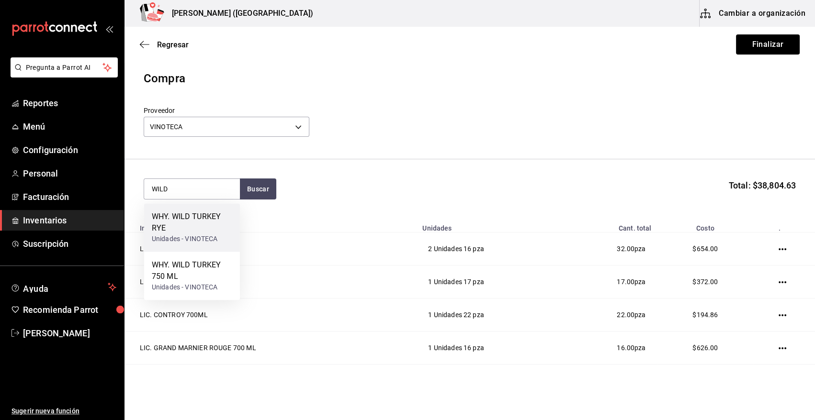
click at [207, 213] on div "WHY. WILD TURKEY RYE" at bounding box center [192, 222] width 80 height 23
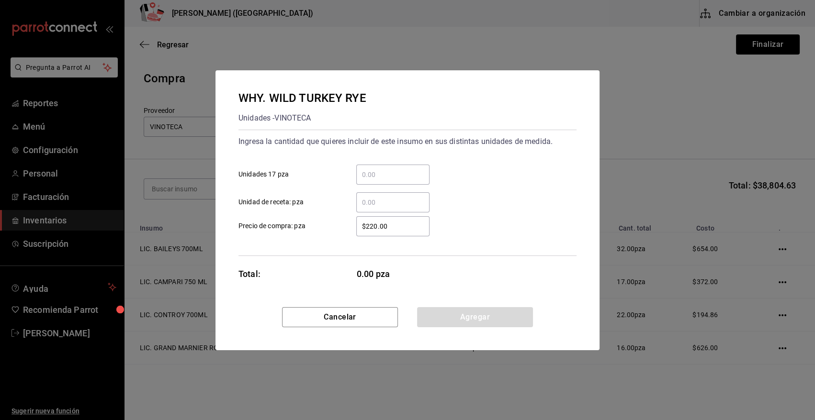
click at [372, 173] on input "​ Unidades 17 pza" at bounding box center [392, 174] width 73 height 11
type input "1"
type input "$475.55"
click at [465, 319] on button "Agregar" at bounding box center [475, 317] width 116 height 20
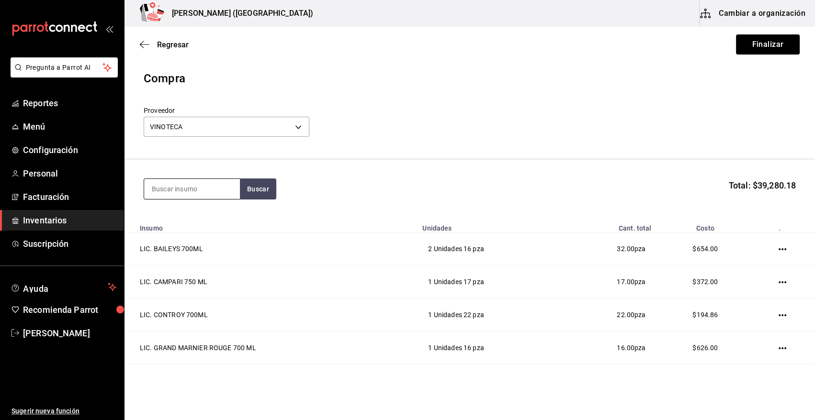
click at [205, 195] on input at bounding box center [192, 189] width 96 height 20
type input "GREY G"
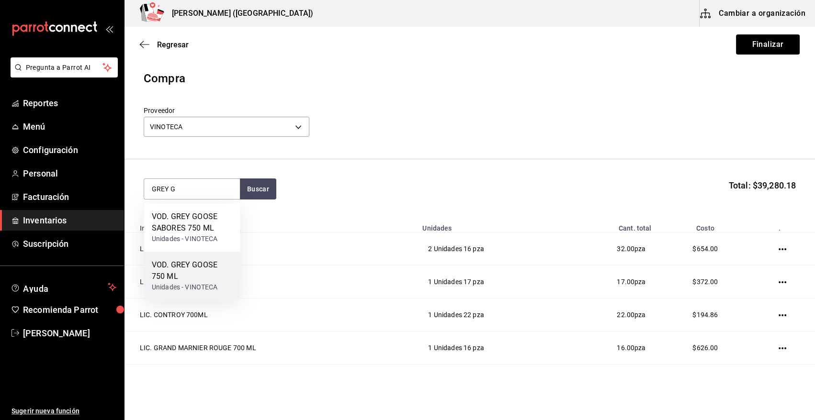
click at [209, 283] on div "Unidades - VINOTECA" at bounding box center [192, 287] width 80 height 10
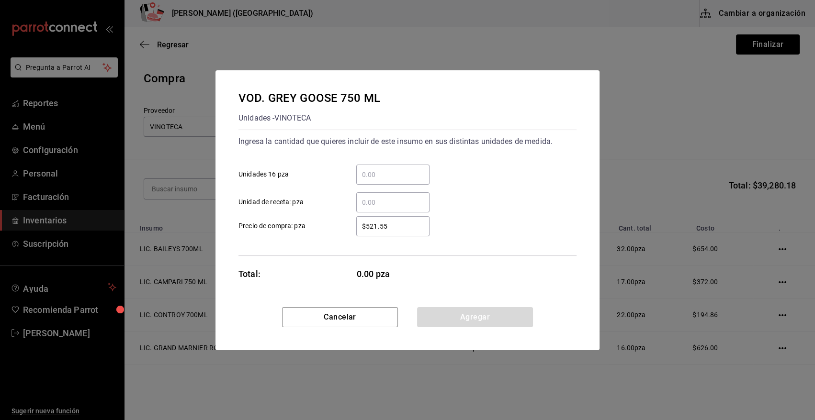
click at [384, 172] on input "​ Unidades 16 pza" at bounding box center [392, 174] width 73 height 11
type input "2"
type input "$535"
click at [472, 311] on button "Agregar" at bounding box center [475, 317] width 116 height 20
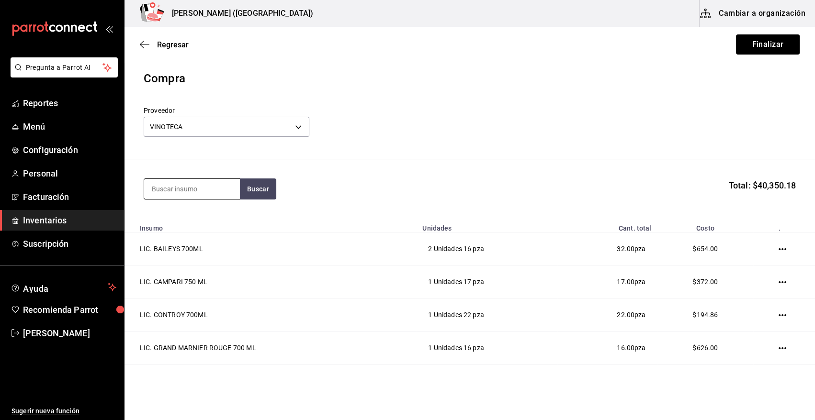
click at [191, 181] on input at bounding box center [192, 189] width 96 height 20
type input "SMIR"
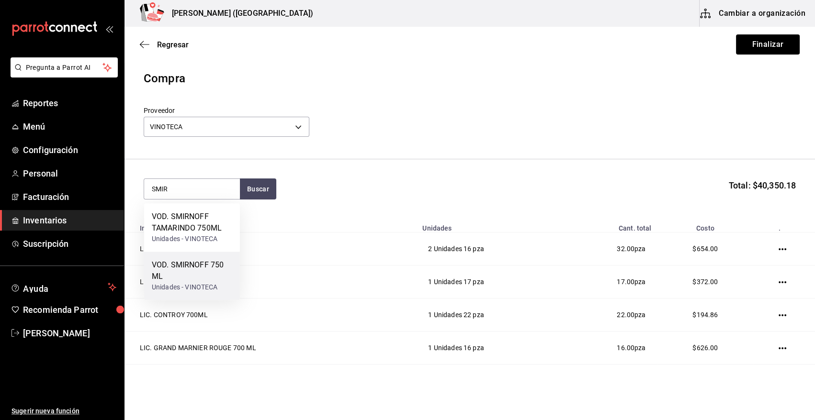
click at [182, 276] on div "VOD. SMIRNOFF 750 ML" at bounding box center [192, 270] width 80 height 23
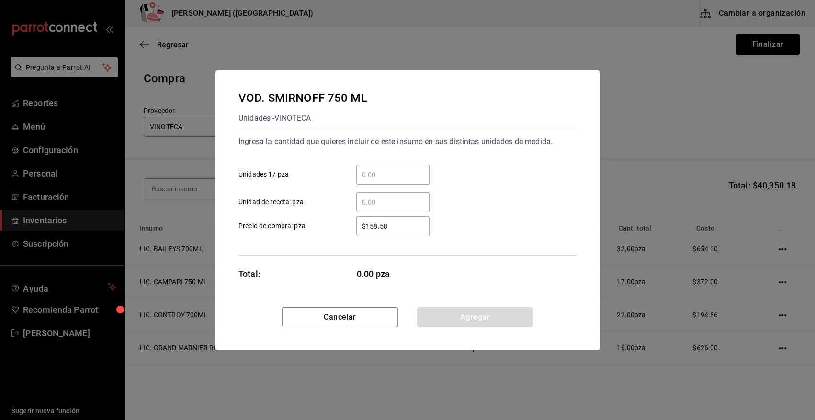
click at [386, 174] on input "​ Unidades 17 pza" at bounding box center [392, 174] width 73 height 11
type input "2"
type input "$186"
click at [473, 322] on button "Agregar" at bounding box center [475, 317] width 116 height 20
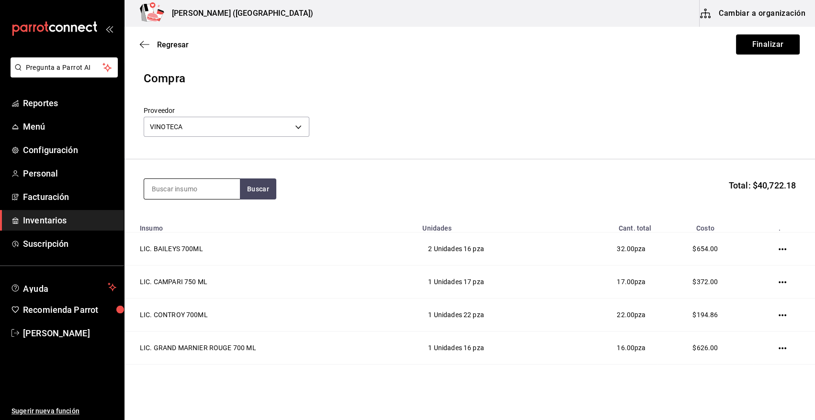
click at [183, 187] on input at bounding box center [192, 189] width 96 height 20
type input "TITOS"
click at [177, 220] on div "VOD. TITOS 750 ML" at bounding box center [186, 216] width 69 height 11
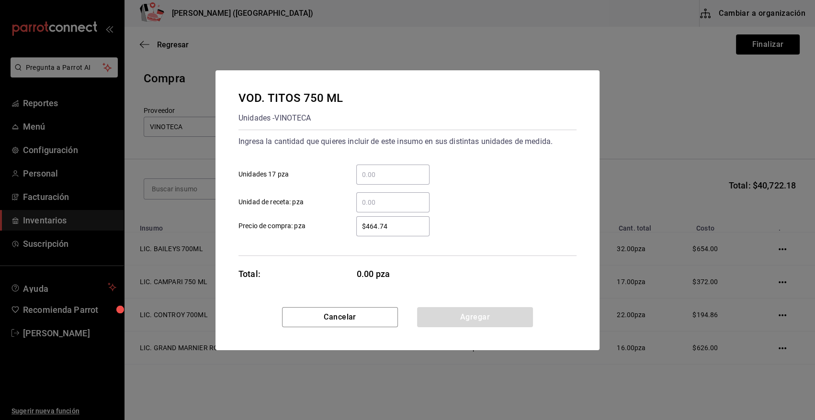
click at [373, 179] on input "​ Unidades 17 pza" at bounding box center [392, 174] width 73 height 11
type input "2"
type input "$489.04"
drag, startPoint x: 458, startPoint y: 320, endPoint x: 247, endPoint y: 231, distance: 229.1
click at [450, 316] on button "Agregar" at bounding box center [475, 317] width 116 height 20
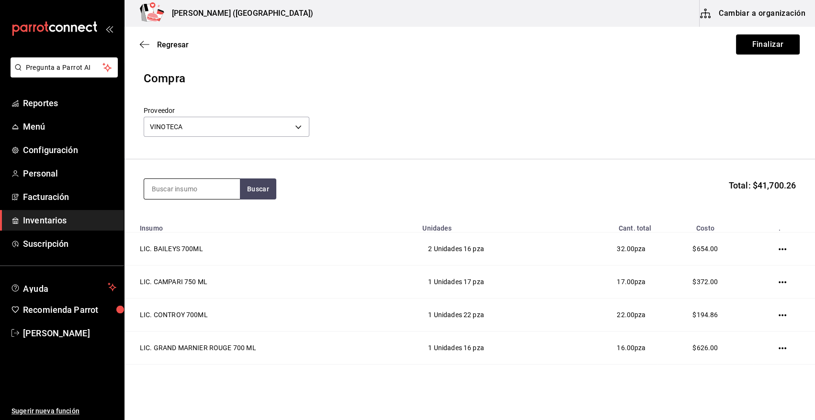
click at [153, 188] on input at bounding box center [192, 189] width 96 height 20
type input "MADERO 2"
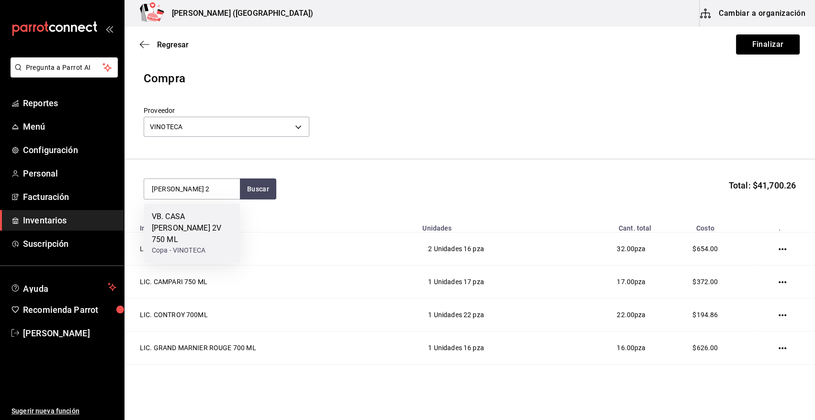
click at [206, 228] on div "VB. CASA MADERO 2V 750 ML" at bounding box center [192, 228] width 80 height 34
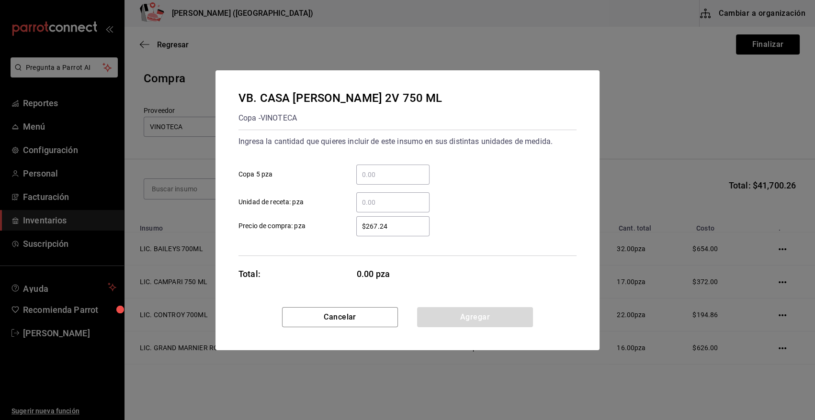
click at [415, 174] on input "​ Copa 5 pza" at bounding box center [392, 174] width 73 height 11
type input "2"
type input "$326.72"
click at [465, 317] on button "Agregar" at bounding box center [475, 317] width 116 height 20
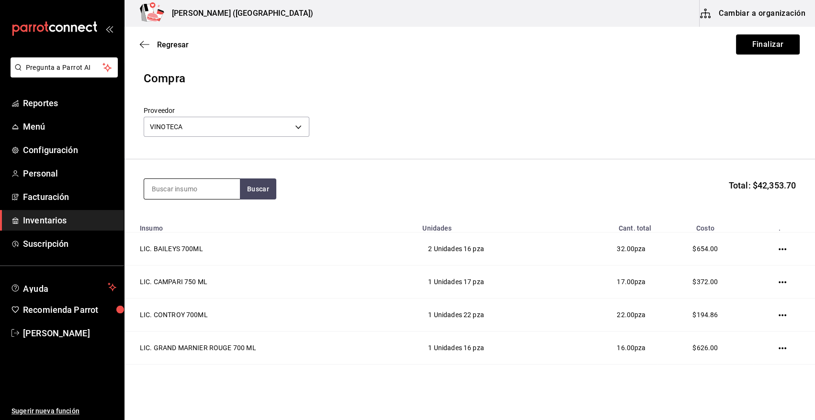
click at [202, 193] on input at bounding box center [192, 189] width 96 height 20
click at [202, 192] on input at bounding box center [192, 189] width 96 height 20
type input "MADERO"
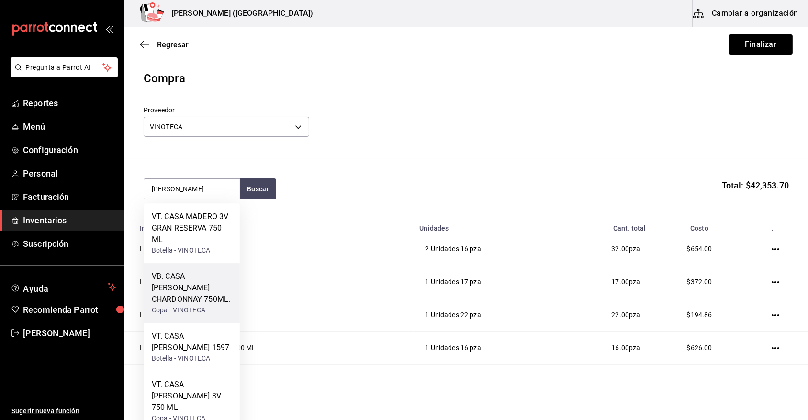
click at [199, 292] on div "VB. CASA MADERO CHARDONNAY 750ML." at bounding box center [192, 288] width 80 height 34
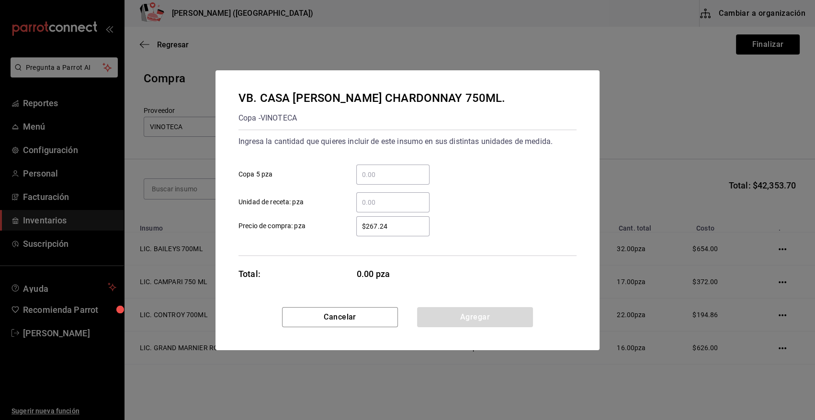
click at [390, 177] on input "​ Copa 5 pza" at bounding box center [392, 174] width 73 height 11
type input "2"
type input "$326.73"
click at [434, 321] on button "Agregar" at bounding box center [475, 317] width 116 height 20
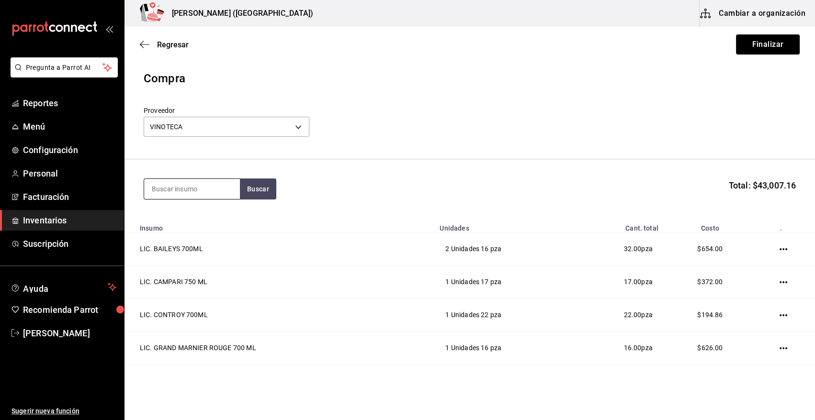
click at [201, 187] on input at bounding box center [192, 189] width 96 height 20
type input "COLOMBAR"
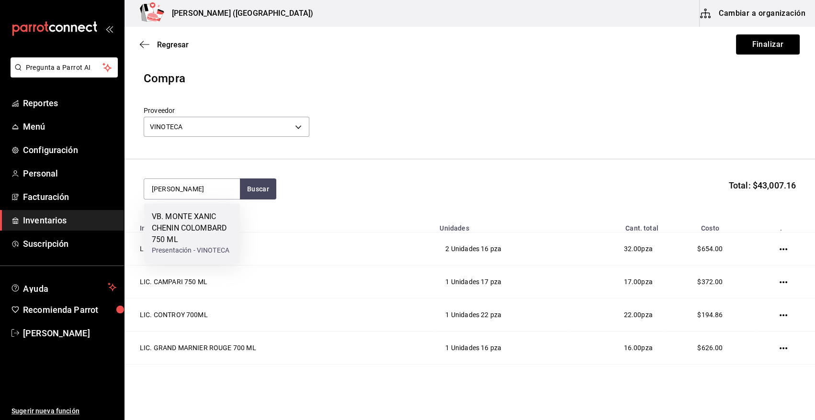
click at [196, 235] on div "VB. MONTE XANIC CHENIN COLOMBARD 750 ML" at bounding box center [192, 228] width 80 height 34
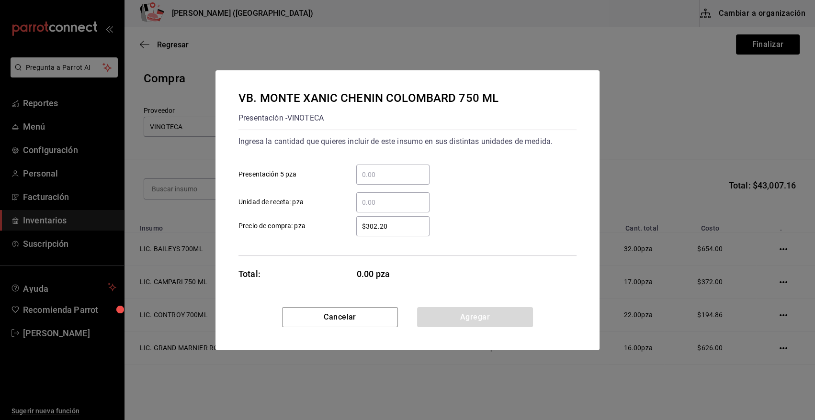
click at [375, 180] on input "​ Presentación 5 pza" at bounding box center [392, 174] width 73 height 11
type input "1"
type input "$350.22"
click at [488, 322] on button "Agregar" at bounding box center [475, 317] width 116 height 20
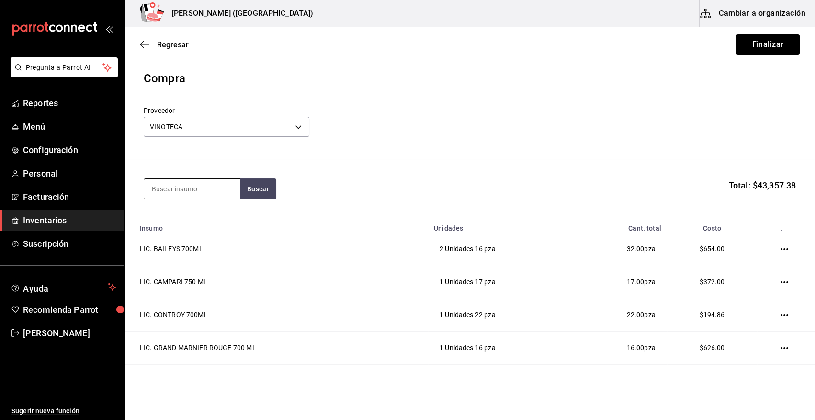
click at [191, 188] on input at bounding box center [192, 189] width 96 height 20
type input "BERINGER"
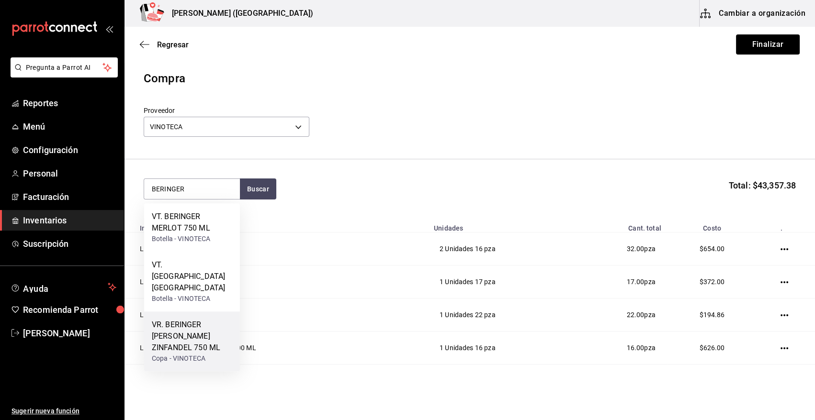
click at [205, 354] on div "Copa - VINOTECA" at bounding box center [192, 359] width 80 height 10
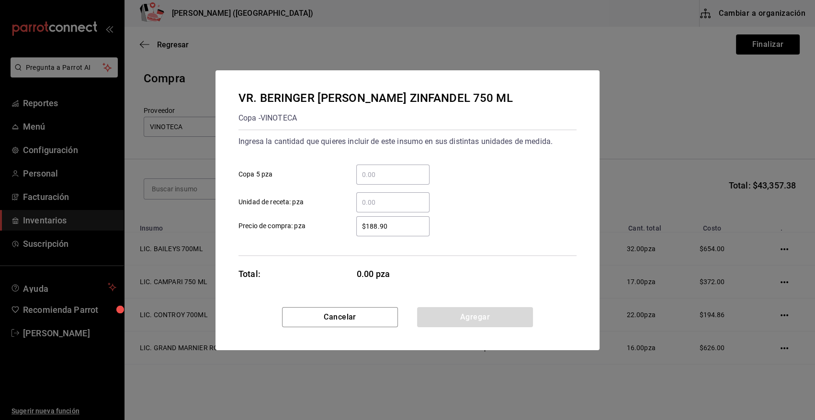
click at [372, 173] on input "​ Copa 5 pza" at bounding box center [392, 174] width 73 height 11
type input "5"
type input "$244.39"
click at [458, 307] on button "Agregar" at bounding box center [475, 317] width 116 height 20
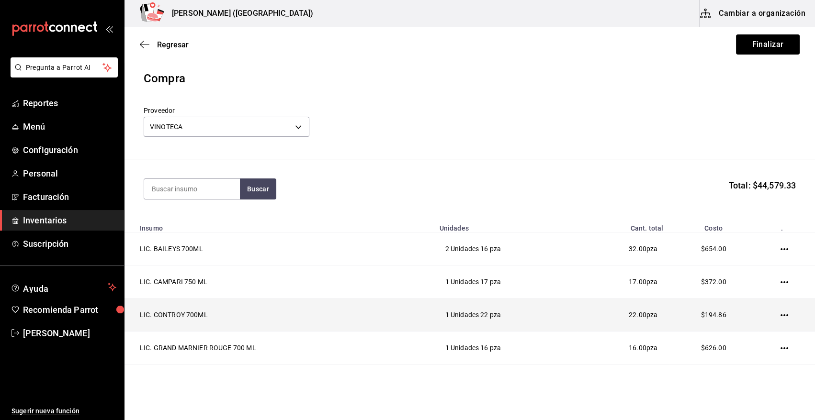
click at [451, 318] on td "1 Unidades 22 pza" at bounding box center [505, 315] width 143 height 33
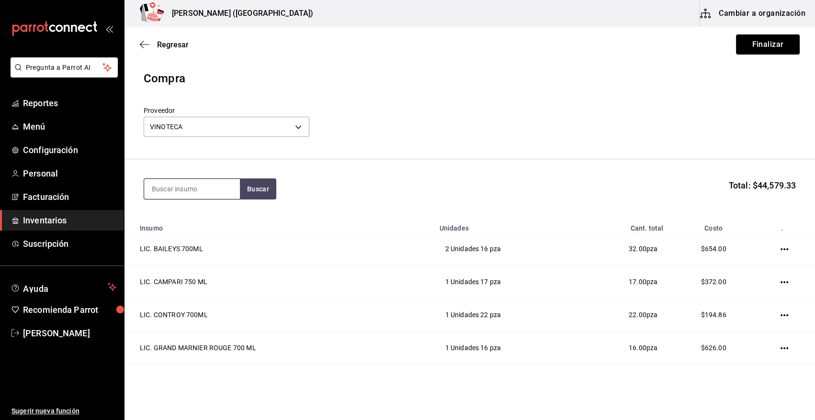
click at [191, 193] on input at bounding box center [192, 189] width 96 height 20
type input "MADERO V"
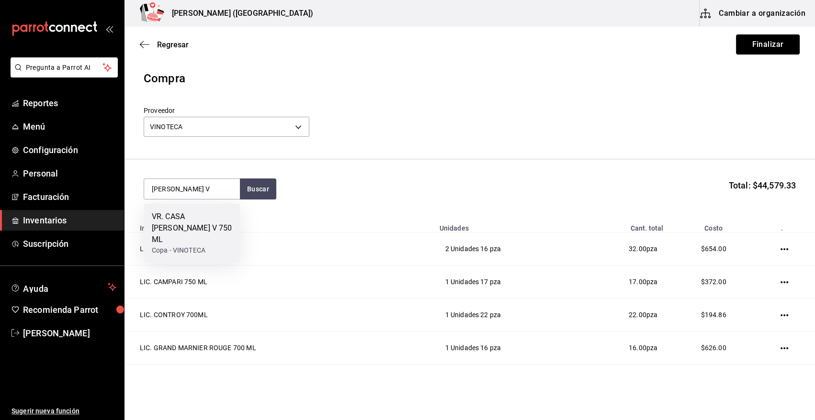
click at [171, 227] on div "VR. CASA MADERO V 750 ML" at bounding box center [192, 228] width 80 height 34
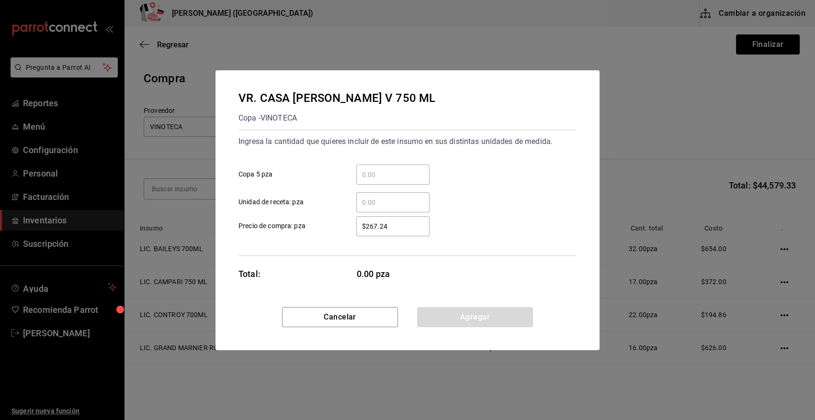
click at [388, 176] on input "​ Copa 5 pza" at bounding box center [392, 174] width 73 height 11
type input "1"
click at [430, 317] on button "Agregar" at bounding box center [475, 317] width 116 height 20
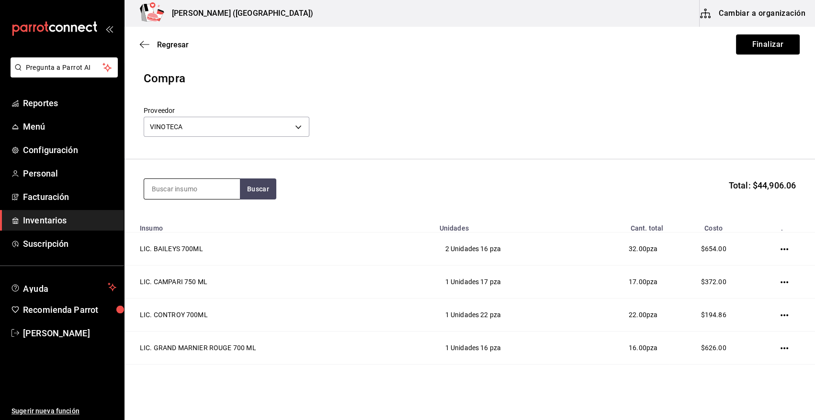
click at [182, 191] on input at bounding box center [192, 189] width 96 height 20
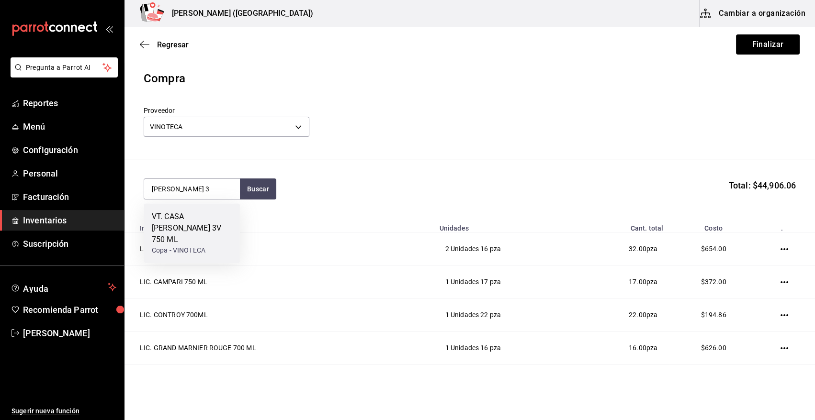
click at [178, 221] on div "VT. CASA MADERO 3V 750 ML" at bounding box center [192, 228] width 80 height 34
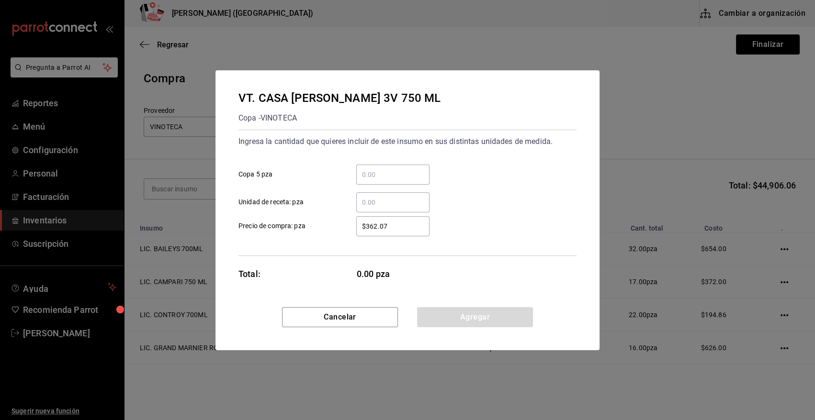
click at [402, 175] on input "​ Copa 5 pza" at bounding box center [392, 174] width 73 height 11
click at [474, 315] on button "Agregar" at bounding box center [475, 317] width 116 height 20
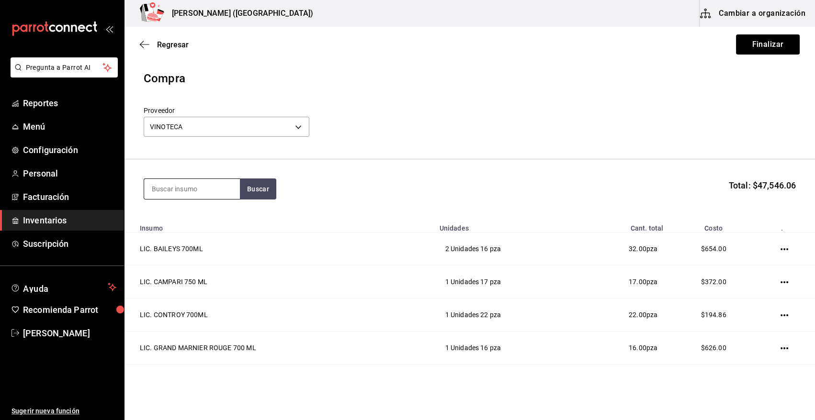
click at [193, 183] on input at bounding box center [192, 189] width 96 height 20
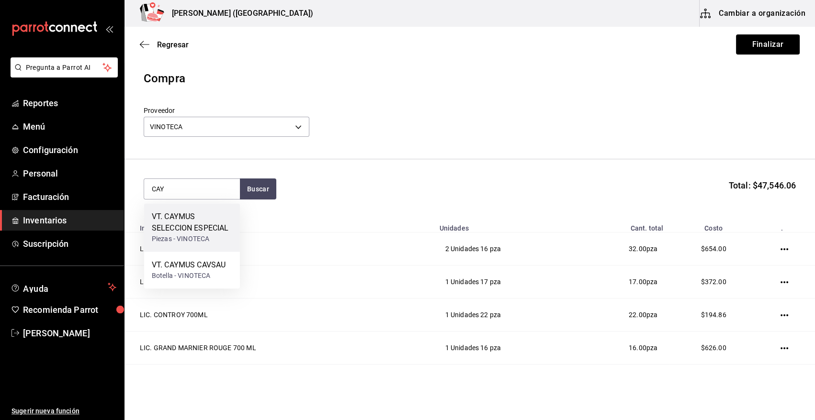
click at [186, 239] on div "Piezas - VINOTECA" at bounding box center [192, 239] width 80 height 10
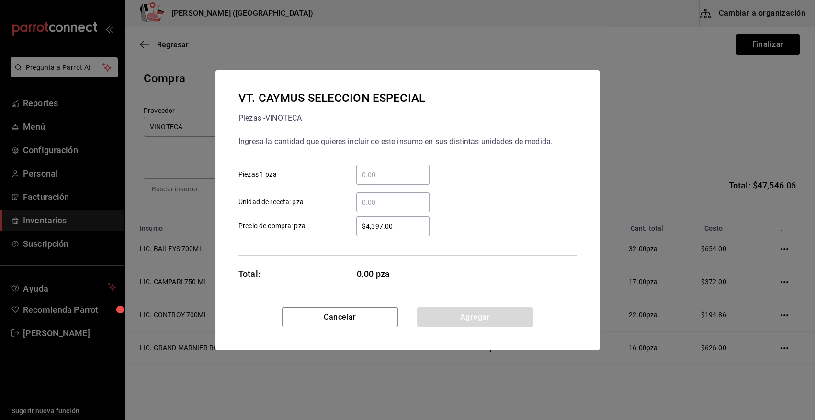
click at [368, 180] on input "​ Piezas 1 pza" at bounding box center [392, 174] width 73 height 11
click at [365, 317] on button "Cancelar" at bounding box center [340, 317] width 116 height 20
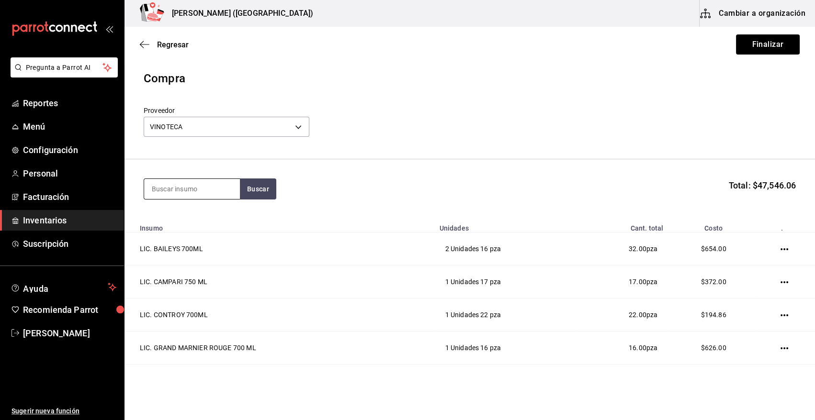
click at [206, 193] on input at bounding box center [192, 189] width 96 height 20
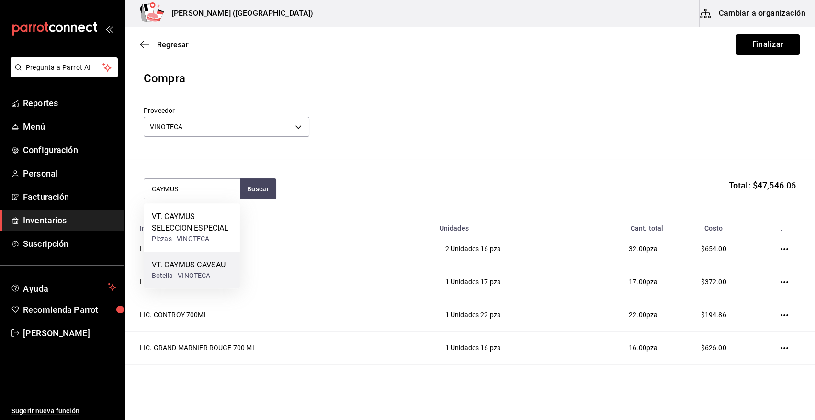
click at [196, 275] on div "Botella - VINOTECA" at bounding box center [189, 276] width 74 height 10
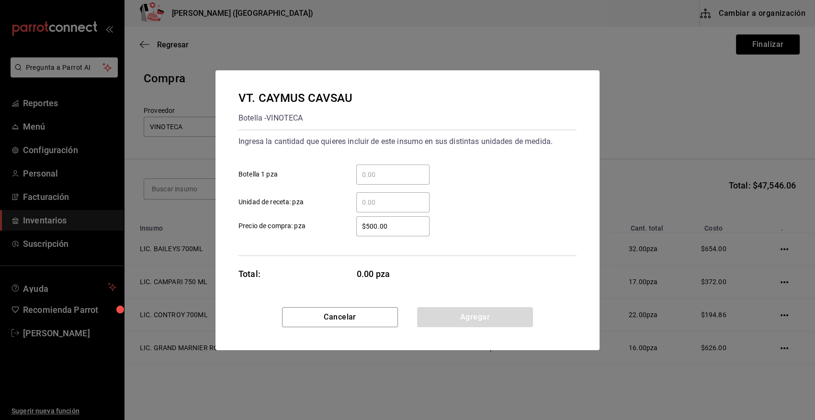
click at [386, 173] on input "​ Botella 1 pza" at bounding box center [392, 174] width 73 height 11
click at [469, 319] on button "Agregar" at bounding box center [475, 317] width 116 height 20
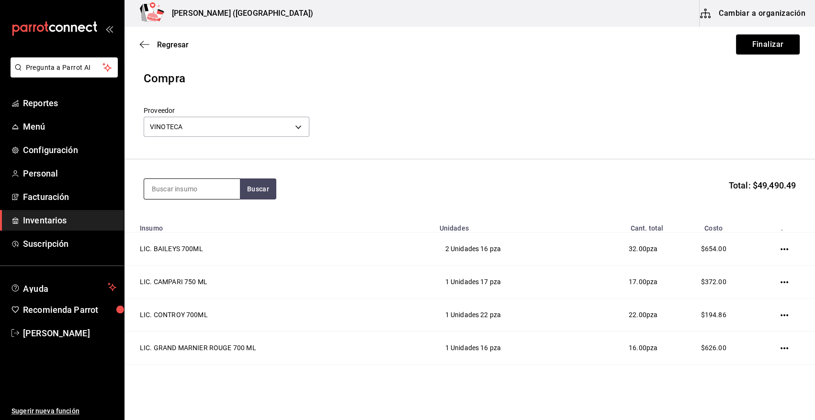
click at [204, 193] on input at bounding box center [192, 189] width 96 height 20
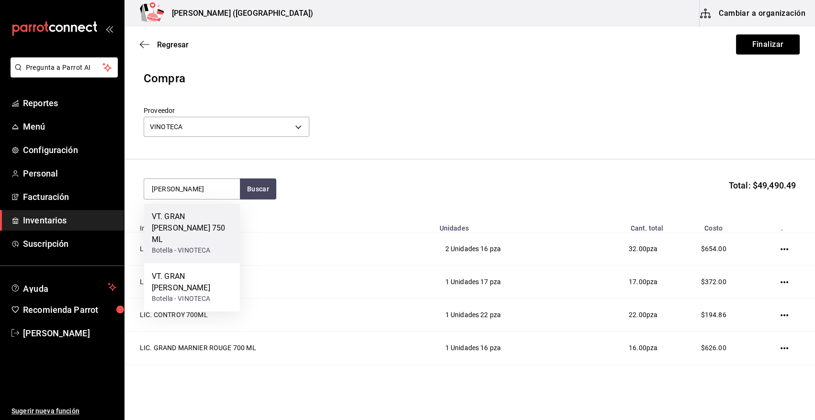
click at [207, 246] on div "Botella - VINOTECA" at bounding box center [192, 251] width 80 height 10
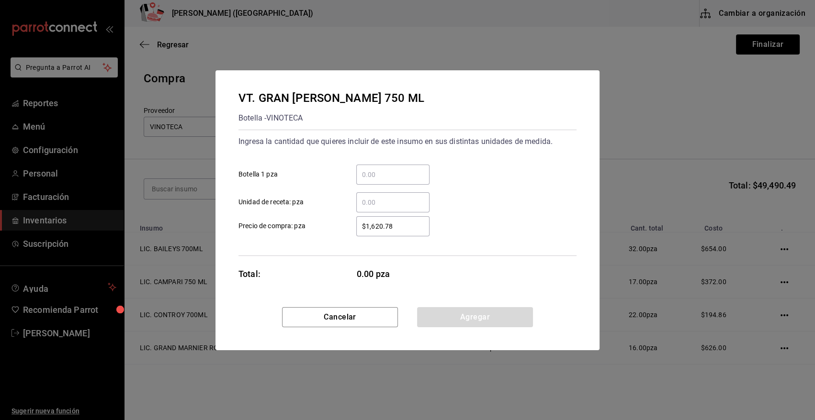
click at [397, 175] on input "​ Botella 1 pza" at bounding box center [392, 174] width 73 height 11
click at [462, 320] on button "Agregar" at bounding box center [475, 317] width 116 height 20
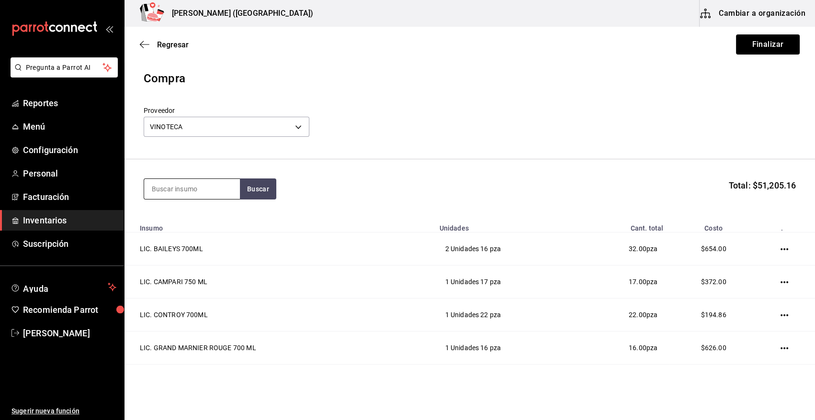
click at [189, 197] on input at bounding box center [192, 189] width 96 height 20
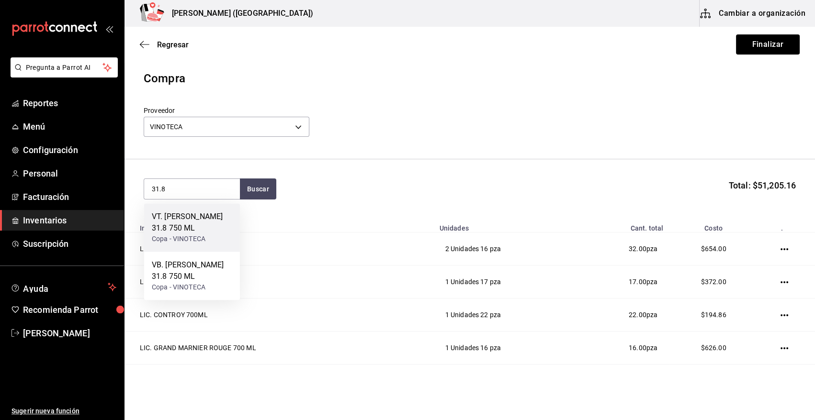
click at [193, 223] on div "VT. SANTO TOMAS 31.8 750 ML" at bounding box center [192, 222] width 80 height 23
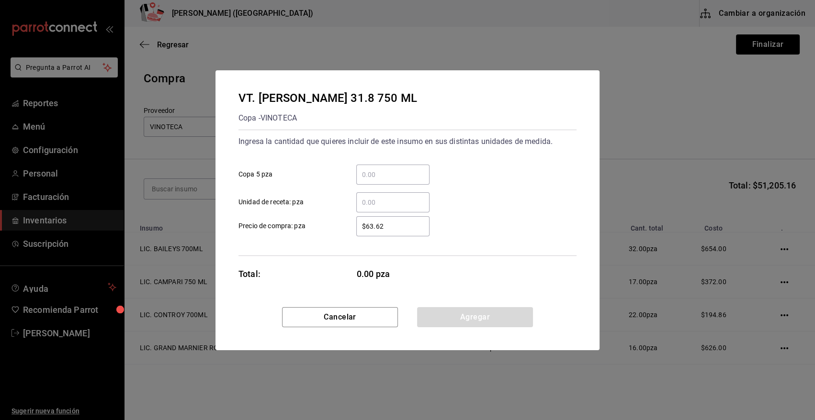
click at [385, 177] on input "​ Copa 5 pza" at bounding box center [392, 174] width 73 height 11
click at [453, 319] on button "Agregar" at bounding box center [475, 317] width 116 height 20
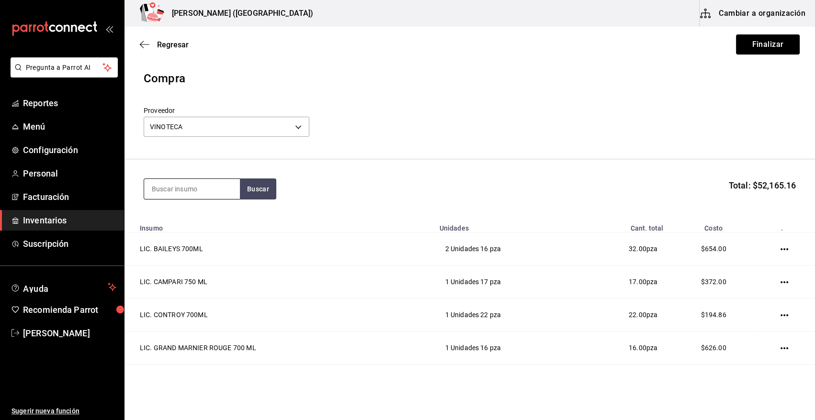
click at [205, 192] on input at bounding box center [192, 189] width 96 height 20
click at [172, 211] on div "VT. SCIELO 750ML" at bounding box center [184, 216] width 64 height 11
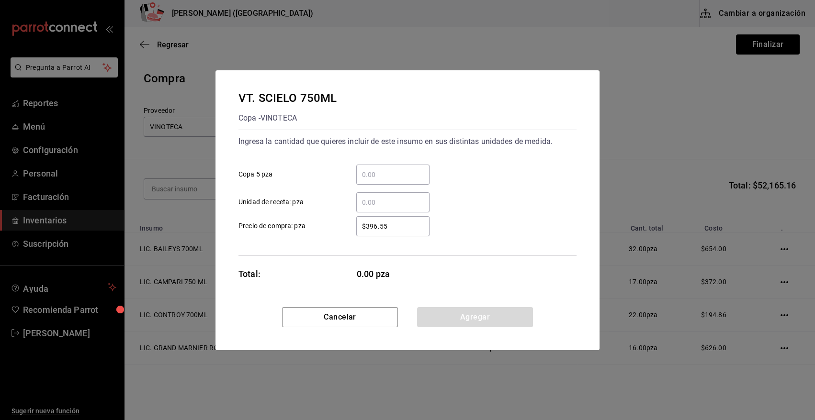
click at [379, 179] on input "​ Copa 5 pza" at bounding box center [392, 174] width 73 height 11
click at [446, 319] on button "Agregar" at bounding box center [475, 317] width 116 height 20
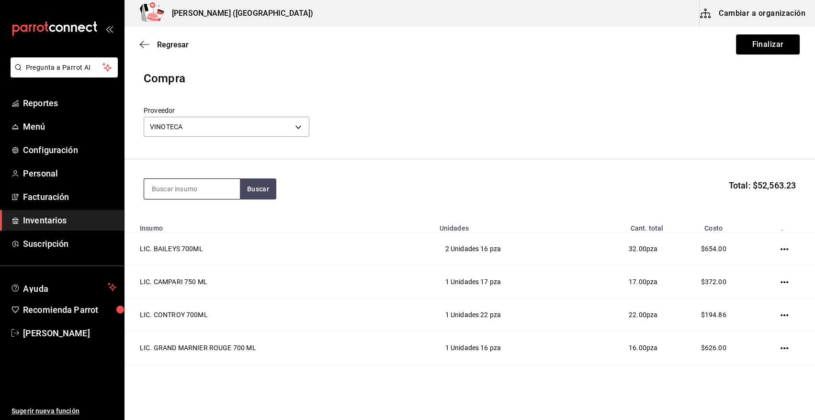
click at [202, 190] on input at bounding box center [192, 189] width 96 height 20
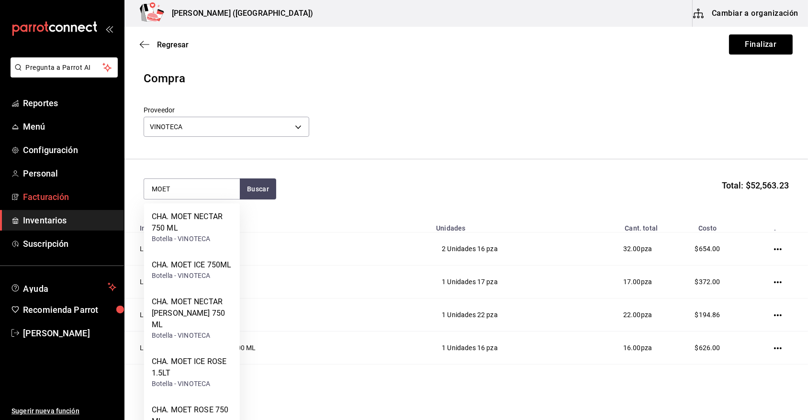
drag, startPoint x: 197, startPoint y: 192, endPoint x: 83, endPoint y: 194, distance: 113.5
click at [83, 194] on div "Pregunta a Parrot AI Reportes Menú Configuración Personal Facturación Inventari…" at bounding box center [404, 183] width 808 height 366
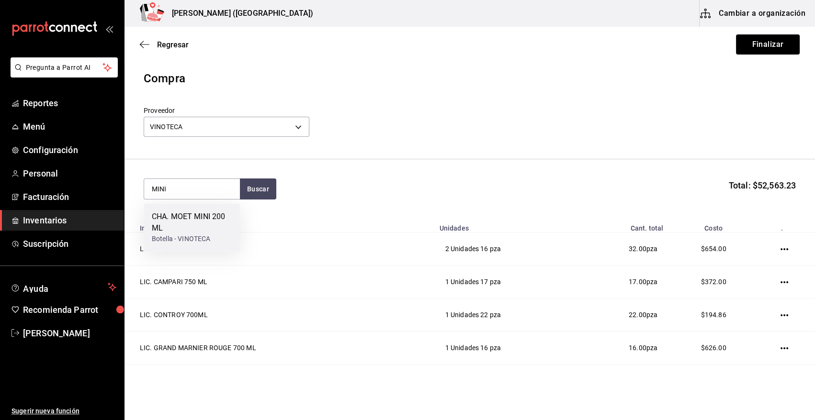
click at [170, 216] on div "CHA. MOET MINI 200 ML" at bounding box center [192, 222] width 80 height 23
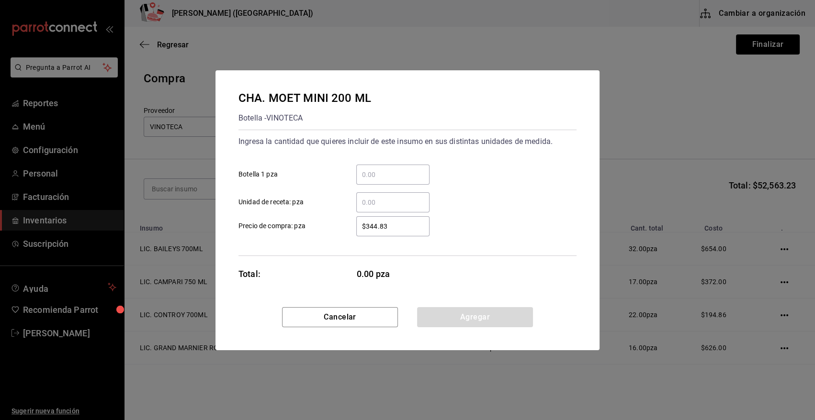
click at [374, 175] on input "​ Botella 1 pza" at bounding box center [392, 174] width 73 height 11
click at [406, 229] on input "$344.83" at bounding box center [392, 226] width 73 height 11
drag, startPoint x: 410, startPoint y: 229, endPoint x: 279, endPoint y: 243, distance: 131.9
click at [279, 243] on div "Ingresa la cantidad que quieres incluir de este insumo en sus distintas unidade…" at bounding box center [407, 193] width 338 height 126
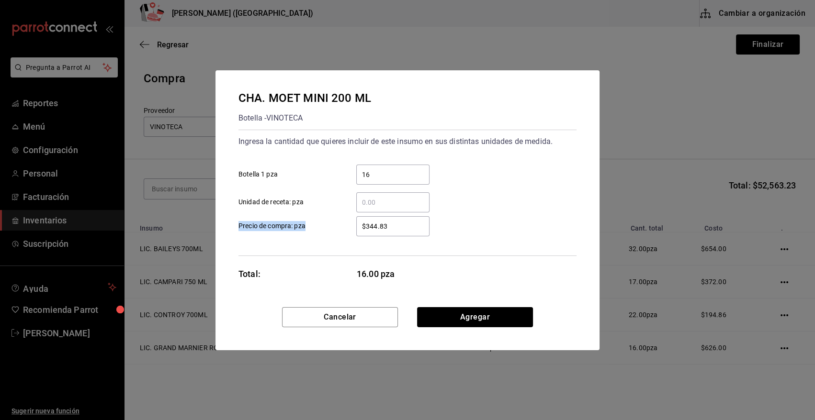
drag, startPoint x: 409, startPoint y: 233, endPoint x: 441, endPoint y: 247, distance: 35.6
click at [441, 247] on div "Ingresa la cantidad que quieres incluir de este insumo en sus distintas unidade…" at bounding box center [407, 193] width 338 height 126
drag, startPoint x: 441, startPoint y: 247, endPoint x: 354, endPoint y: 231, distance: 89.1
click at [354, 231] on div "$344.83 ​" at bounding box center [385, 226] width 89 height 20
click at [479, 315] on button "Agregar" at bounding box center [475, 317] width 116 height 20
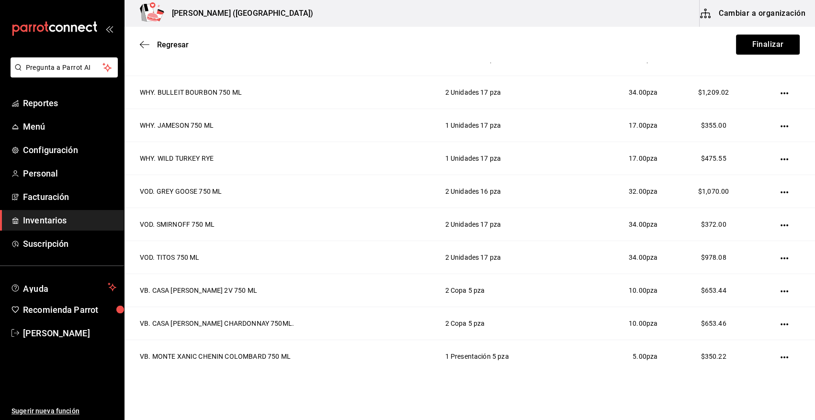
scroll to position [1216, 0]
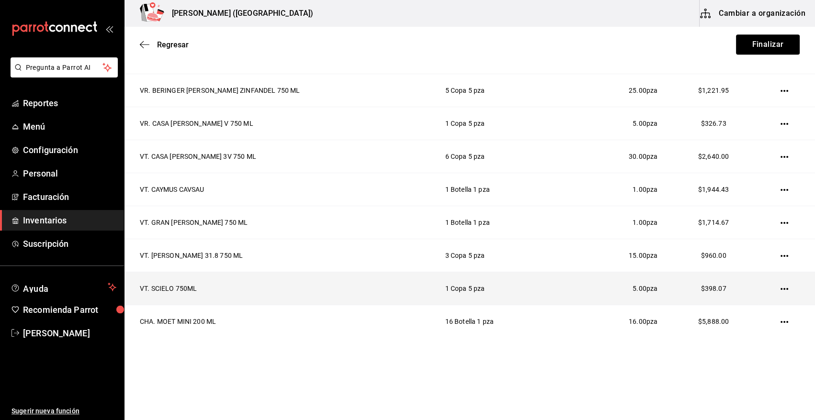
click at [780, 285] on icon "button" at bounding box center [784, 289] width 8 height 8
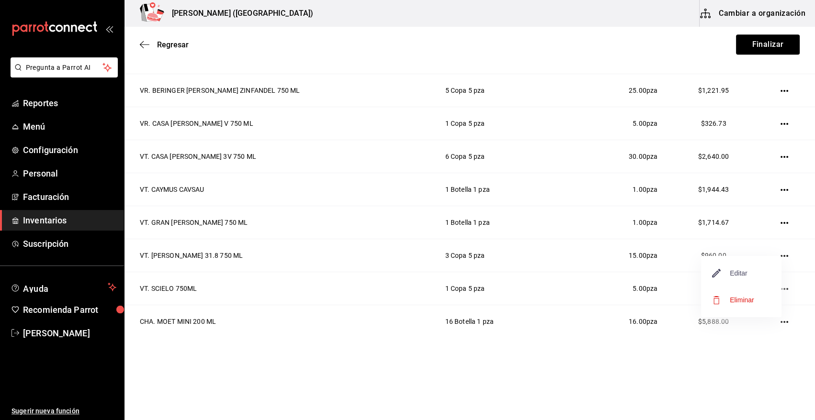
click at [744, 269] on span "Editar" at bounding box center [729, 273] width 35 height 11
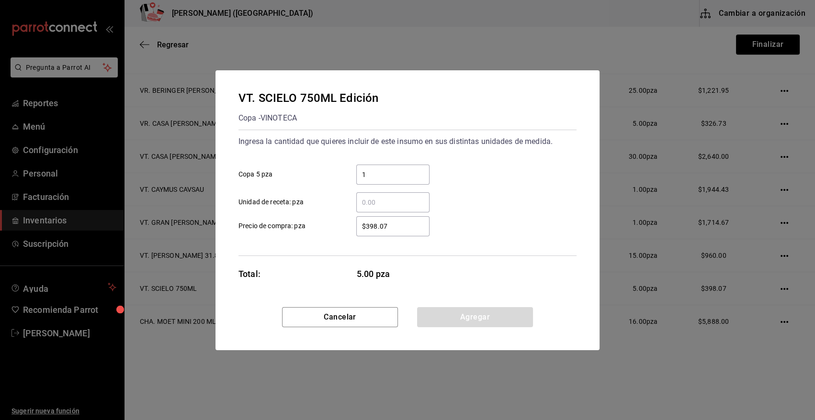
drag, startPoint x: 399, startPoint y: 227, endPoint x: 381, endPoint y: 226, distance: 18.2
click at [381, 226] on input "$398.07" at bounding box center [392, 226] width 73 height 11
click at [372, 226] on input "$398.07" at bounding box center [392, 226] width 73 height 11
click at [370, 226] on input "$398.07" at bounding box center [392, 226] width 73 height 11
click at [512, 317] on button "Agregar" at bounding box center [475, 317] width 116 height 20
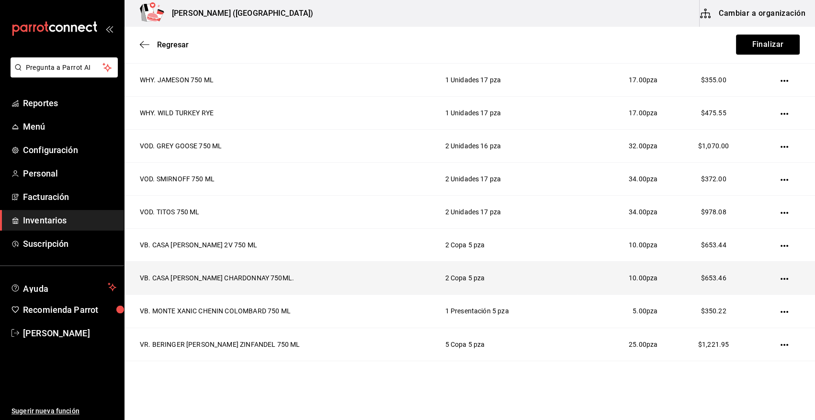
scroll to position [1013, 0]
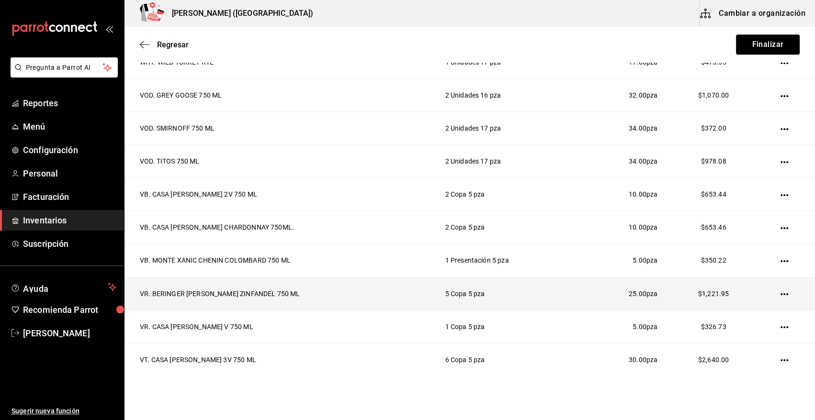
click at [780, 291] on icon "button" at bounding box center [784, 295] width 8 height 8
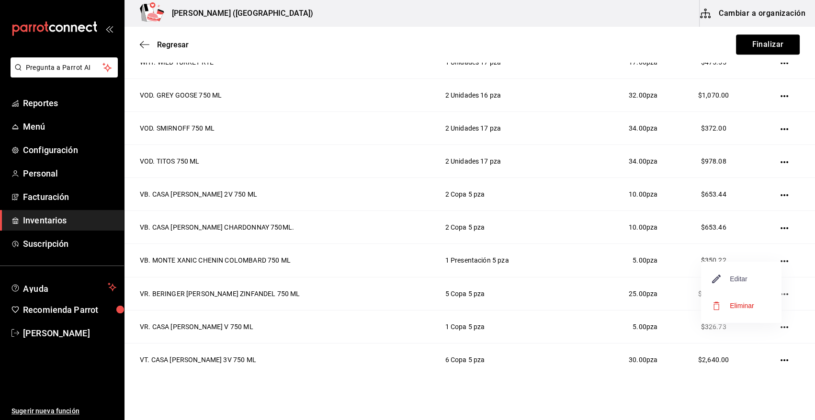
click at [732, 275] on span "Editar" at bounding box center [729, 278] width 35 height 11
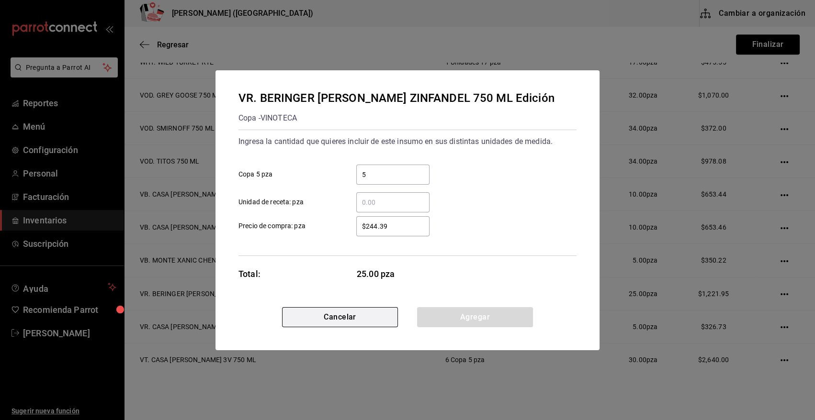
click at [341, 317] on button "Cancelar" at bounding box center [340, 317] width 116 height 20
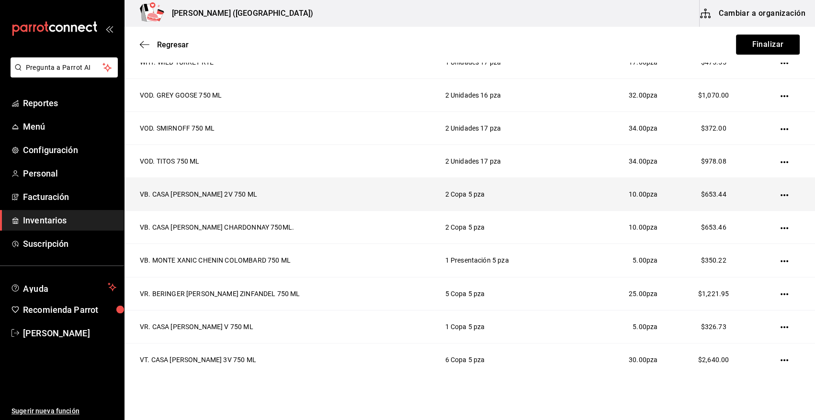
click at [780, 195] on icon "button" at bounding box center [784, 195] width 8 height 8
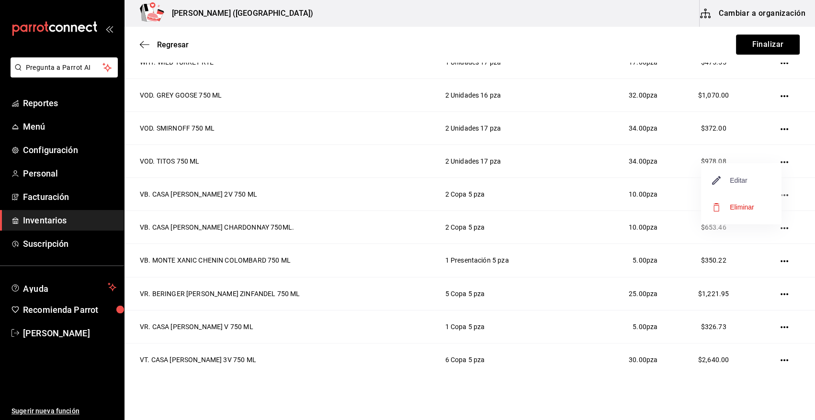
click at [744, 182] on span "Editar" at bounding box center [729, 180] width 35 height 11
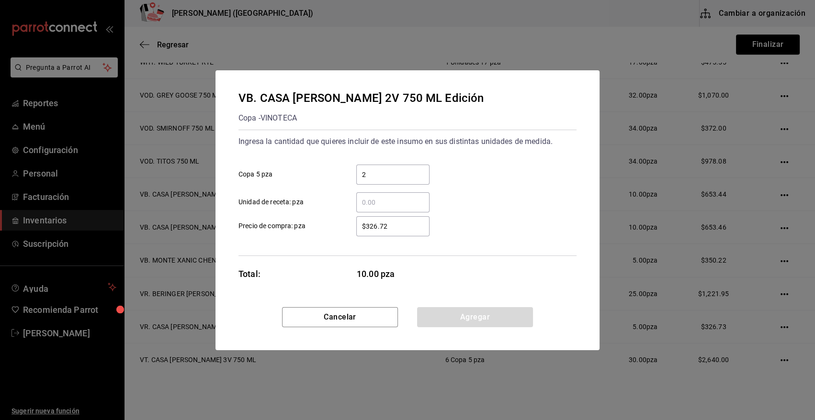
click at [405, 217] on div "$326.72 ​" at bounding box center [392, 226] width 73 height 20
click at [405, 221] on input "$326.72" at bounding box center [392, 226] width 73 height 11
click at [405, 222] on input "$326.7" at bounding box center [392, 226] width 73 height 11
drag, startPoint x: 463, startPoint y: 317, endPoint x: 454, endPoint y: 318, distance: 9.1
click at [463, 318] on button "Agregar" at bounding box center [475, 317] width 116 height 20
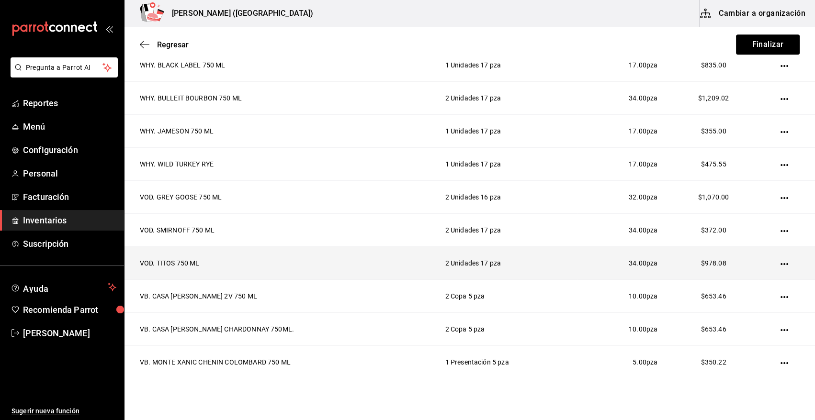
scroll to position [860, 0]
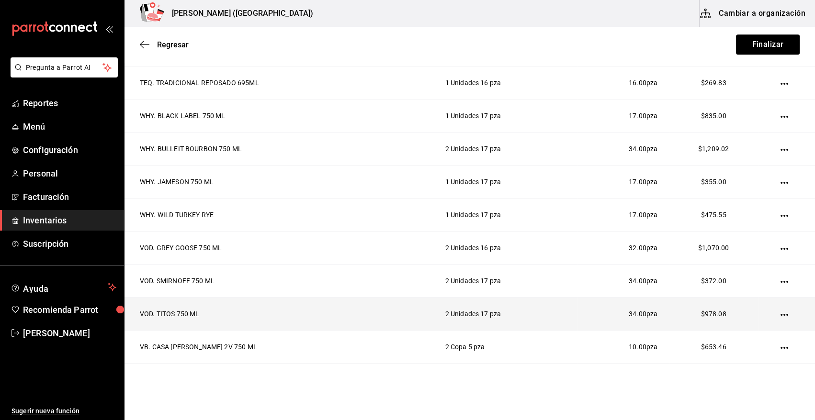
click at [780, 315] on icon "button" at bounding box center [784, 315] width 8 height 8
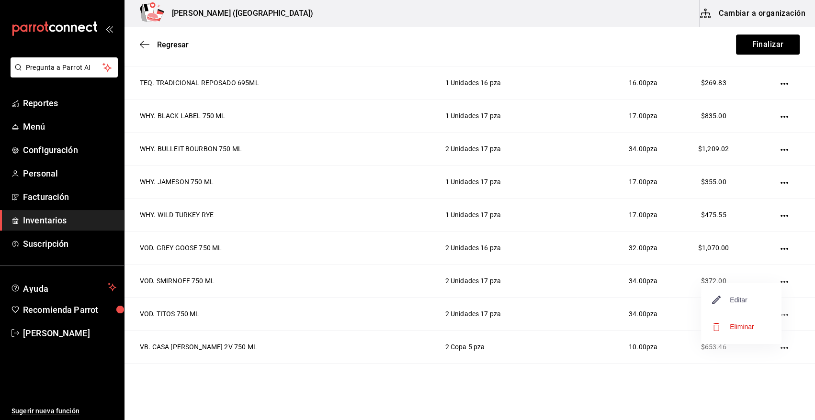
click at [743, 303] on span "Editar" at bounding box center [729, 299] width 35 height 11
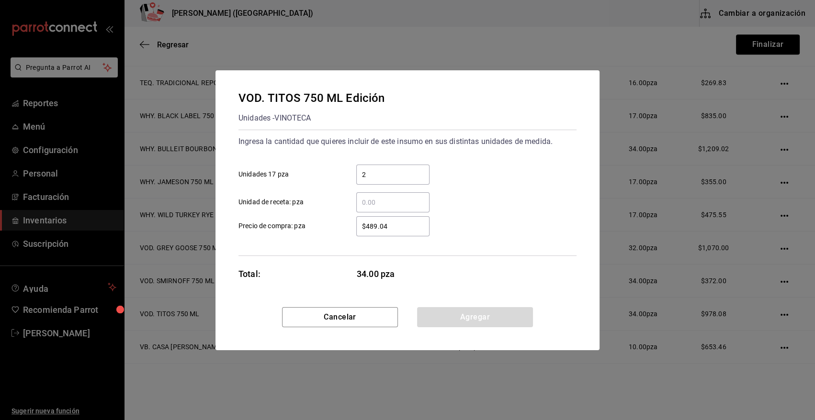
click at [403, 226] on input "$489.04" at bounding box center [392, 226] width 73 height 11
click at [502, 320] on button "Agregar" at bounding box center [475, 317] width 116 height 20
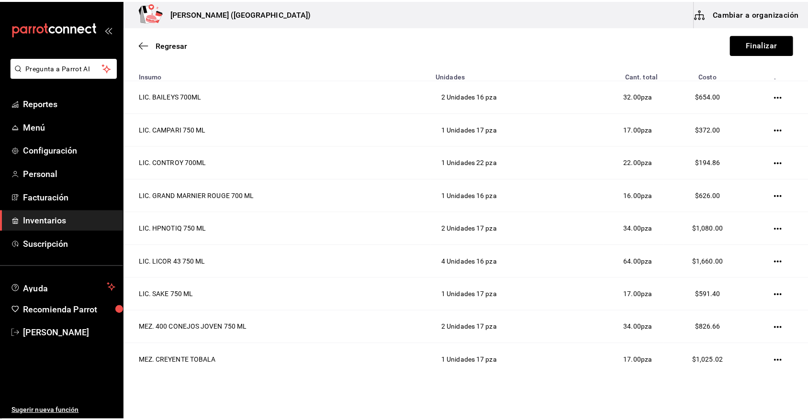
scroll to position [0, 0]
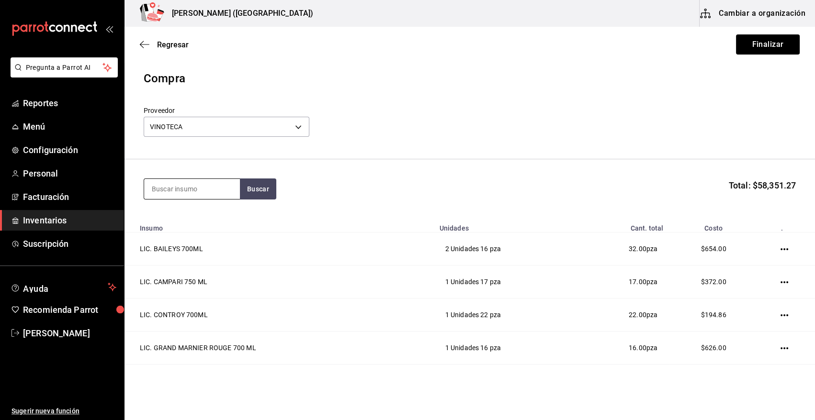
click at [193, 184] on input at bounding box center [192, 189] width 96 height 20
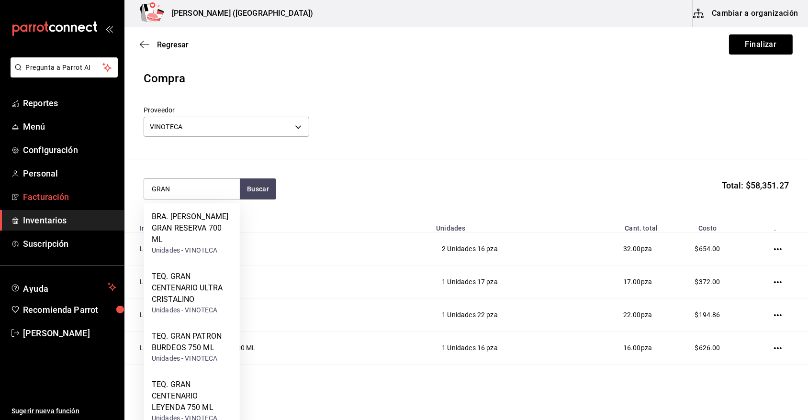
drag, startPoint x: 183, startPoint y: 188, endPoint x: 60, endPoint y: 204, distance: 124.0
click at [61, 203] on div "Pregunta a Parrot AI Reportes Menú Configuración Personal Facturación Inventari…" at bounding box center [404, 183] width 808 height 366
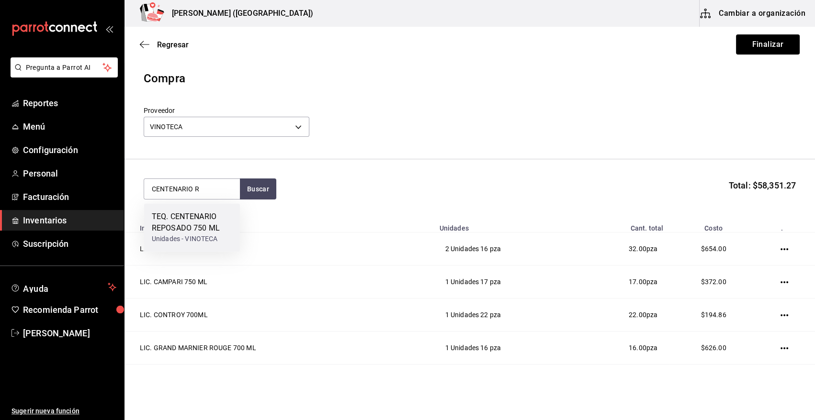
click at [195, 236] on div "Unidades - VINOTECA" at bounding box center [192, 239] width 80 height 10
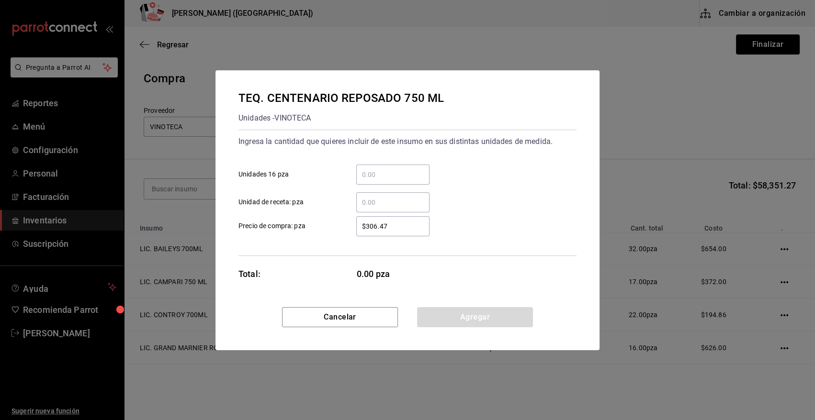
click at [378, 174] on input "​ Unidades 16 pza" at bounding box center [392, 174] width 73 height 11
click at [463, 314] on button "Agregar" at bounding box center [475, 317] width 116 height 20
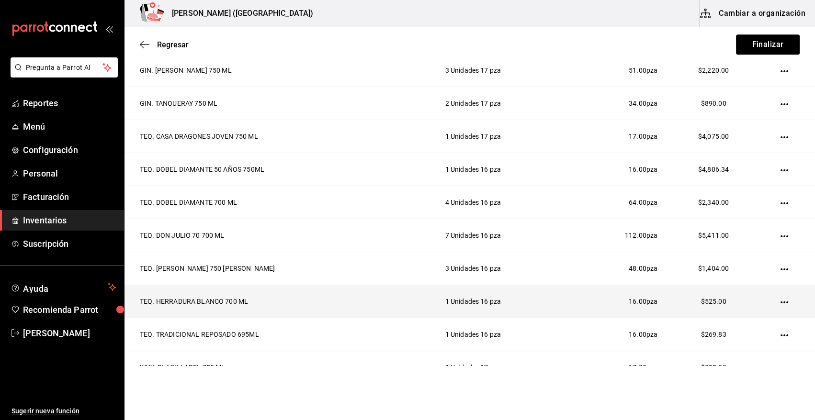
scroll to position [611, 0]
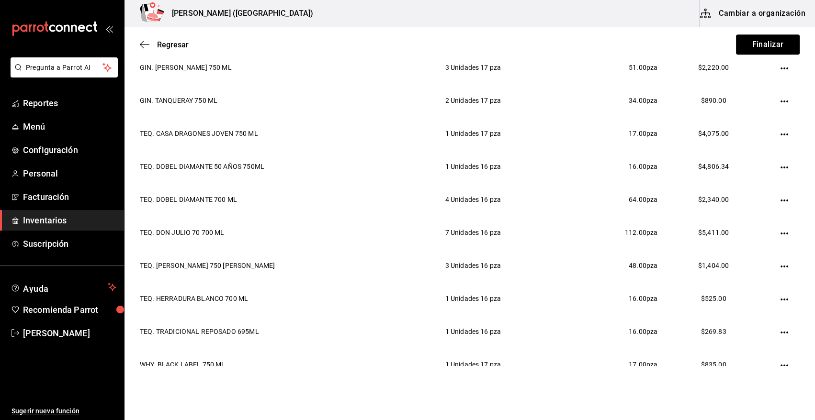
click at [780, 329] on icon "button" at bounding box center [784, 333] width 8 height 8
click at [742, 316] on span "Editar" at bounding box center [729, 318] width 35 height 11
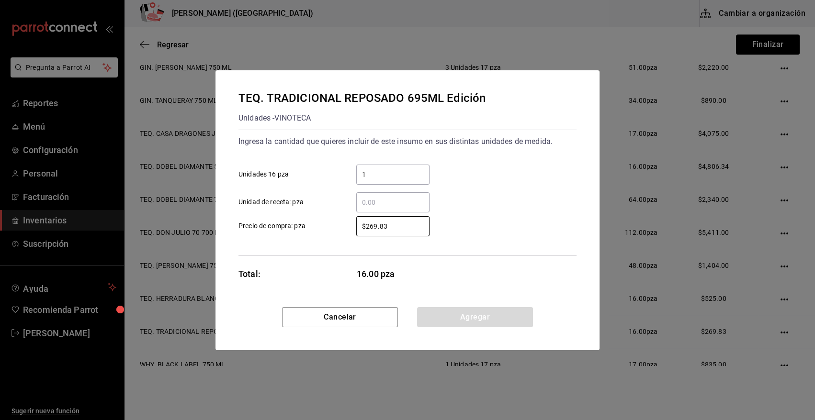
drag, startPoint x: 343, startPoint y: 228, endPoint x: 325, endPoint y: 230, distance: 18.3
click at [325, 230] on label "$269.83 ​ Precio de compra: pza" at bounding box center [333, 226] width 191 height 20
click at [466, 320] on button "Agregar" at bounding box center [475, 317] width 116 height 20
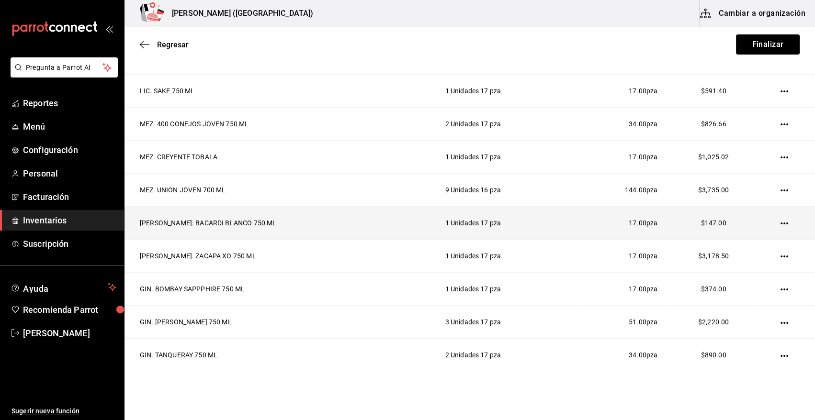
scroll to position [101, 0]
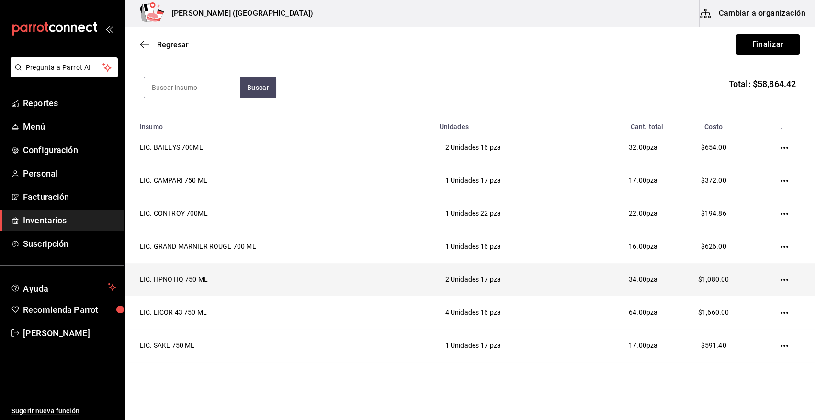
click at [780, 278] on icon "button" at bounding box center [784, 280] width 8 height 8
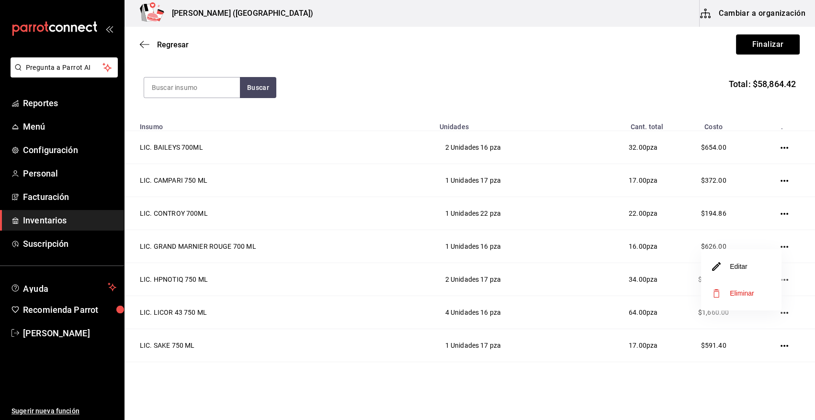
click at [601, 286] on div at bounding box center [407, 210] width 815 height 420
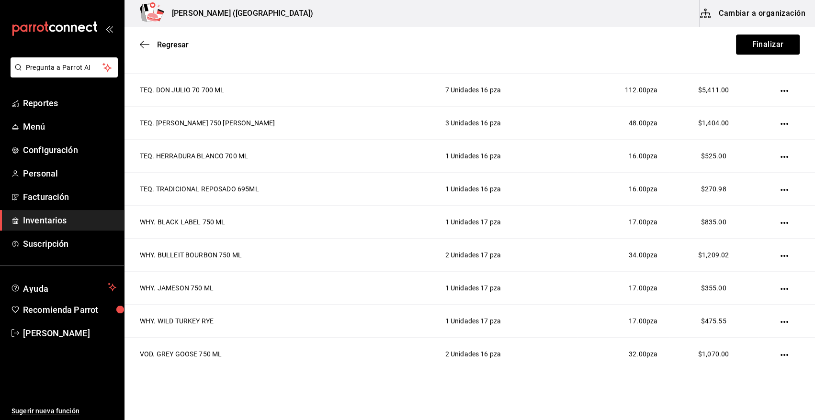
scroll to position [560, 0]
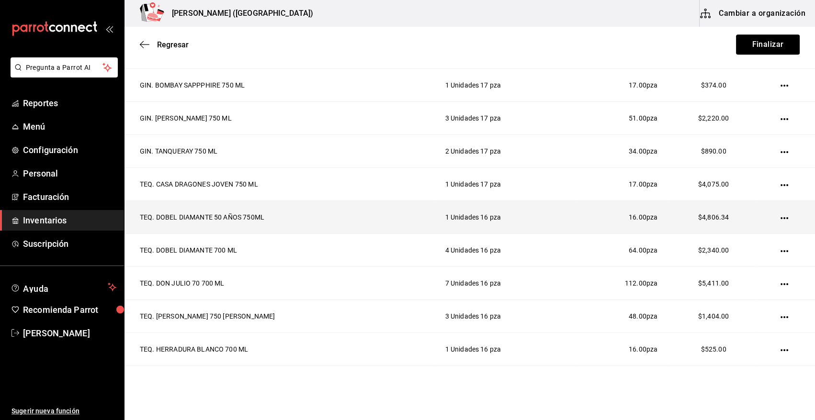
click at [780, 217] on icon "button" at bounding box center [784, 218] width 8 height 2
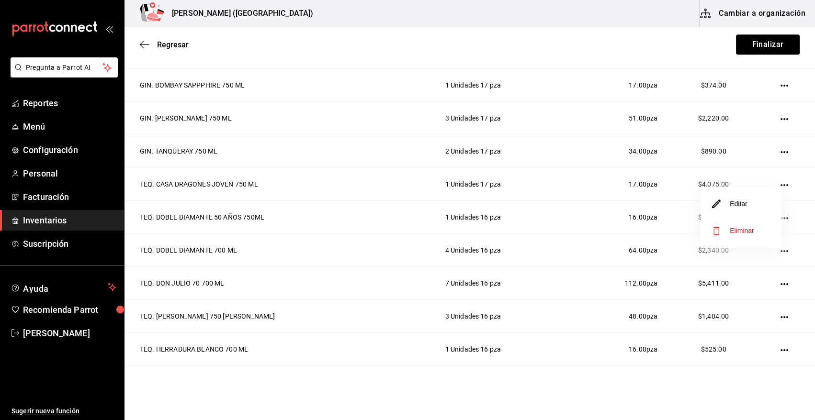
click at [743, 234] on span "Eliminar" at bounding box center [742, 231] width 24 height 8
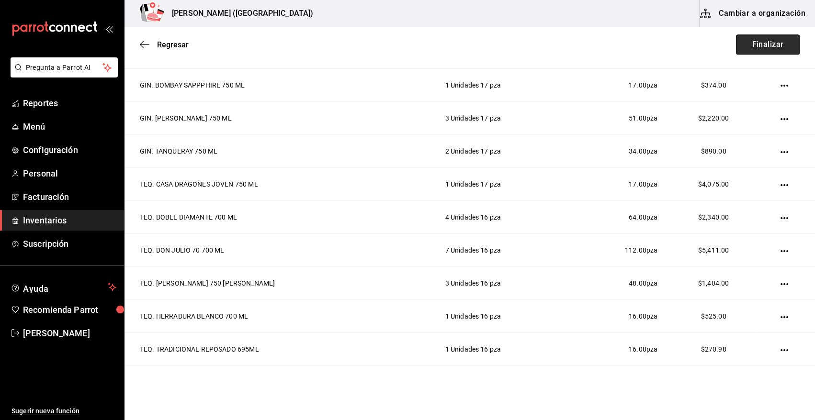
click at [753, 44] on button "Finalizar" at bounding box center [768, 44] width 64 height 20
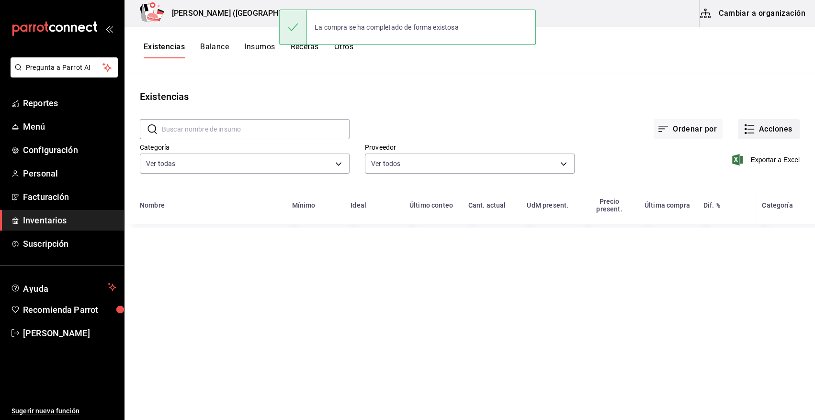
click at [755, 131] on button "Acciones" at bounding box center [769, 129] width 62 height 20
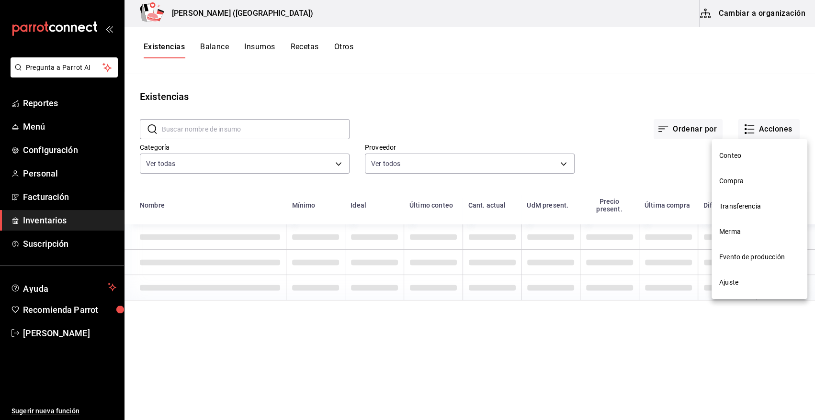
click at [725, 179] on span "Compra" at bounding box center [759, 181] width 80 height 10
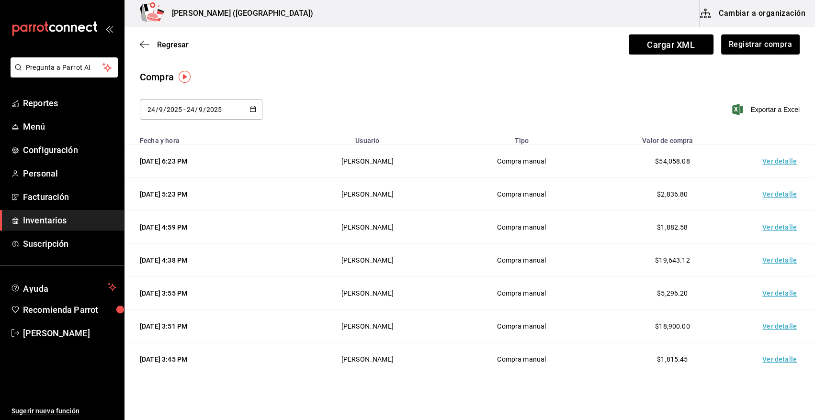
click at [772, 163] on td "Ver detalle" at bounding box center [781, 161] width 67 height 33
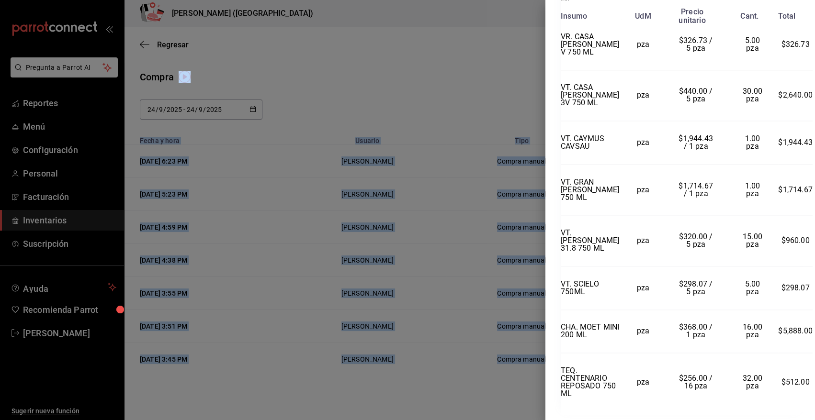
scroll to position [1932, 0]
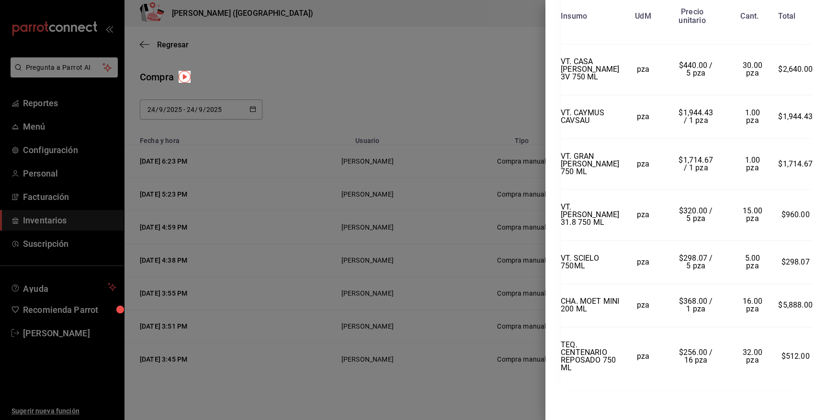
drag, startPoint x: 561, startPoint y: 20, endPoint x: 811, endPoint y: 366, distance: 427.2
click at [811, 366] on div "Compra Proveedor VINOTECA Usuario Angy Madalena Fecha y hora 24/09/2025 6:23:00…" at bounding box center [680, 210] width 270 height 420
copy div "Compra Proveedor VINOTECA Usuario Angy Madalena Fecha y hora 24/09/2025 6:23:00…"
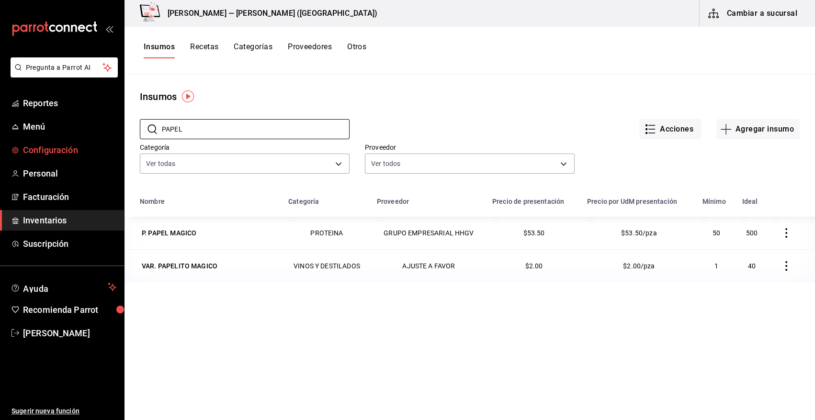
drag, startPoint x: 188, startPoint y: 130, endPoint x: 113, endPoint y: 143, distance: 76.3
click at [113, 143] on div "Pregunta a Parrot AI Reportes Menú Configuración Personal Facturación Inventari…" at bounding box center [407, 207] width 815 height 414
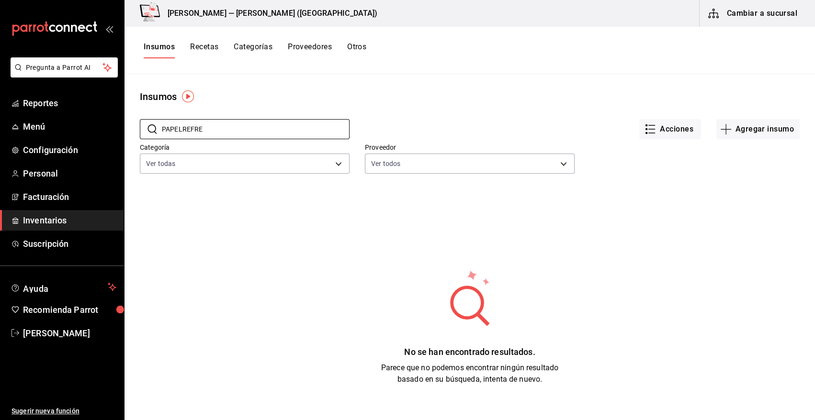
drag, startPoint x: 209, startPoint y: 129, endPoint x: 85, endPoint y: 137, distance: 124.3
click at [85, 137] on div "Pregunta a Parrot AI Reportes Menú Configuración Personal Facturación Inventari…" at bounding box center [407, 207] width 815 height 414
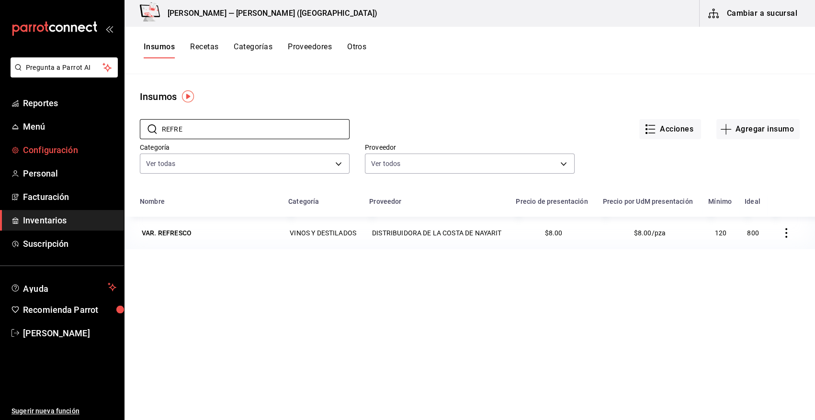
type input "REFRE"
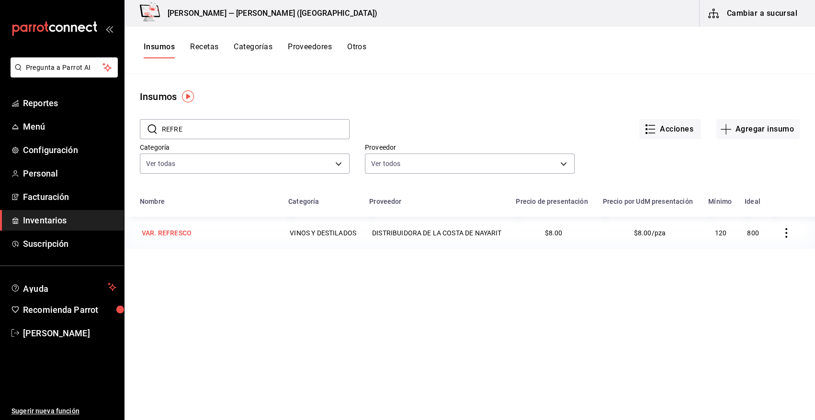
click at [173, 234] on div "VAR. REFRESCO" at bounding box center [167, 233] width 50 height 10
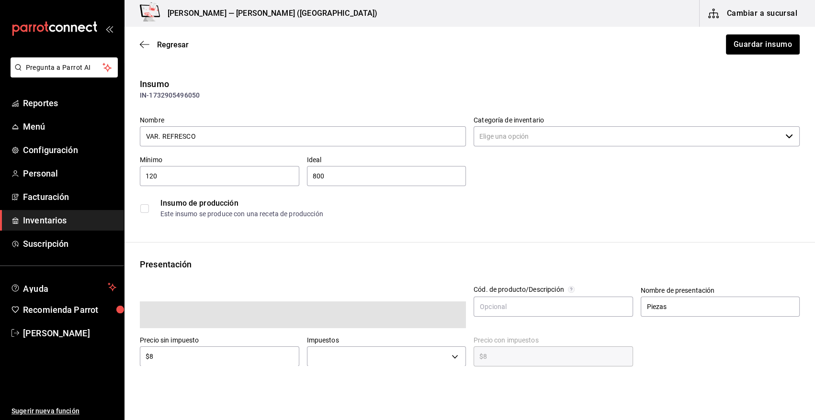
type input "VINOS Y DESTILADOS"
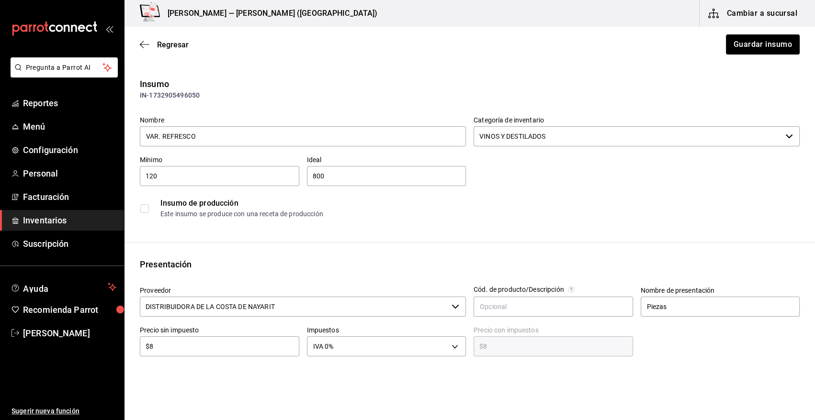
click at [248, 308] on input "DISTRIBUIDORA DE LA COSTA DE NAYARIT" at bounding box center [294, 307] width 308 height 20
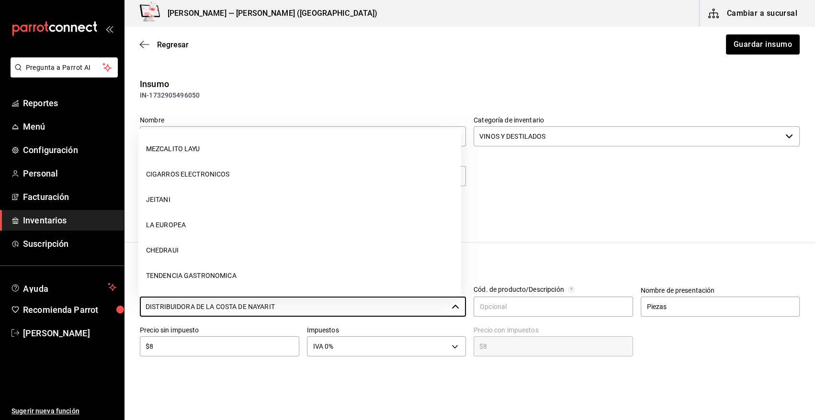
scroll to position [226, 0]
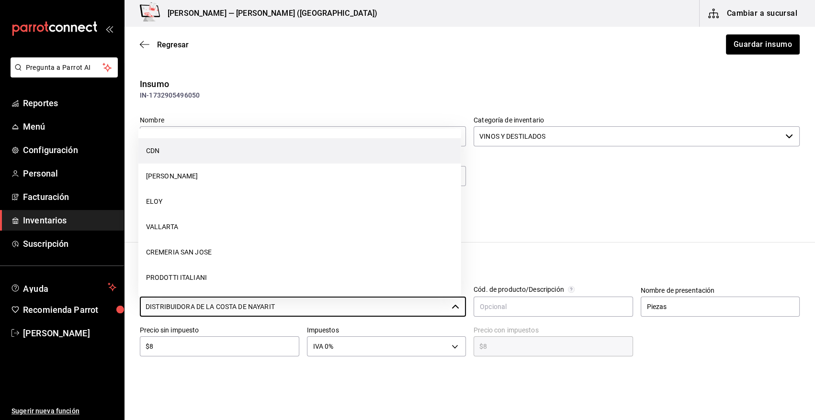
click at [171, 158] on li "CDN" at bounding box center [299, 150] width 323 height 25
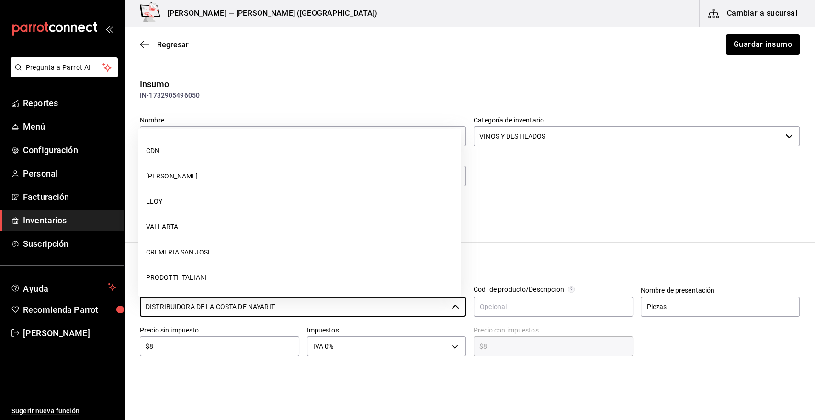
type input "CDN"
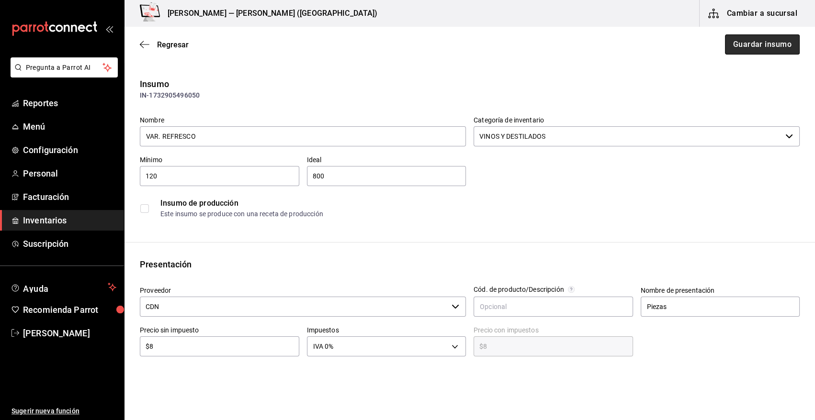
click at [737, 38] on button "Guardar insumo" at bounding box center [762, 44] width 75 height 20
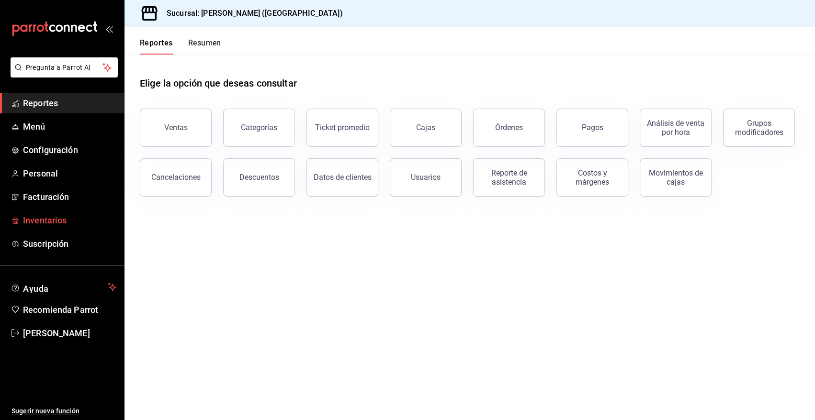
click at [61, 214] on span "Inventarios" at bounding box center [69, 220] width 93 height 13
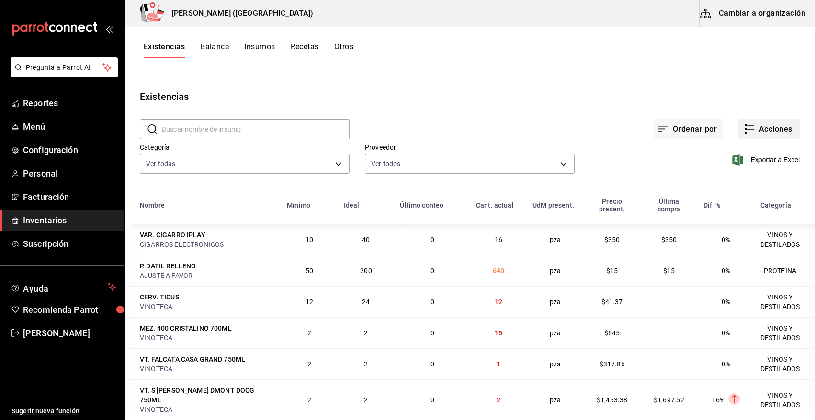
click at [755, 127] on button "Acciones" at bounding box center [769, 129] width 62 height 20
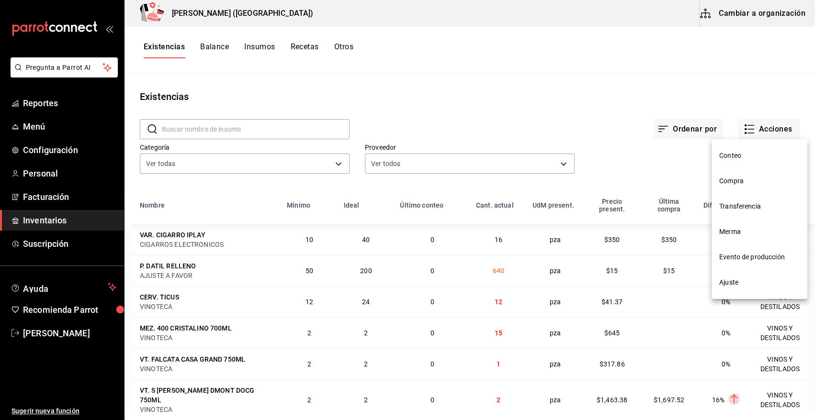
click at [732, 178] on span "Compra" at bounding box center [759, 181] width 80 height 10
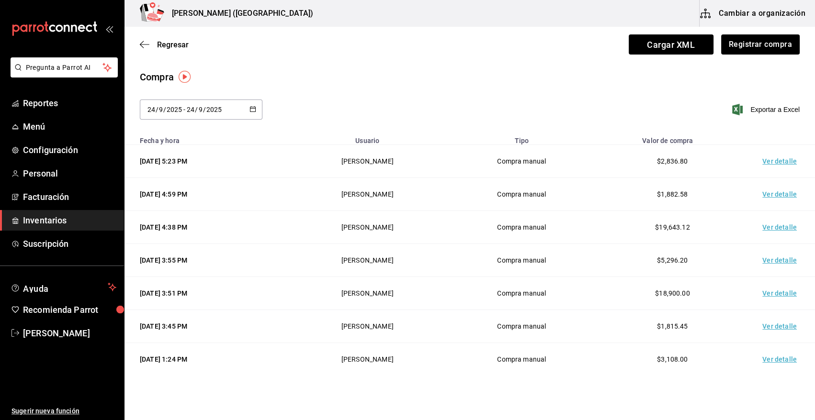
click at [248, 110] on div "2025-09-24 24 / 9 / 2025 - 2025-09-24 24 / 9 / 2025" at bounding box center [201, 110] width 123 height 20
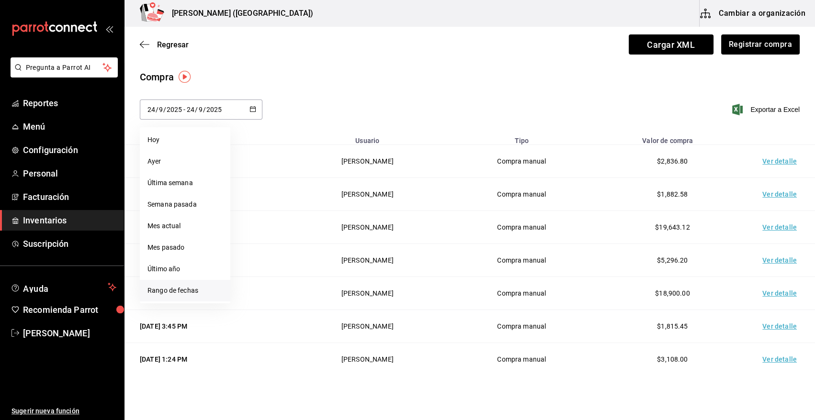
click at [182, 291] on li "Rango de fechas" at bounding box center [185, 291] width 90 height 22
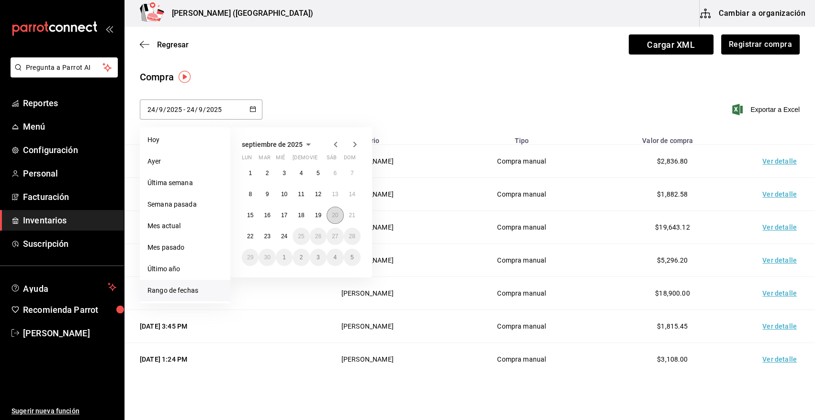
click at [332, 218] on abbr "20" at bounding box center [335, 215] width 6 height 7
type input "2025-09-20"
type input "20"
type input "2025-09-20"
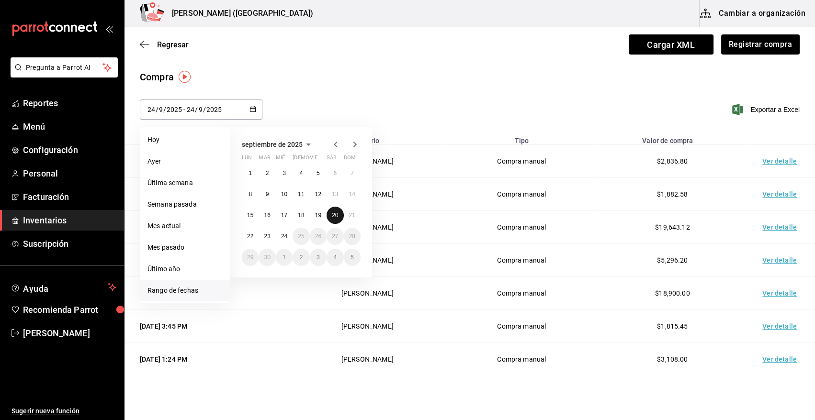
type input "20"
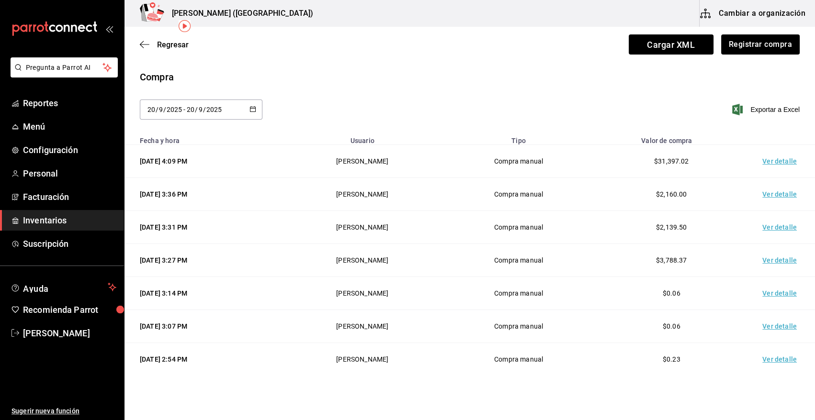
scroll to position [51, 0]
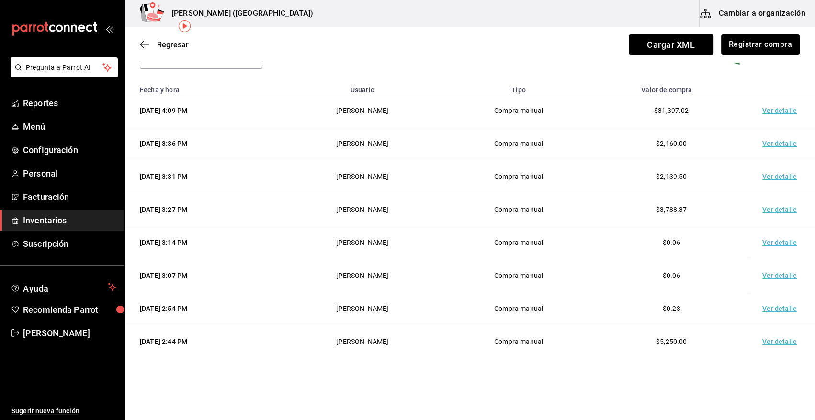
click at [773, 242] on td "Ver detalle" at bounding box center [781, 242] width 67 height 33
click at [775, 307] on td "Ver detalle" at bounding box center [781, 309] width 67 height 33
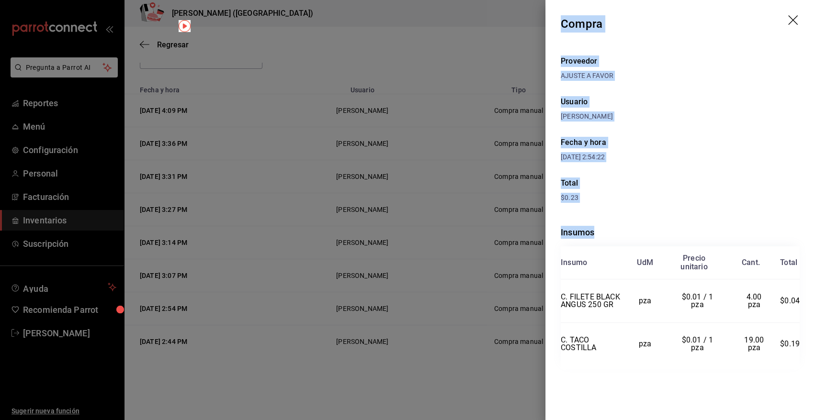
drag, startPoint x: 562, startPoint y: 23, endPoint x: 800, endPoint y: 369, distance: 419.0
click at [800, 369] on div "Compra Proveedor AJUSTE A FAVOR Usuario Angy Madalena Fecha y hora 20/09/2025 2…" at bounding box center [680, 210] width 270 height 420
copy div "Compra Proveedor AJUSTE A FAVOR Usuario Angy Madalena Fecha y hora 20/09/2025 2…"
